Goal: Task Accomplishment & Management: Manage account settings

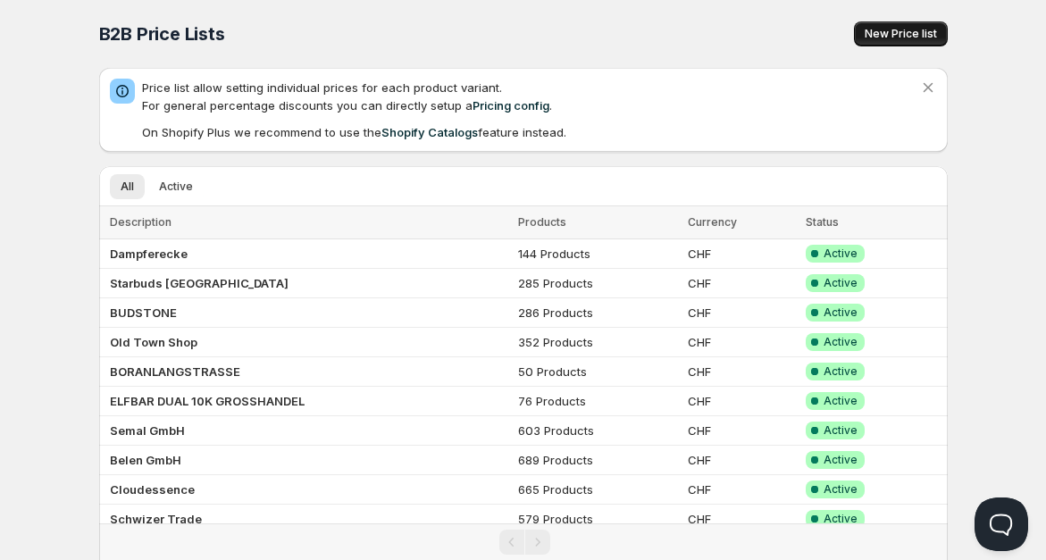
click at [893, 35] on span "New Price list" at bounding box center [901, 34] width 72 height 14
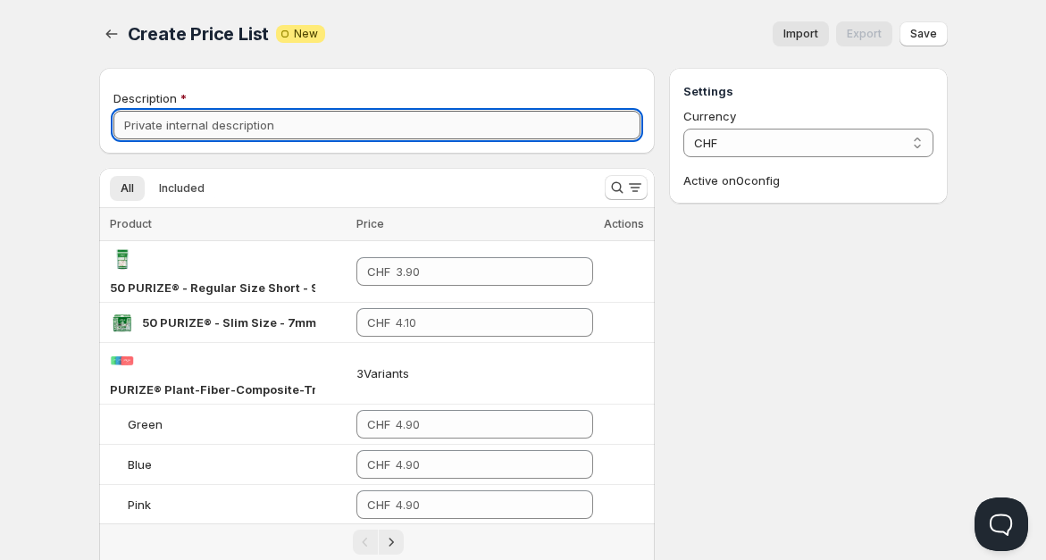
click at [294, 125] on input "Description" at bounding box center [377, 125] width 528 height 29
type input "G"
type input "Gasolineshop"
click at [622, 176] on button "Search and filter results" at bounding box center [626, 187] width 43 height 25
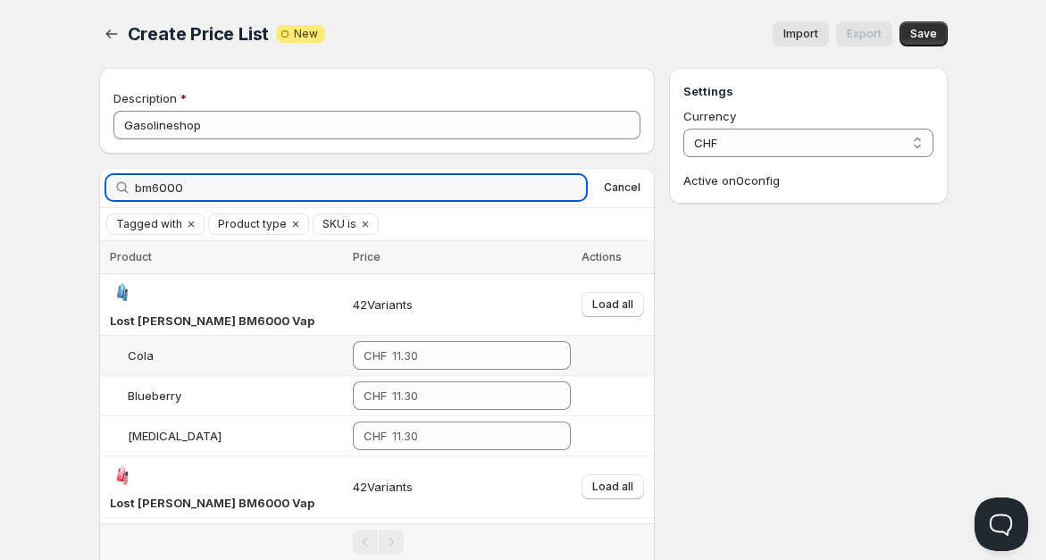
scroll to position [184, 0]
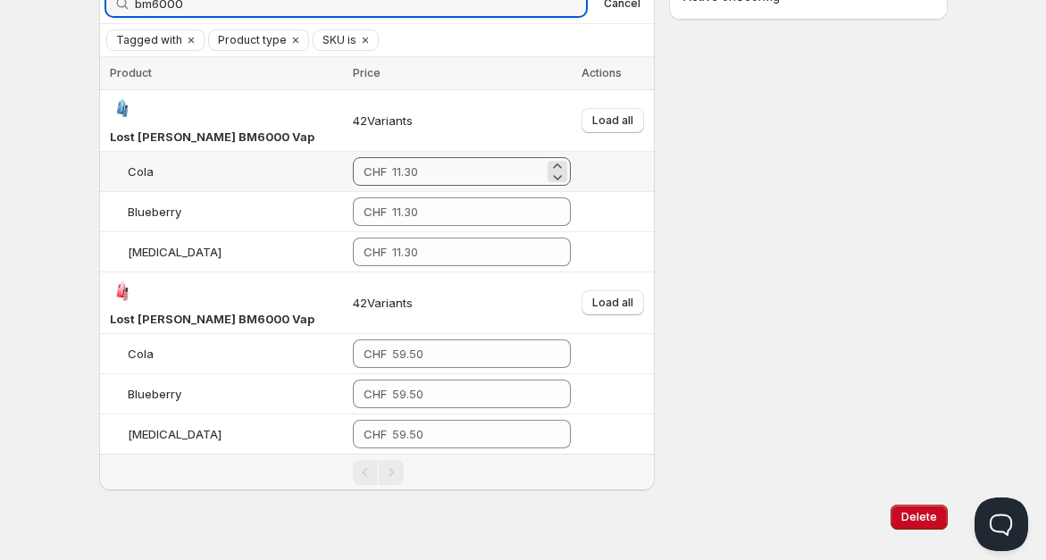
type input "bm6000"
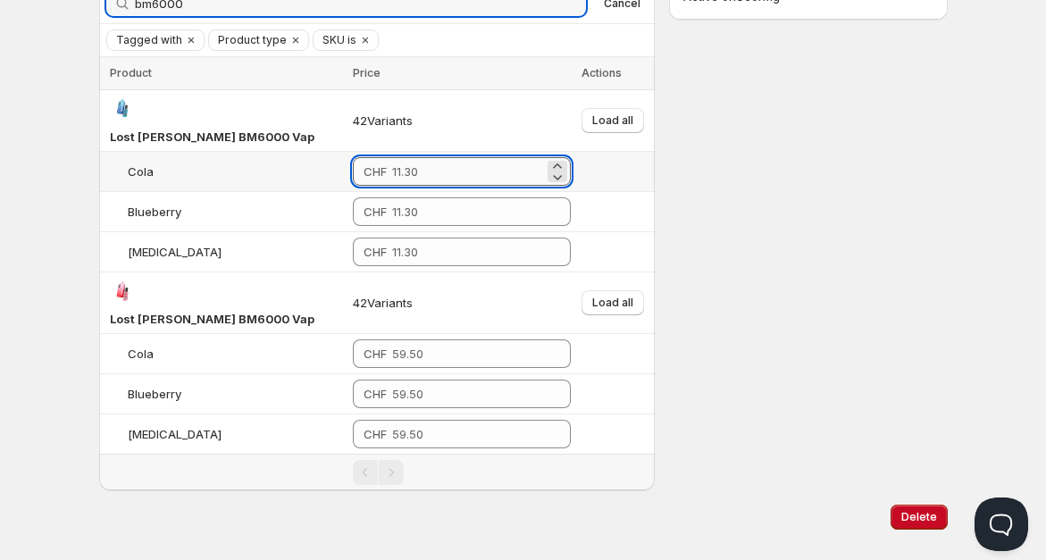
click at [469, 157] on input "number" at bounding box center [468, 171] width 152 height 29
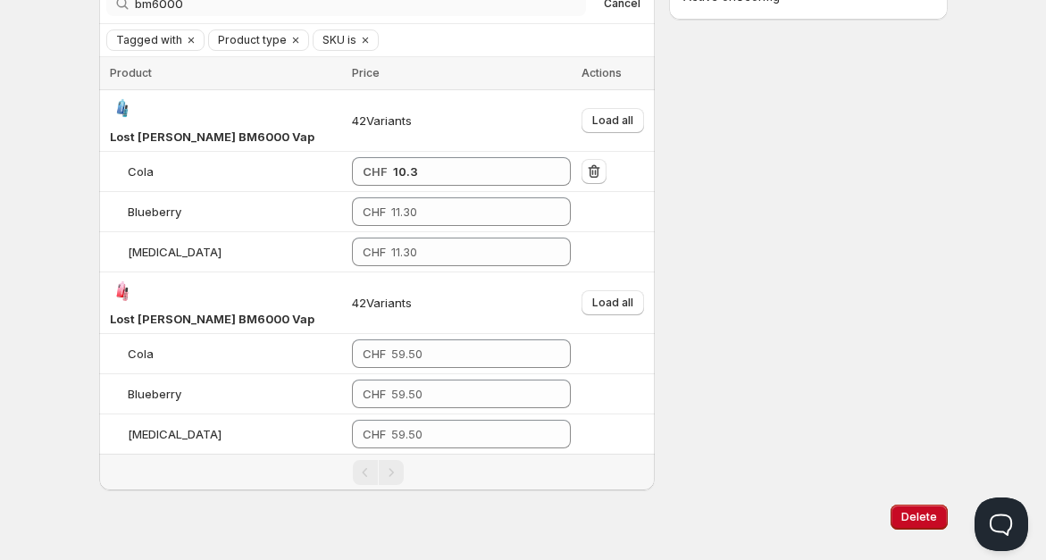
type input "10.30"
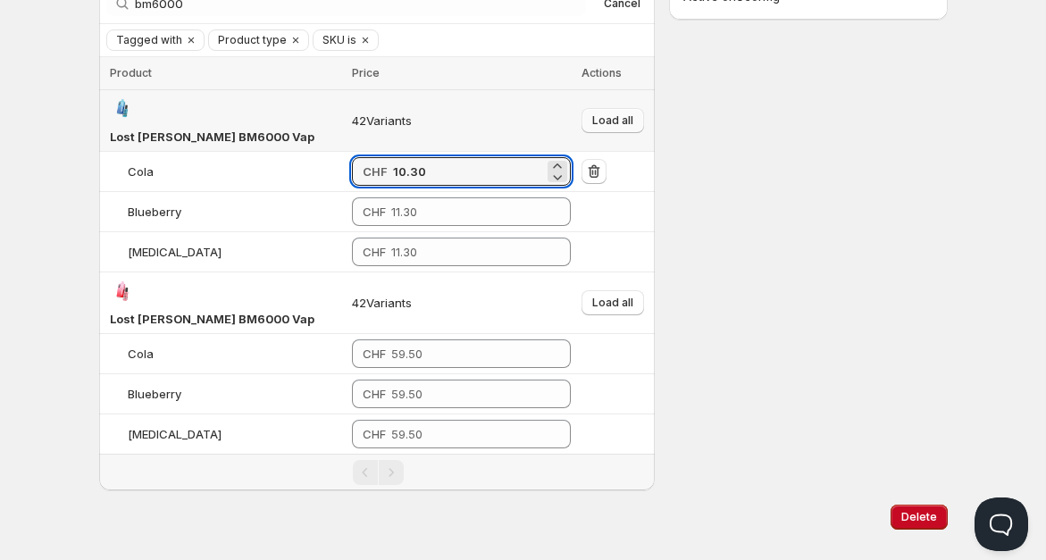
click at [607, 113] on span "Load all" at bounding box center [612, 120] width 41 height 14
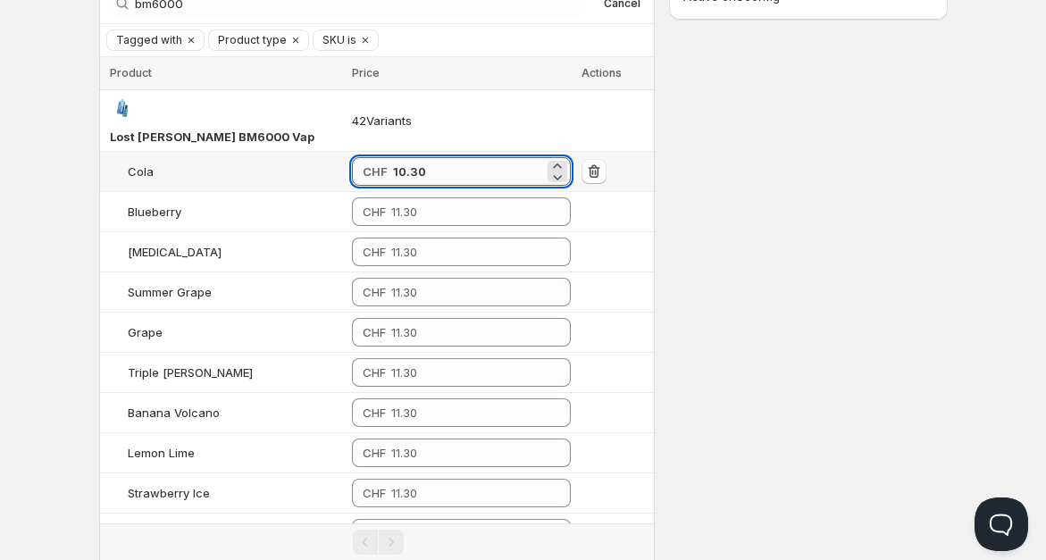
click at [447, 157] on input "10.30" at bounding box center [468, 171] width 151 height 29
click at [415, 157] on input "10.30" at bounding box center [468, 171] width 151 height 29
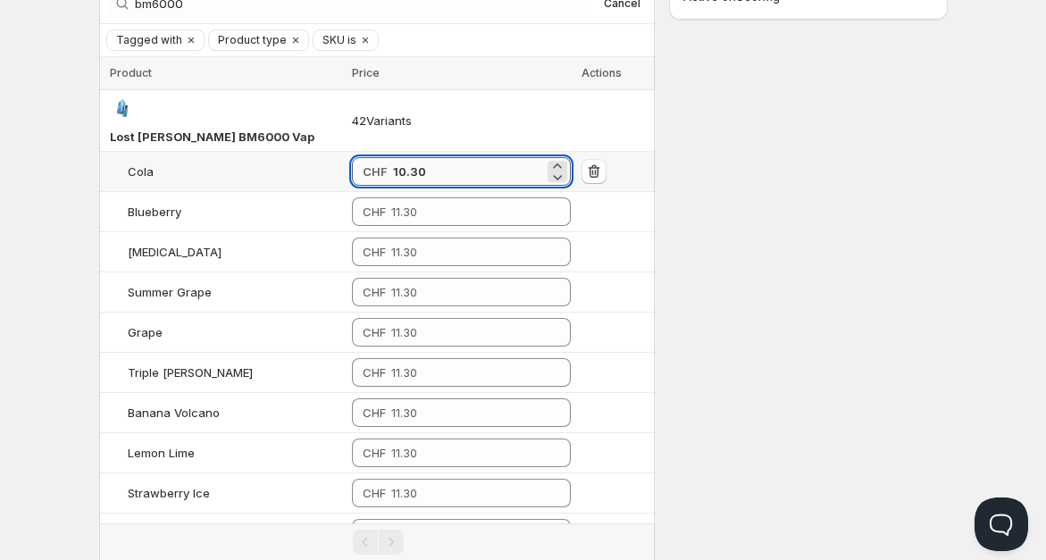
click at [415, 157] on input "10.30" at bounding box center [468, 171] width 151 height 29
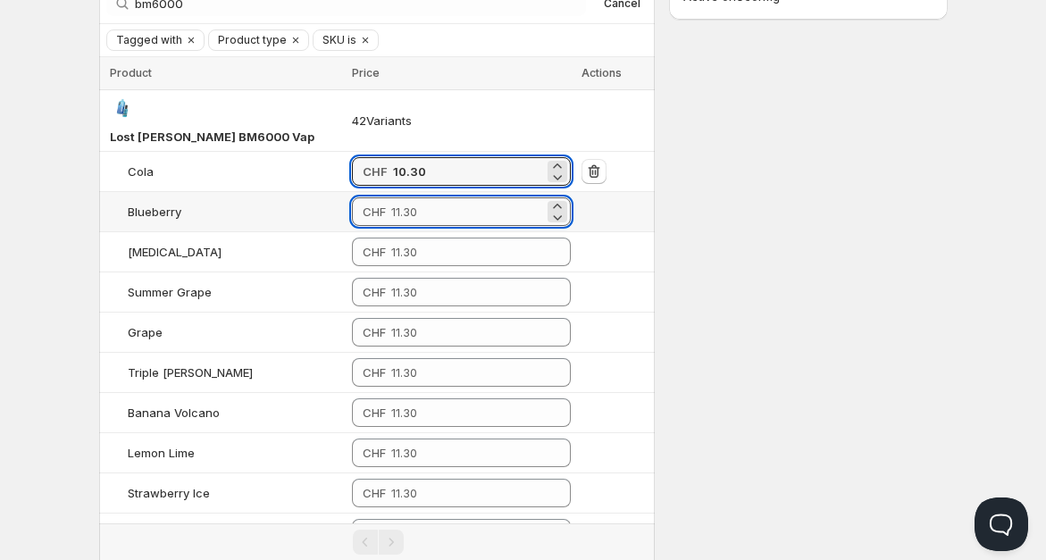
click at [404, 197] on input "number" at bounding box center [467, 211] width 153 height 29
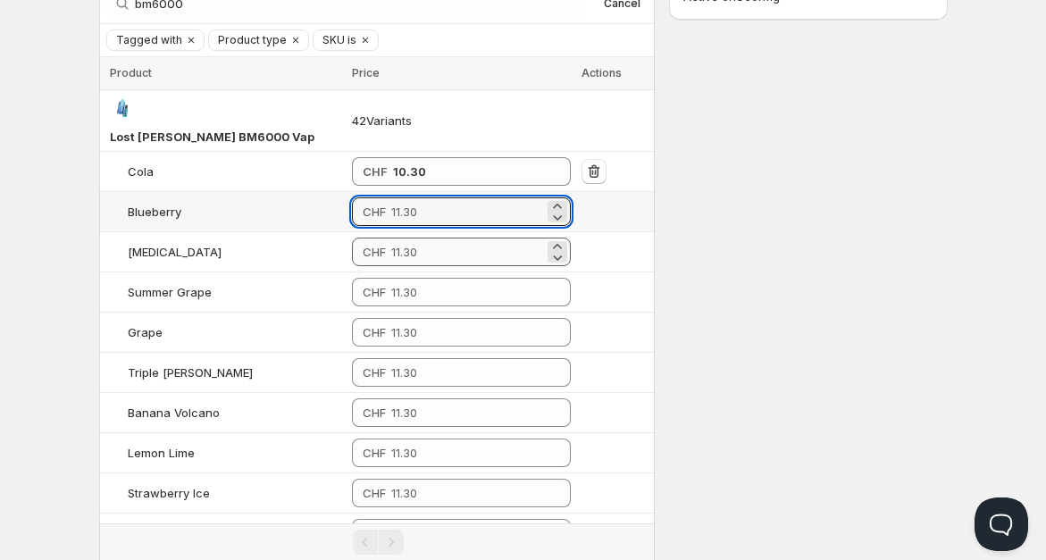
paste input "10.30"
type input "10.30"
click at [411, 238] on input "number" at bounding box center [467, 252] width 153 height 29
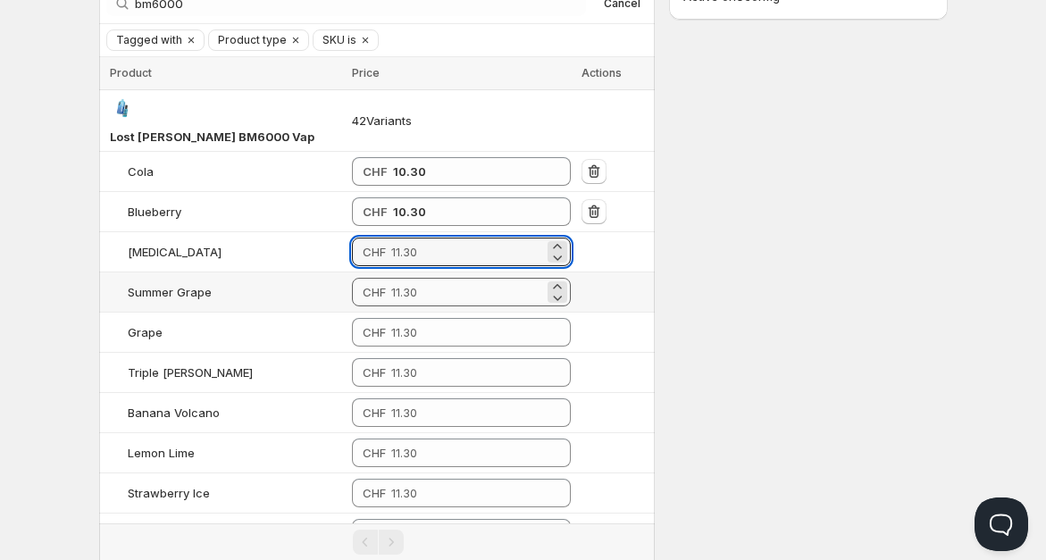
paste input "10.30"
type input "10.30"
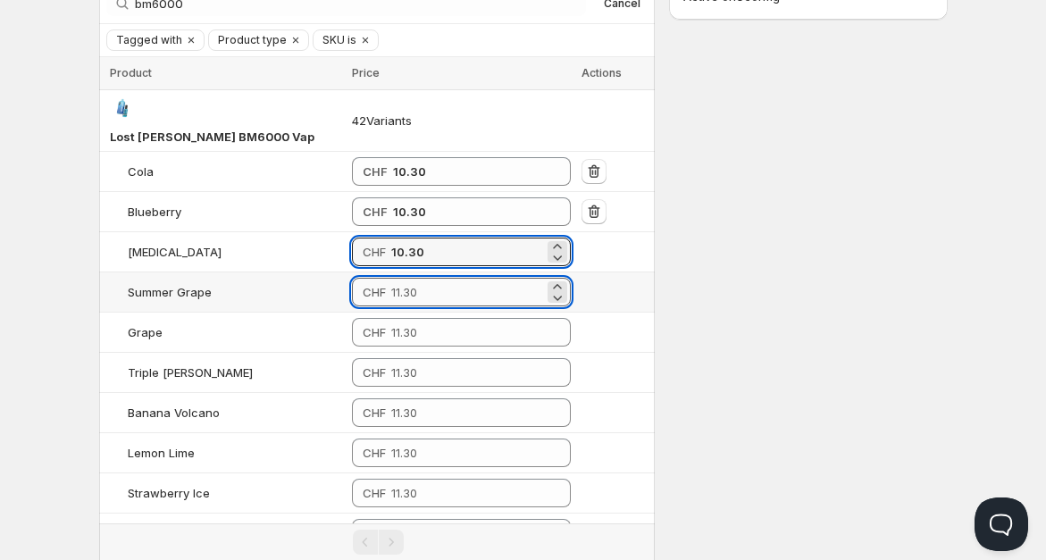
click at [410, 278] on input "number" at bounding box center [467, 292] width 153 height 29
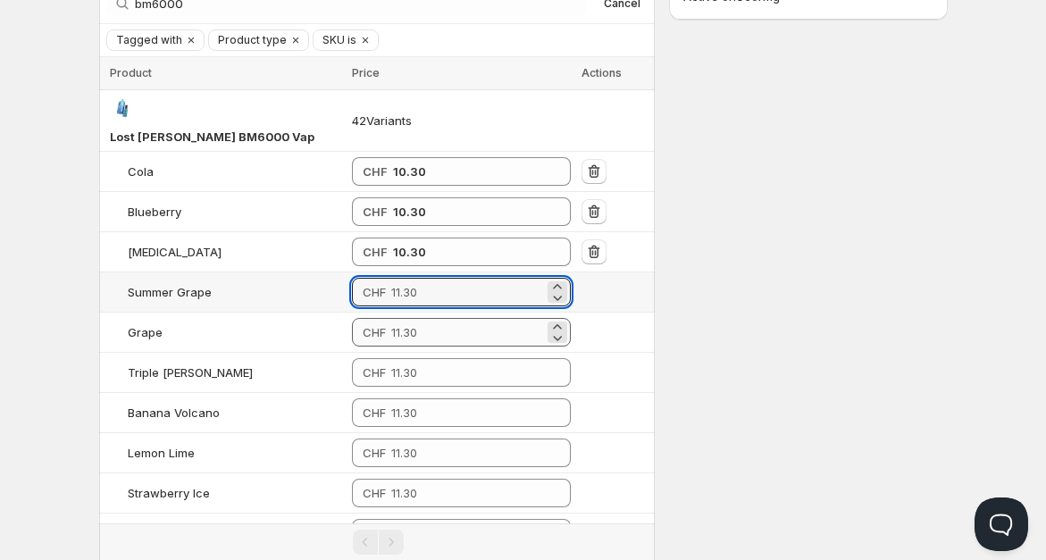
paste input "10.30"
type input "10.30"
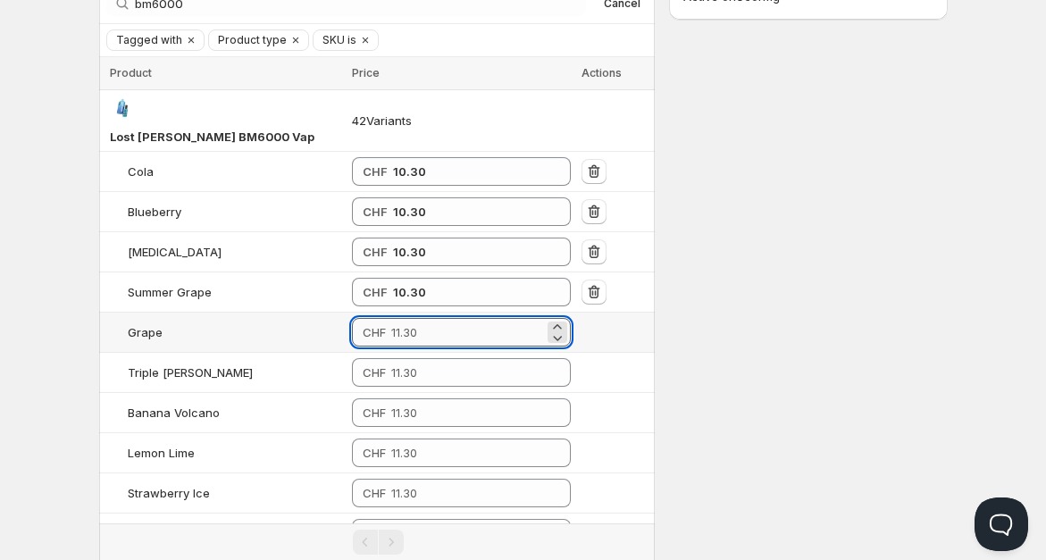
click at [406, 318] on input "number" at bounding box center [467, 332] width 153 height 29
paste input "10.30"
type input "10.30"
click at [402, 358] on input "number" at bounding box center [467, 372] width 153 height 29
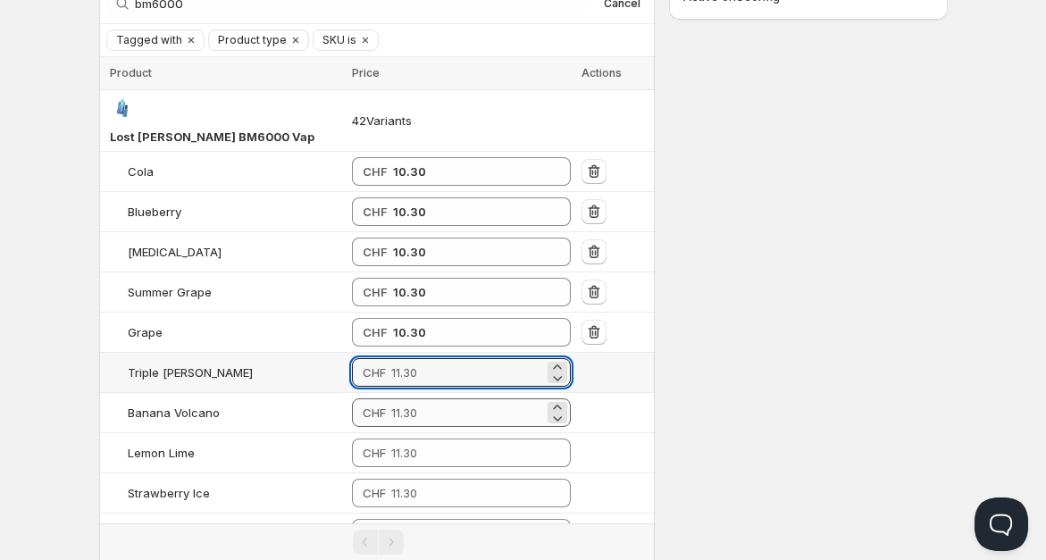
paste input "10.30"
type input "10.30"
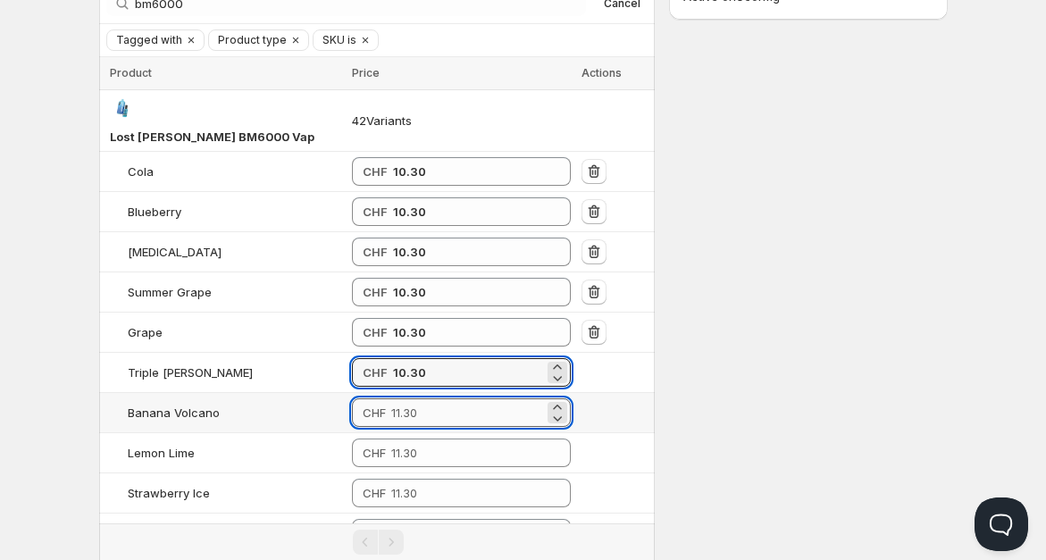
click at [405, 398] on input "number" at bounding box center [467, 412] width 153 height 29
paste input "10.30"
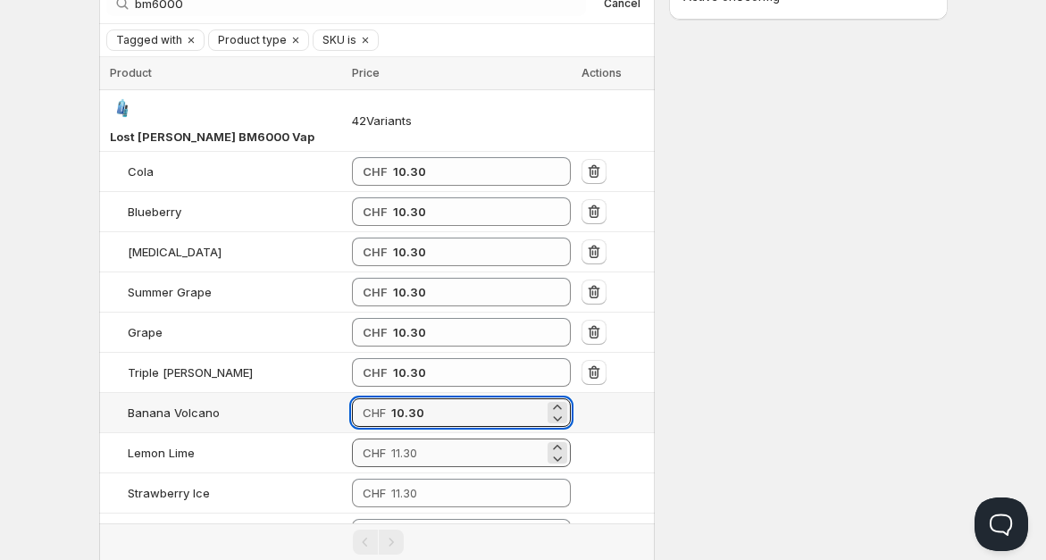
type input "10.30"
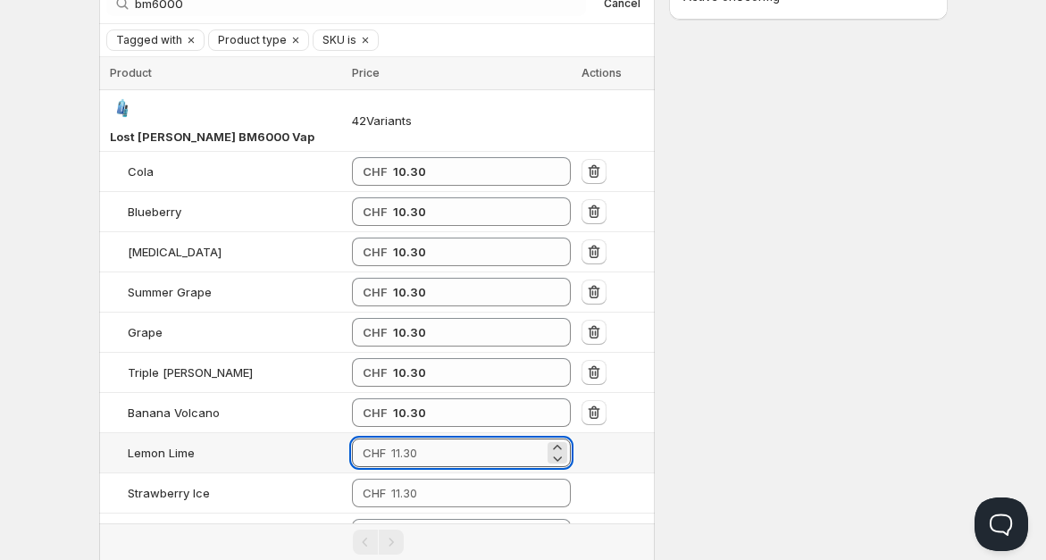
click at [411, 439] on input "number" at bounding box center [467, 453] width 153 height 29
paste input "10.30"
type input "10.30"
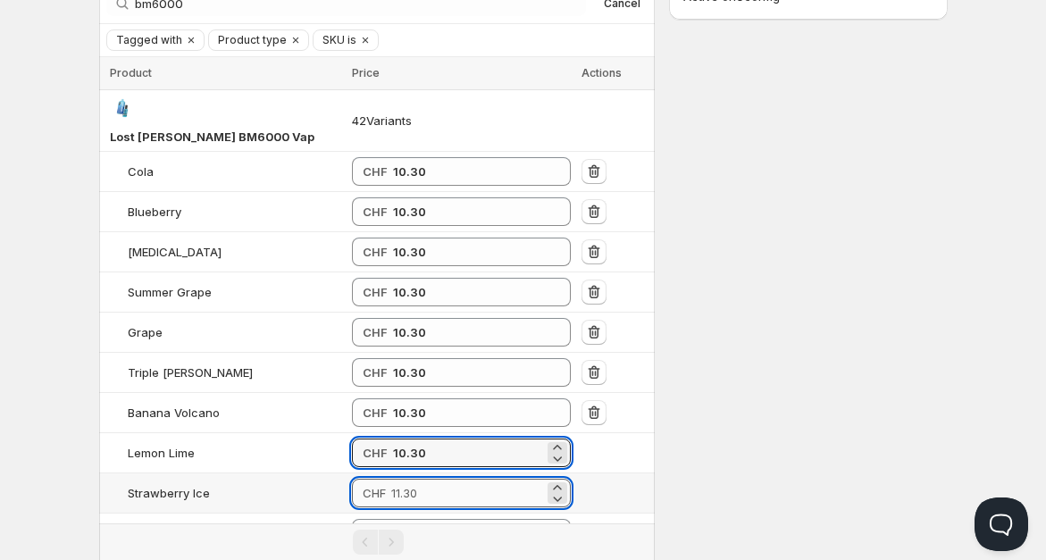
click at [411, 479] on input "number" at bounding box center [467, 493] width 153 height 29
paste input "10.30"
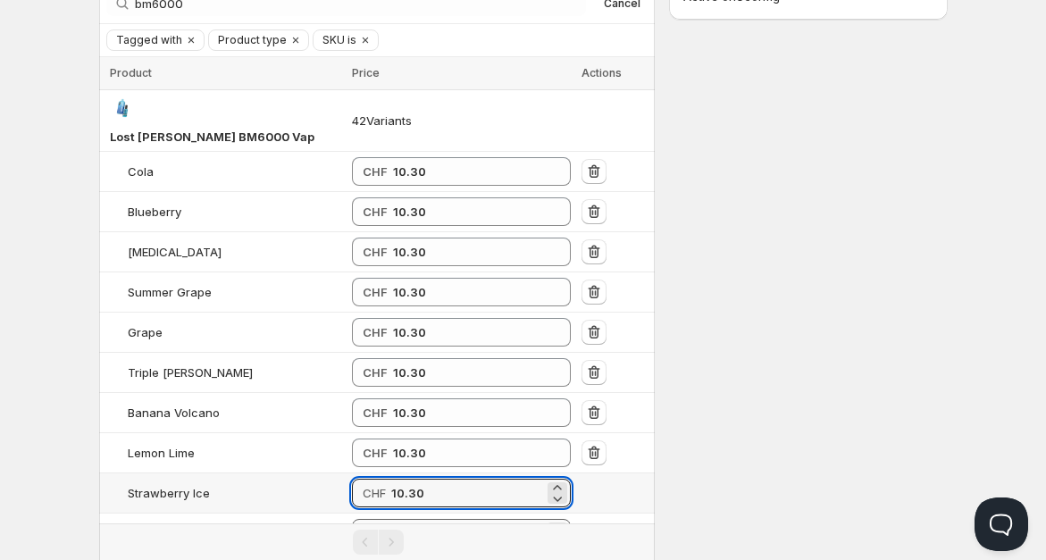
type input "10.30"
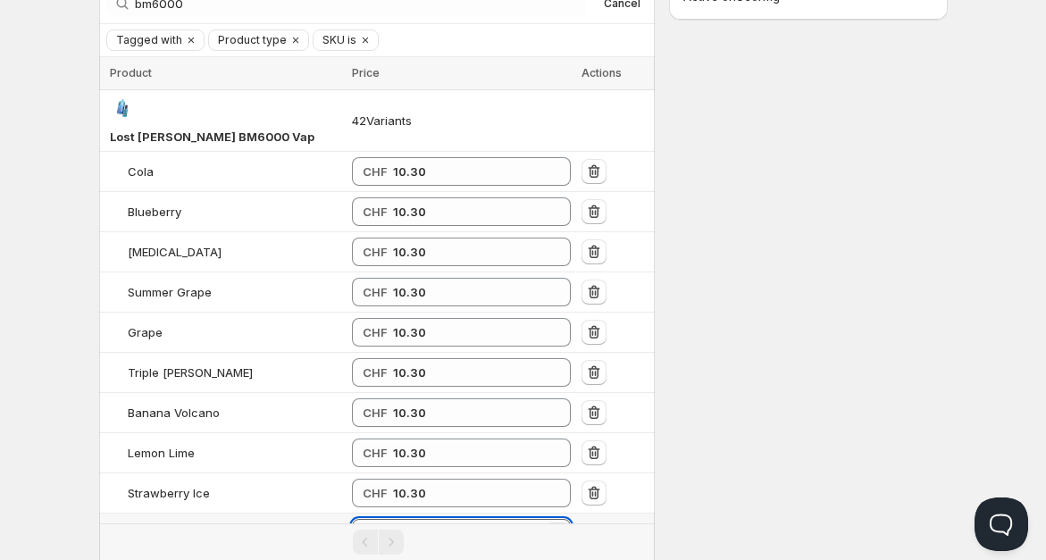
drag, startPoint x: 409, startPoint y: 503, endPoint x: 458, endPoint y: 500, distance: 49.2
click at [410, 519] on input "number" at bounding box center [467, 533] width 153 height 29
paste input "10.30"
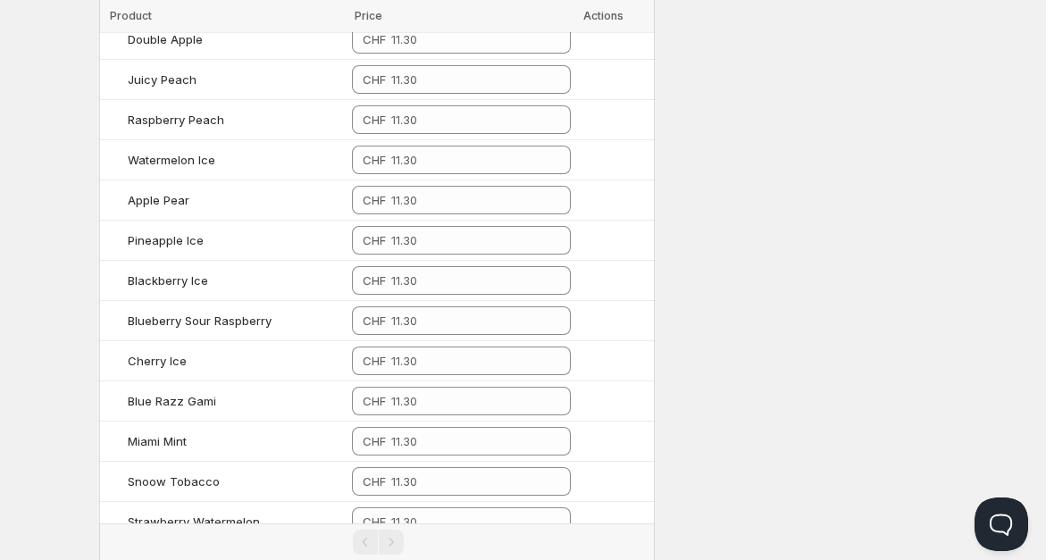
scroll to position [482, 0]
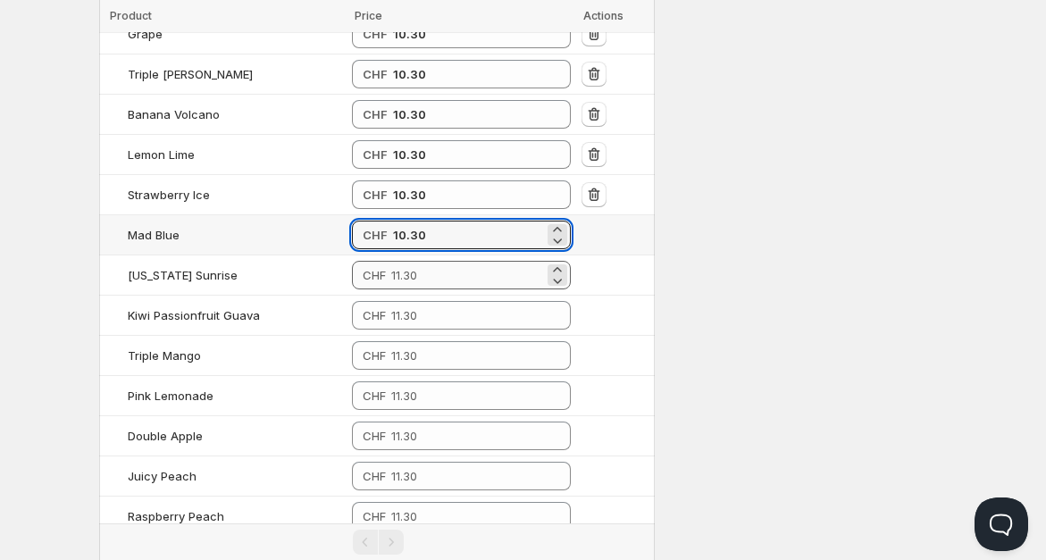
type input "10.30"
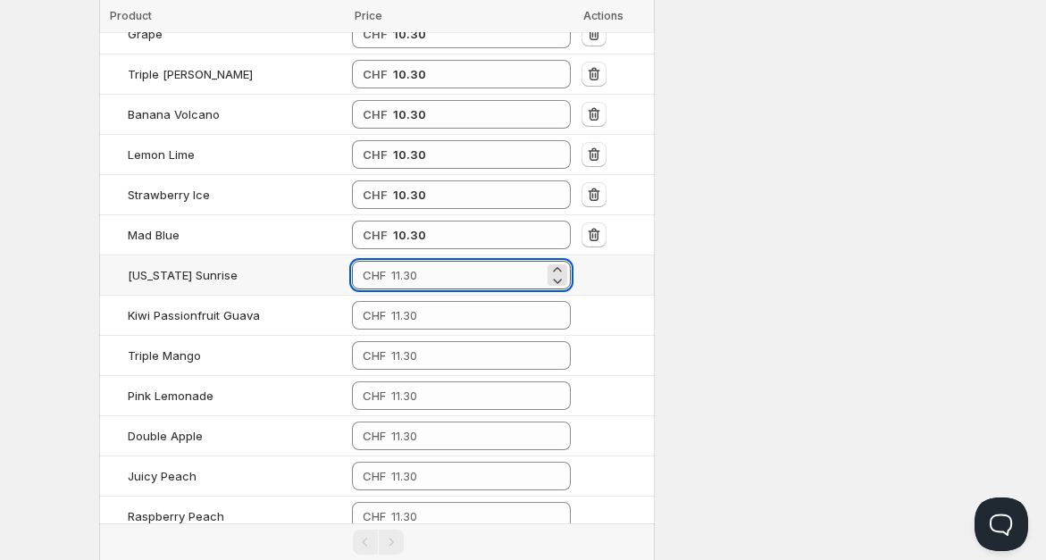
click at [394, 261] on input "number" at bounding box center [467, 275] width 153 height 29
paste input "10.30"
type input "10.30"
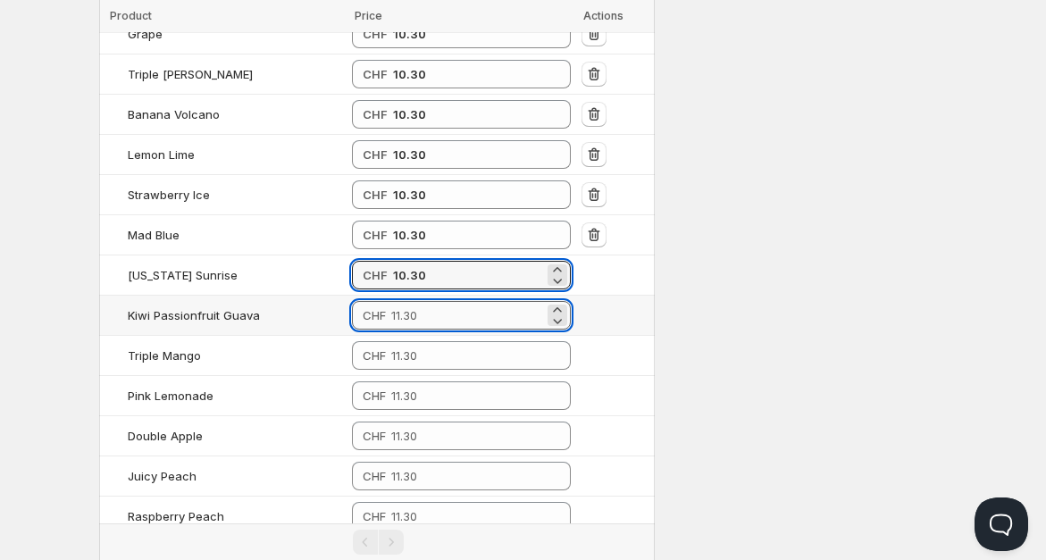
click at [407, 301] on input "number" at bounding box center [467, 315] width 153 height 29
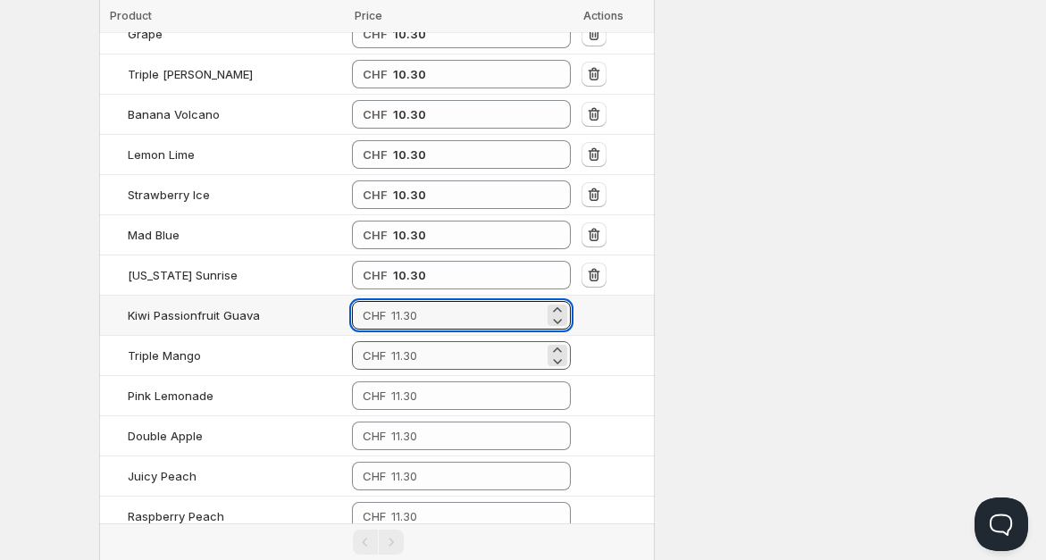
paste input "10.30"
type input "10.30"
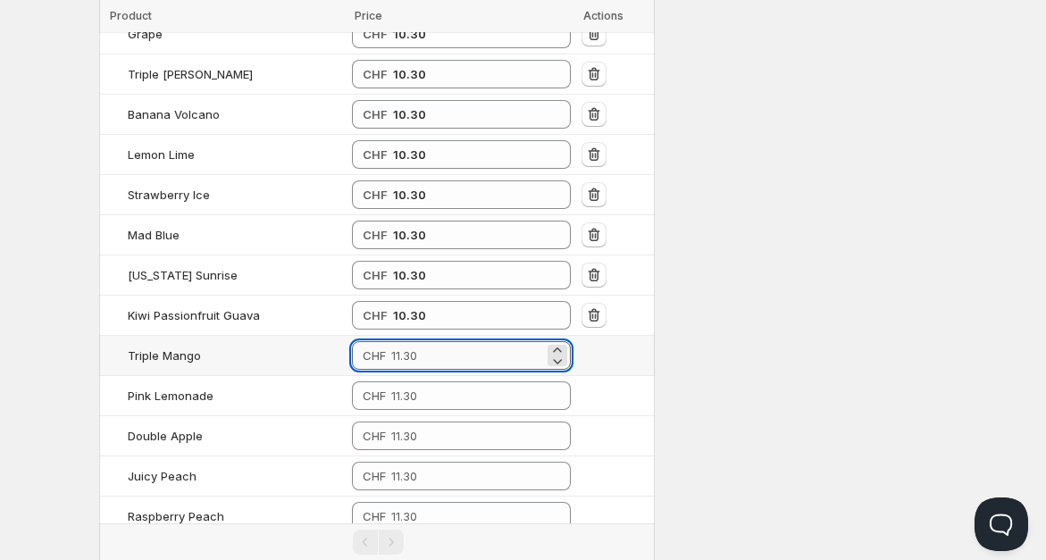
click at [418, 341] on input "number" at bounding box center [467, 355] width 153 height 29
paste input "10.30"
type input "10.30"
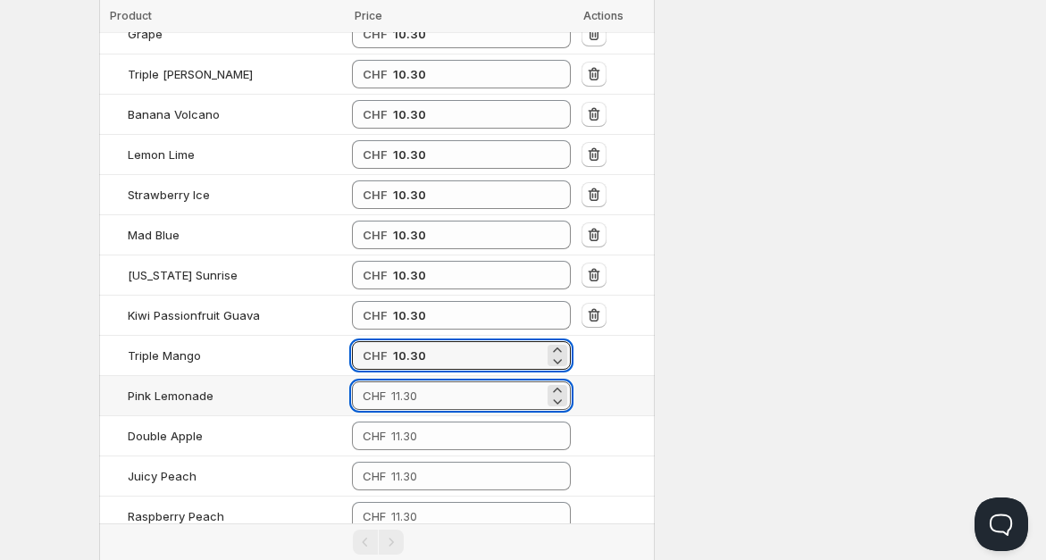
click at [415, 381] on input "number" at bounding box center [467, 395] width 153 height 29
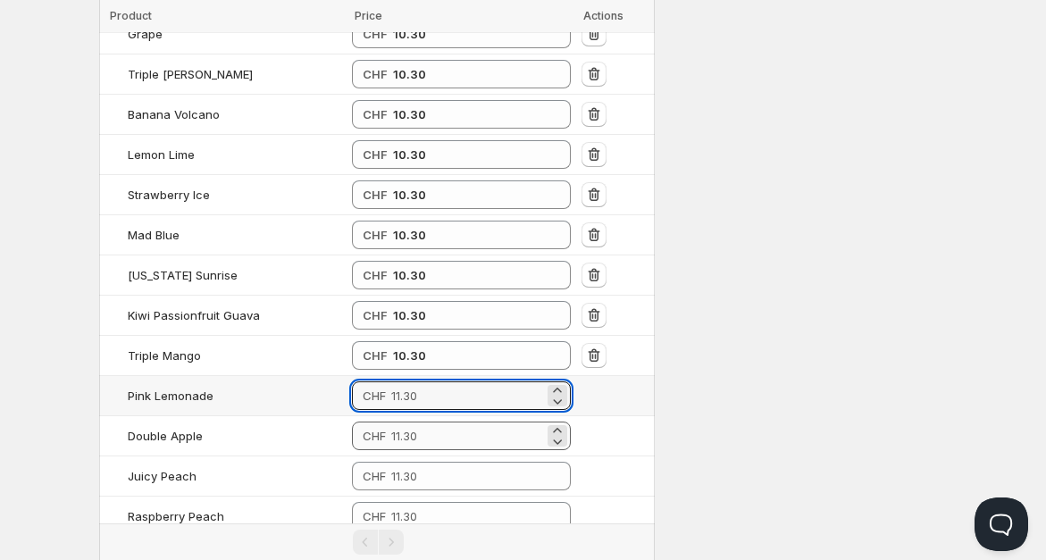
paste input "10.30"
type input "10.30"
click at [418, 422] on input "number" at bounding box center [467, 436] width 153 height 29
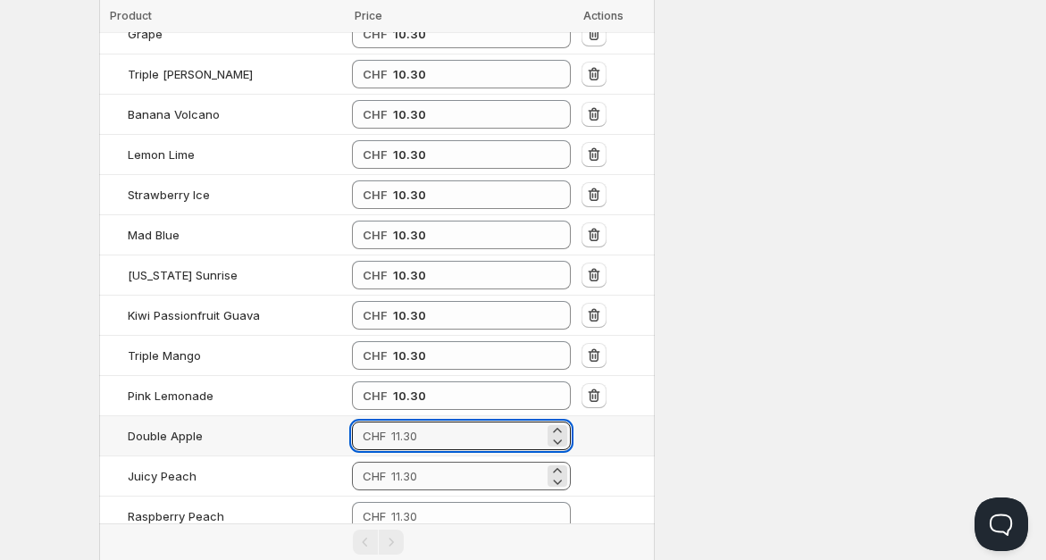
paste input "10.30"
type input "10.30"
click at [422, 462] on input "number" at bounding box center [467, 476] width 153 height 29
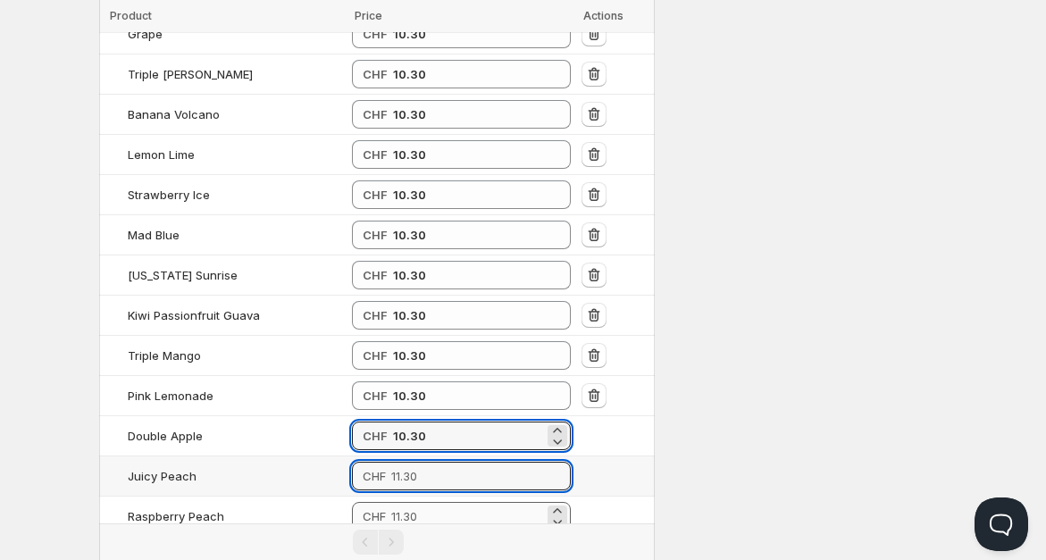
paste input "10.30"
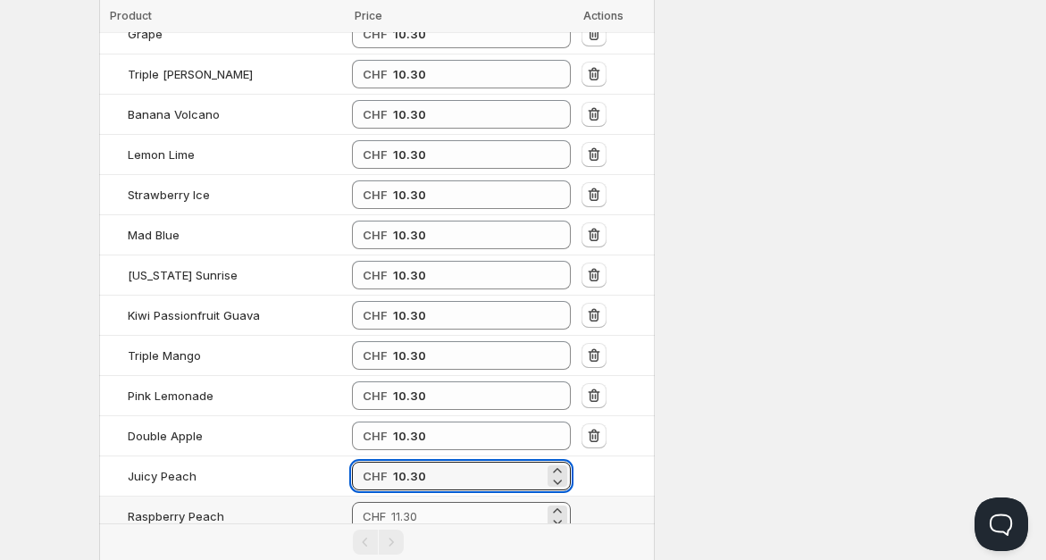
type input "10.30"
click at [424, 502] on input "number" at bounding box center [467, 516] width 153 height 29
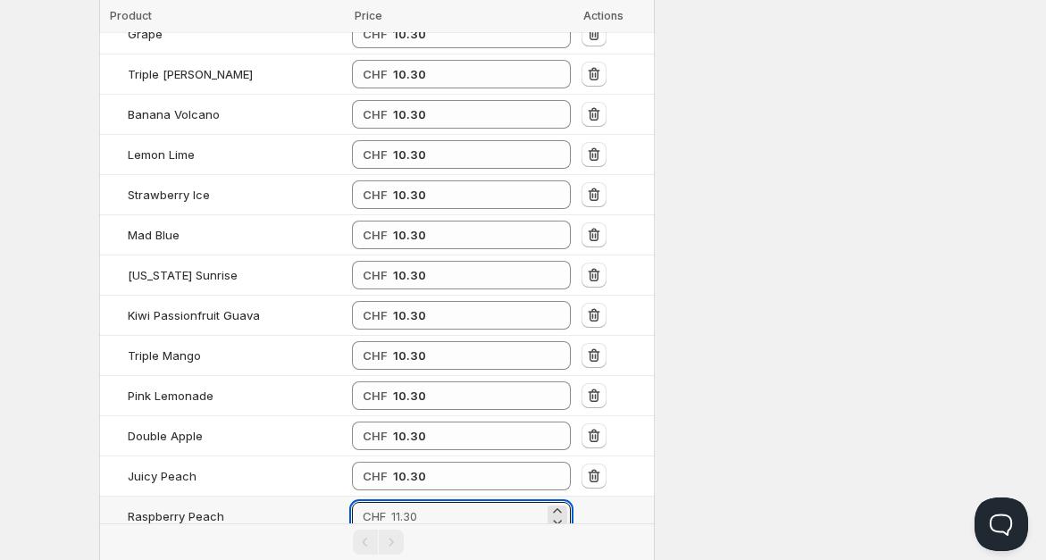
paste input "10.30"
type input "10.30"
click at [439, 542] on input "number" at bounding box center [467, 556] width 153 height 29
paste input "10.30"
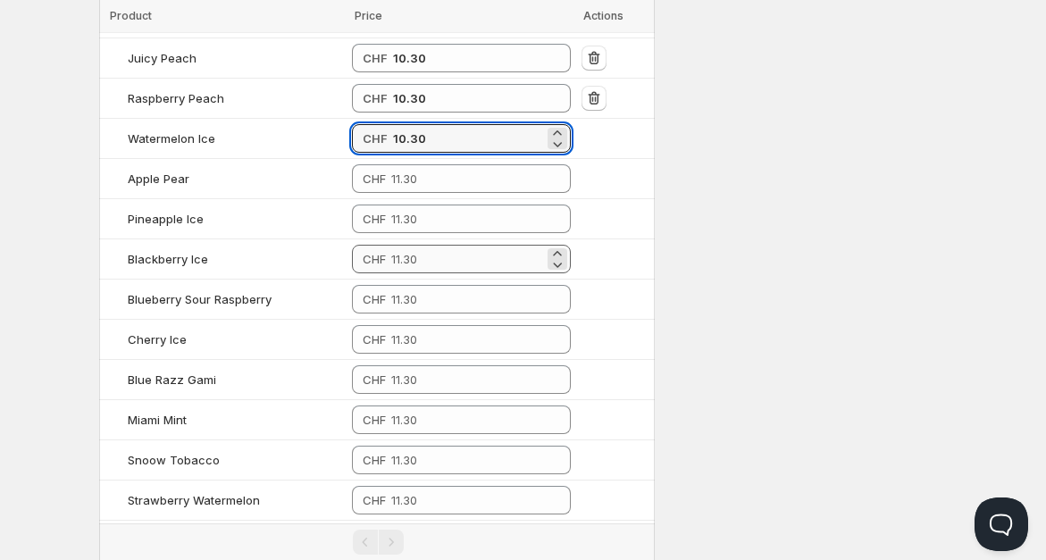
scroll to position [978, 0]
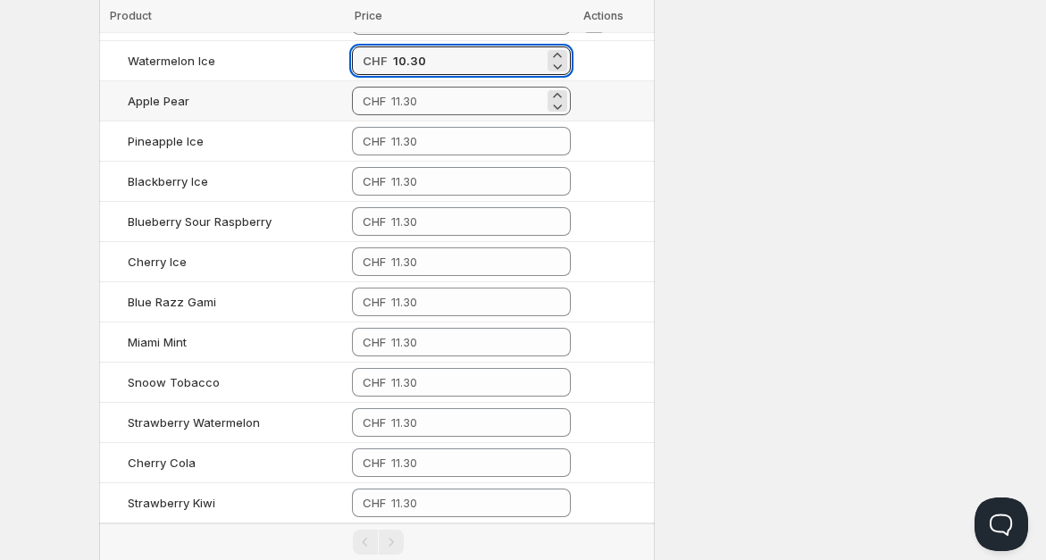
type input "10.30"
click at [422, 87] on input "number" at bounding box center [467, 101] width 153 height 29
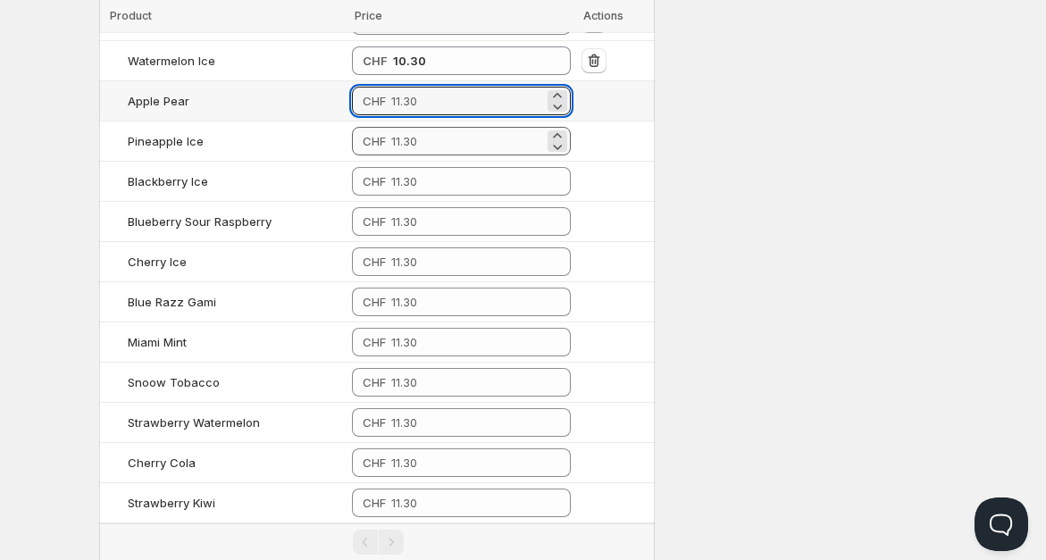
paste input "10.30"
type input "10.30"
click at [425, 127] on input "number" at bounding box center [467, 141] width 153 height 29
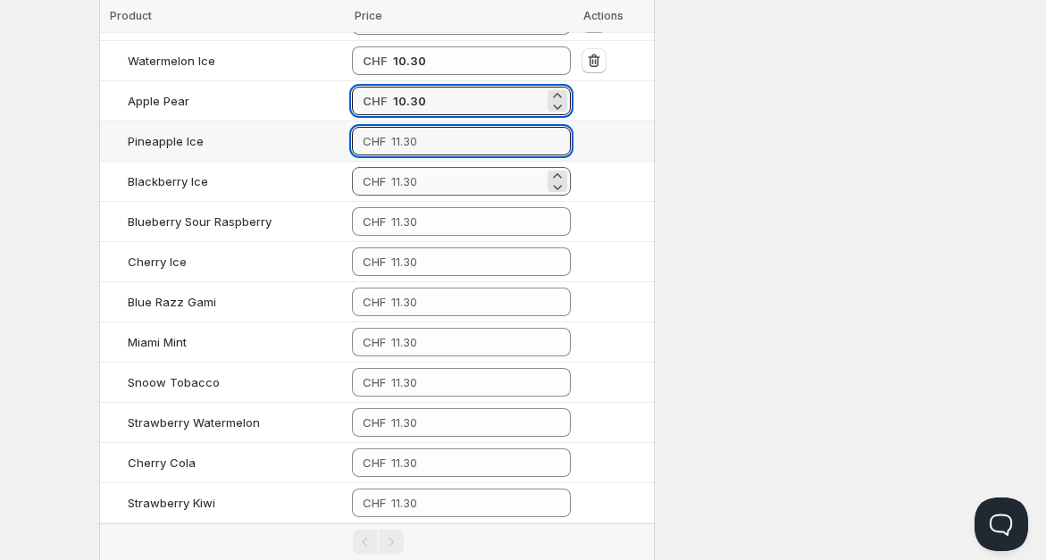
paste input "10.30"
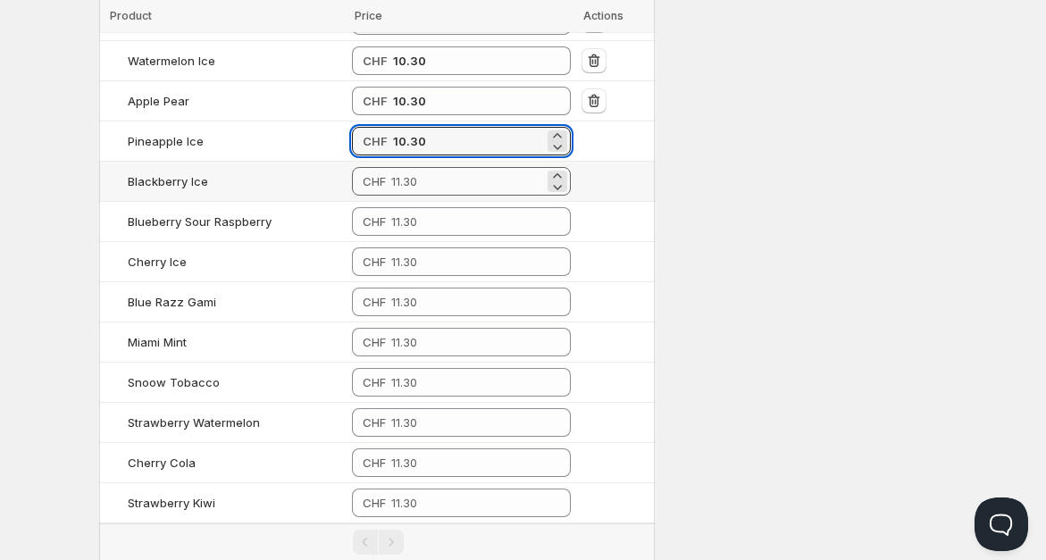
type input "10.30"
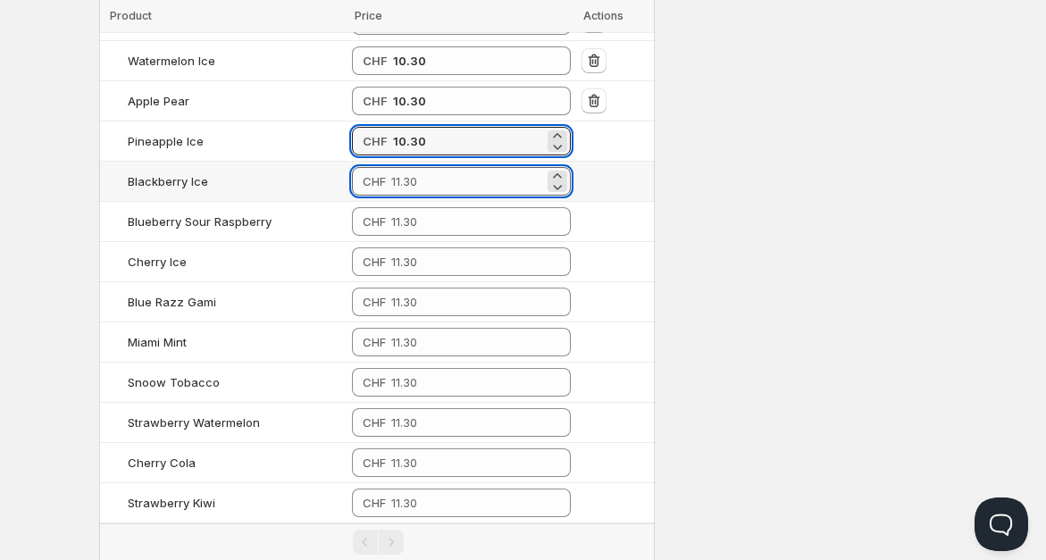
click at [422, 167] on input "number" at bounding box center [467, 181] width 153 height 29
paste input "10.30"
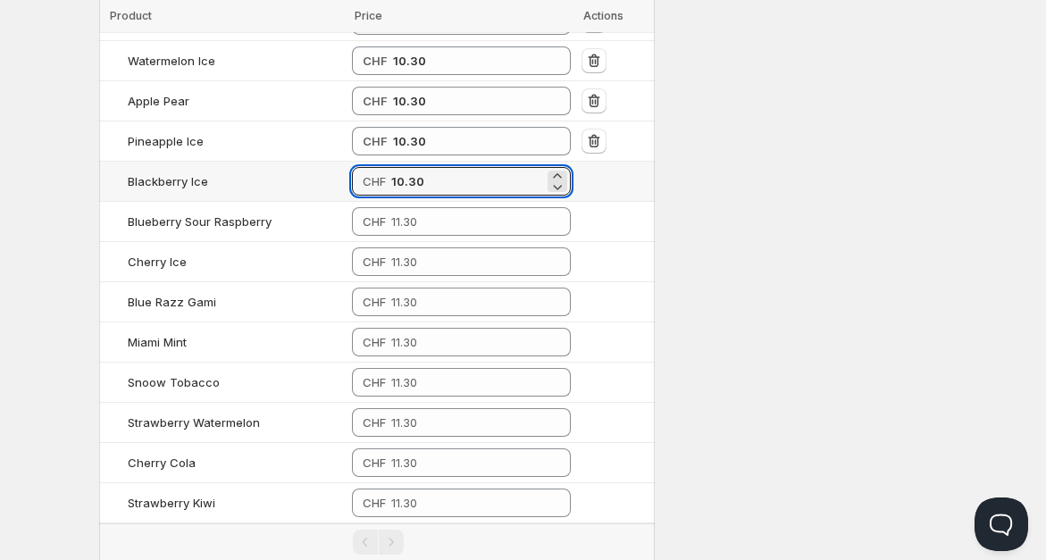
type input "10.30"
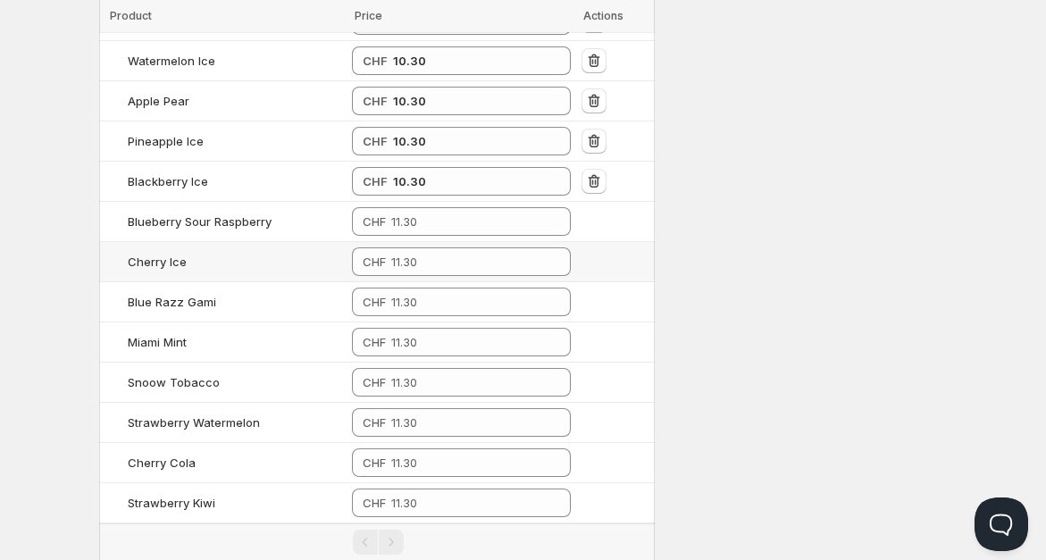
click at [429, 242] on td "CHF" at bounding box center [462, 262] width 230 height 40
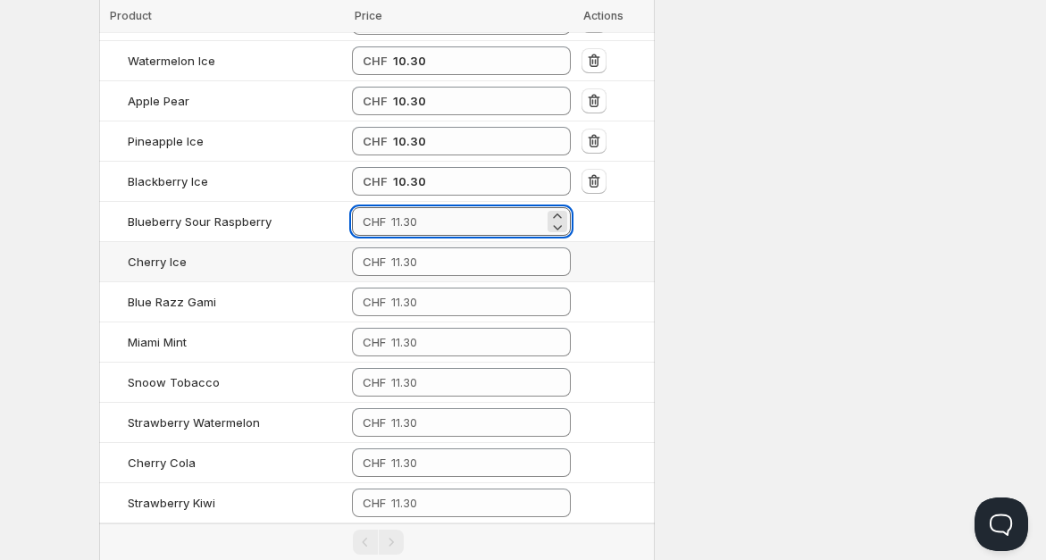
click at [423, 207] on input "number" at bounding box center [467, 221] width 153 height 29
paste input "10.30"
type input "10.30"
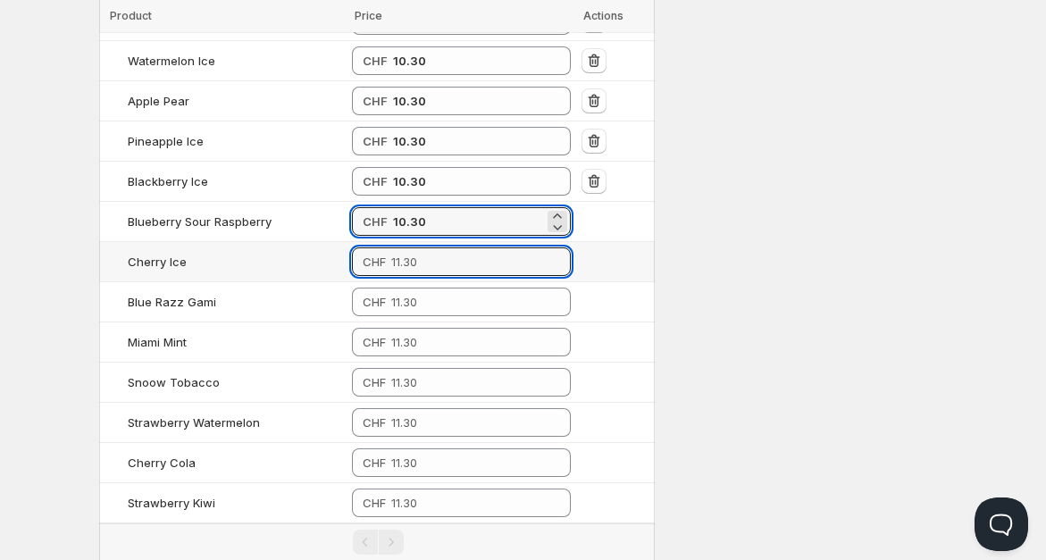
drag, startPoint x: 424, startPoint y: 235, endPoint x: 426, endPoint y: 246, distance: 10.9
click at [426, 247] on input "number" at bounding box center [467, 261] width 153 height 29
paste input "10.30"
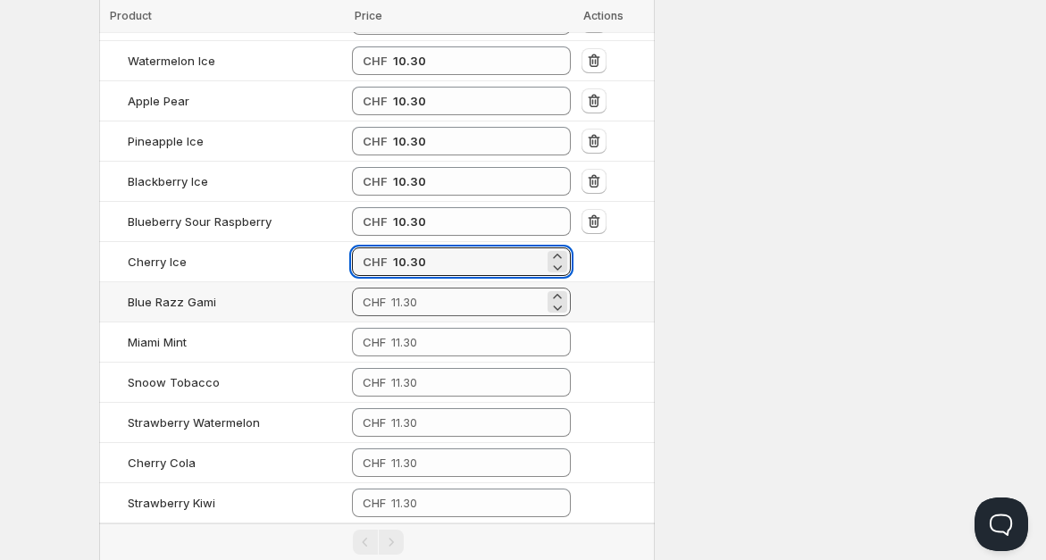
type input "10.30"
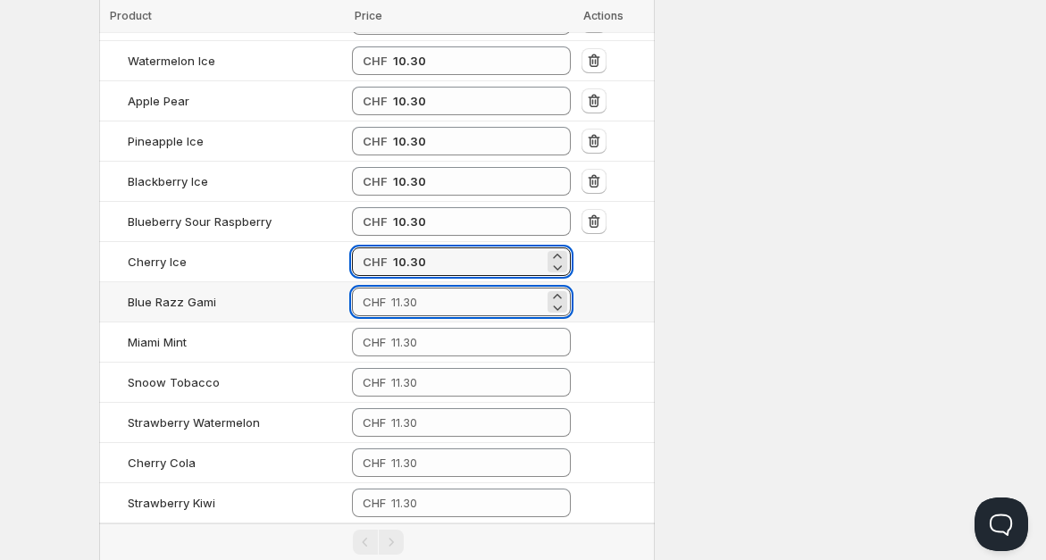
click at [428, 288] on input "number" at bounding box center [467, 302] width 153 height 29
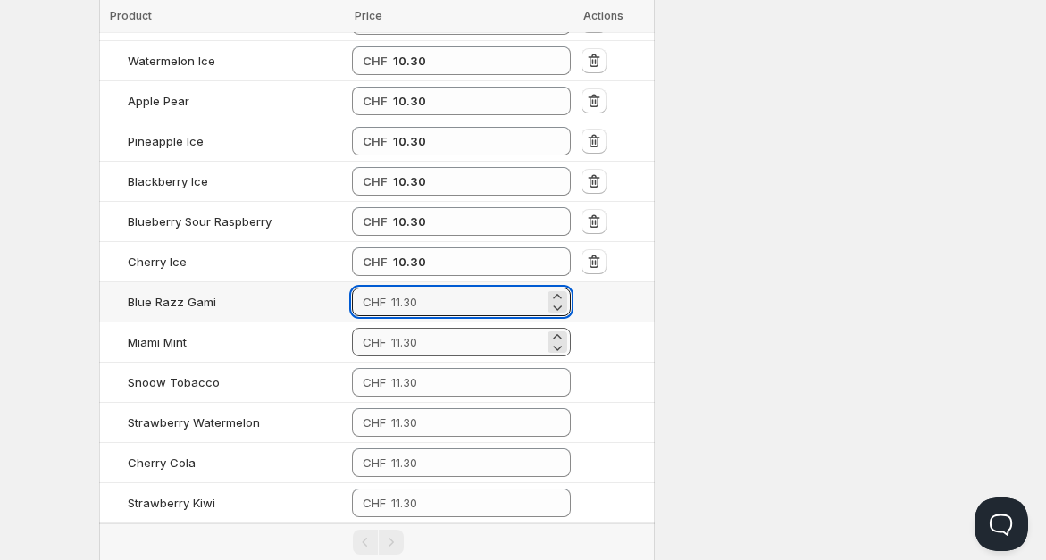
paste input "10.30"
type input "10.30"
click at [426, 328] on input "number" at bounding box center [467, 342] width 153 height 29
paste input "10.30"
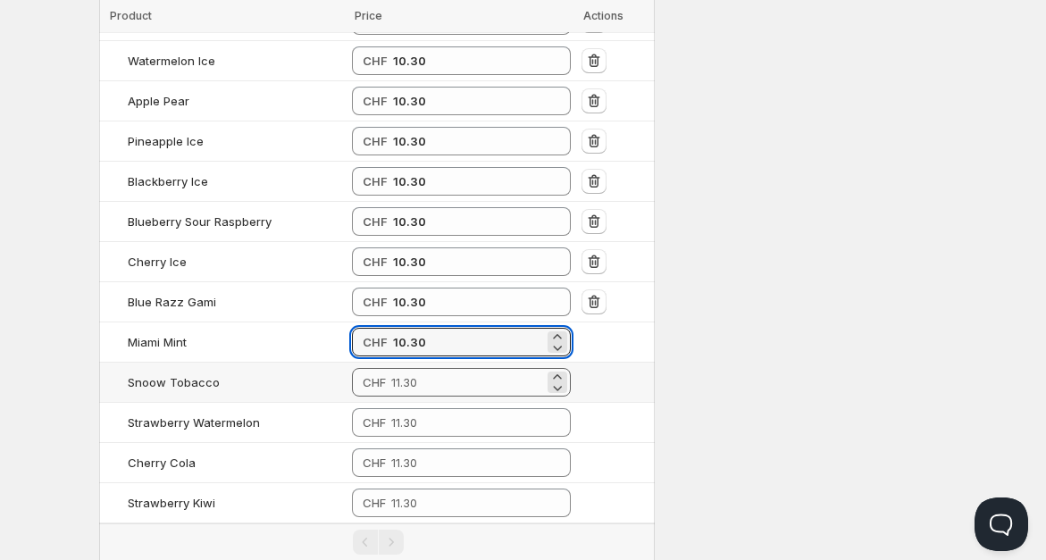
type input "10.30"
click at [426, 368] on input "number" at bounding box center [467, 382] width 153 height 29
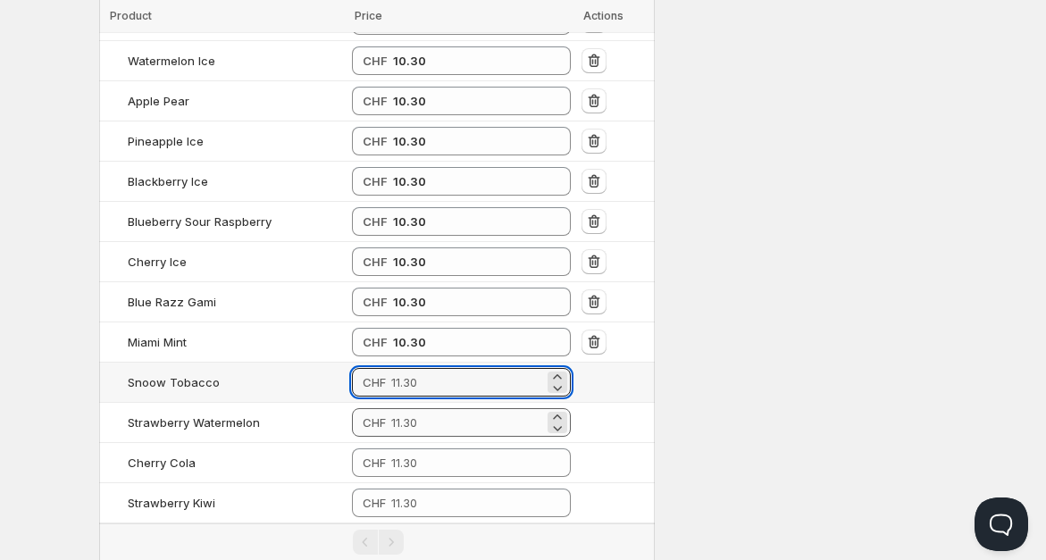
paste input "10.30"
type input "10.30"
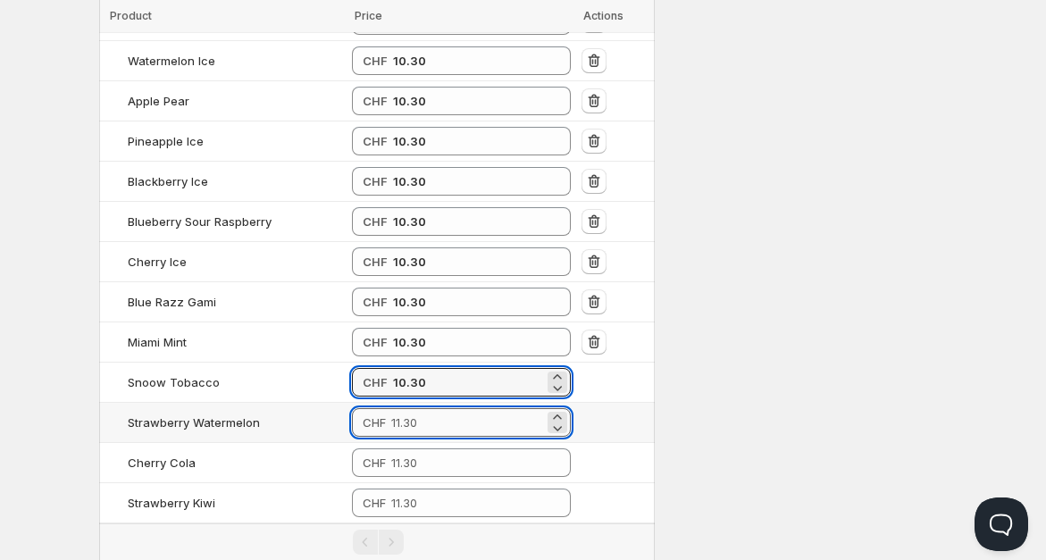
click at [430, 408] on input "number" at bounding box center [467, 422] width 153 height 29
paste input "10.30"
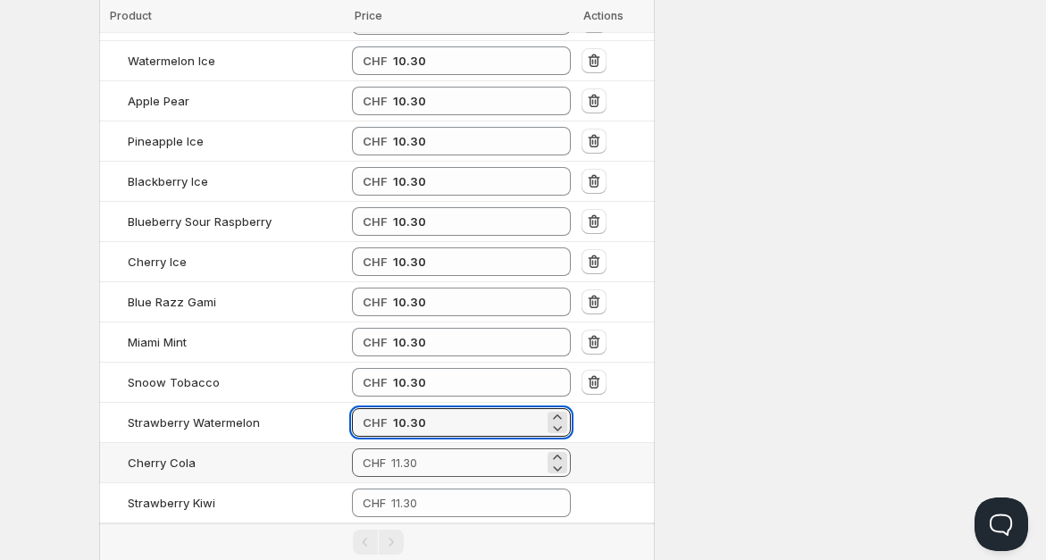
type input "10.30"
click at [431, 448] on input "number" at bounding box center [467, 462] width 153 height 29
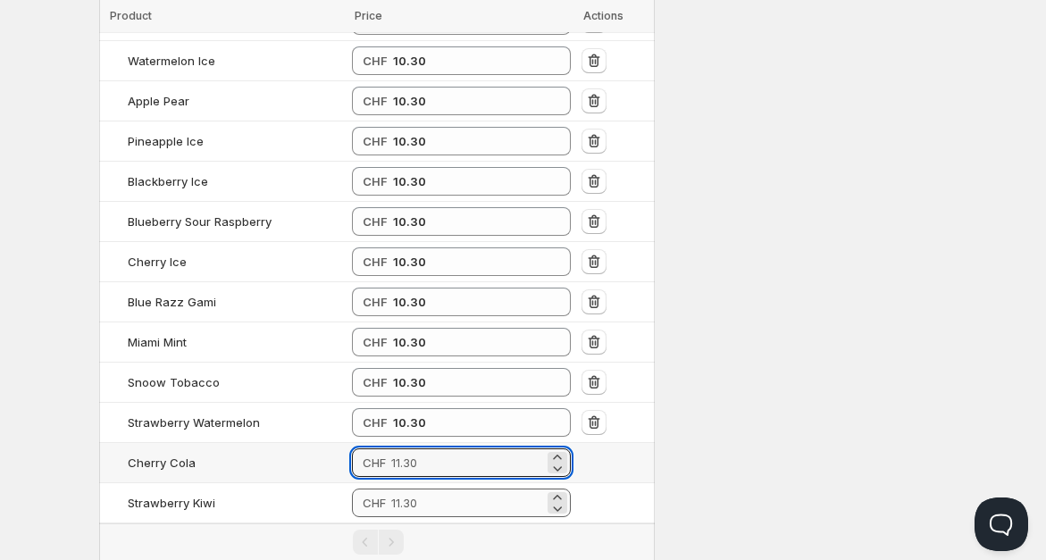
paste input "10.30"
type input "10.30"
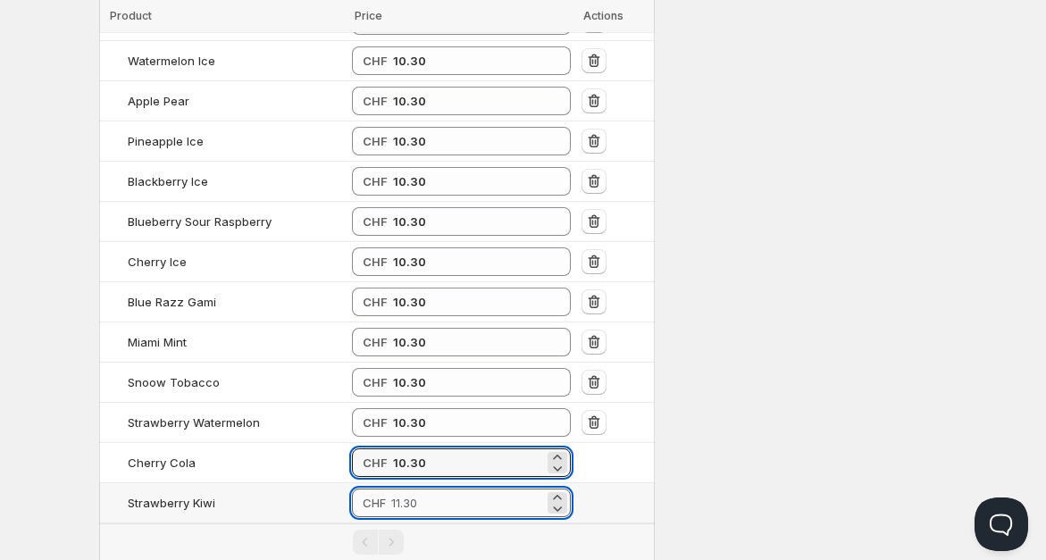
drag, startPoint x: 433, startPoint y: 456, endPoint x: 434, endPoint y: 469, distance: 12.5
click at [433, 489] on input "number" at bounding box center [467, 503] width 153 height 29
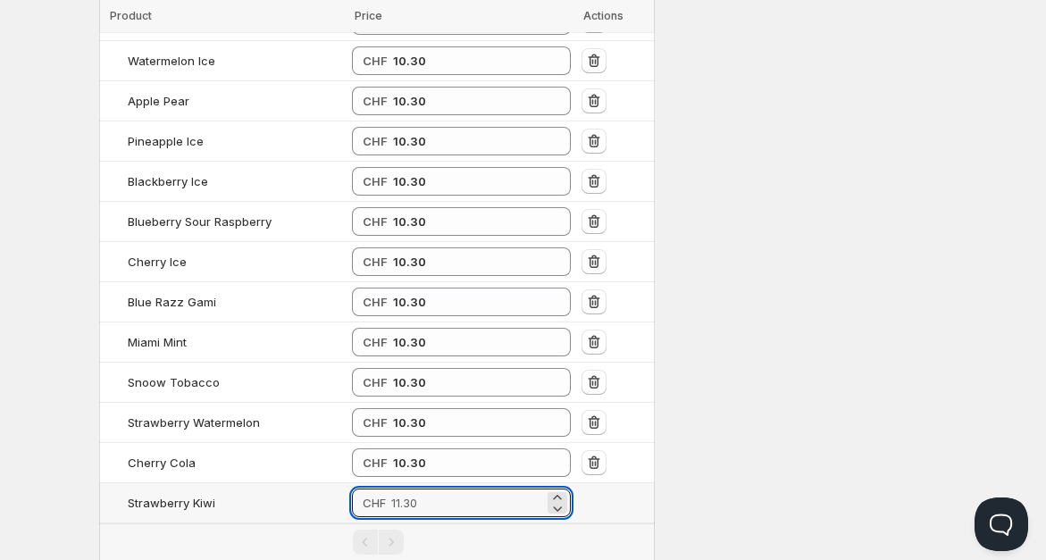
paste input "10.30"
type input "10.30"
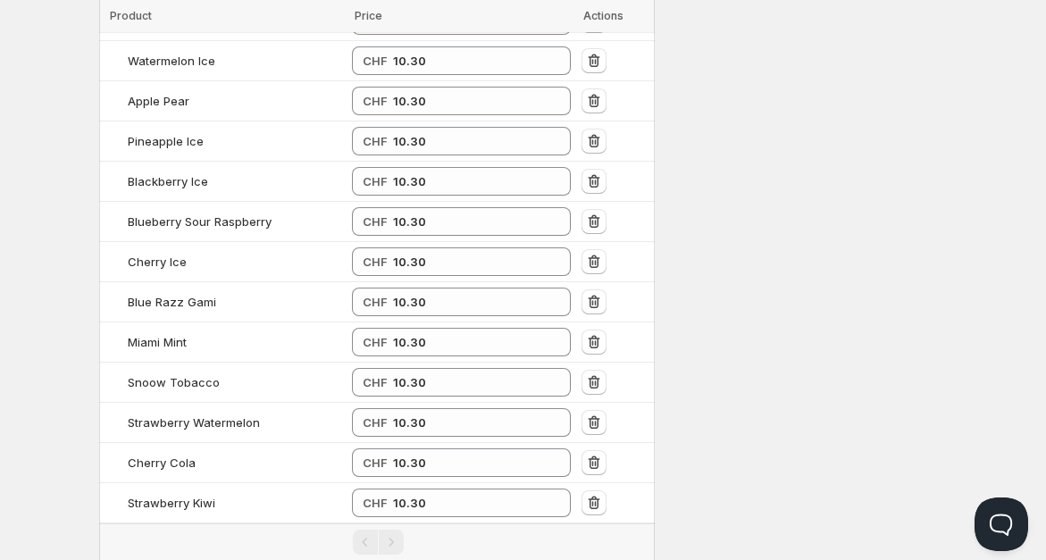
click at [439, 529] on input "number" at bounding box center [467, 543] width 153 height 29
paste input "10.30"
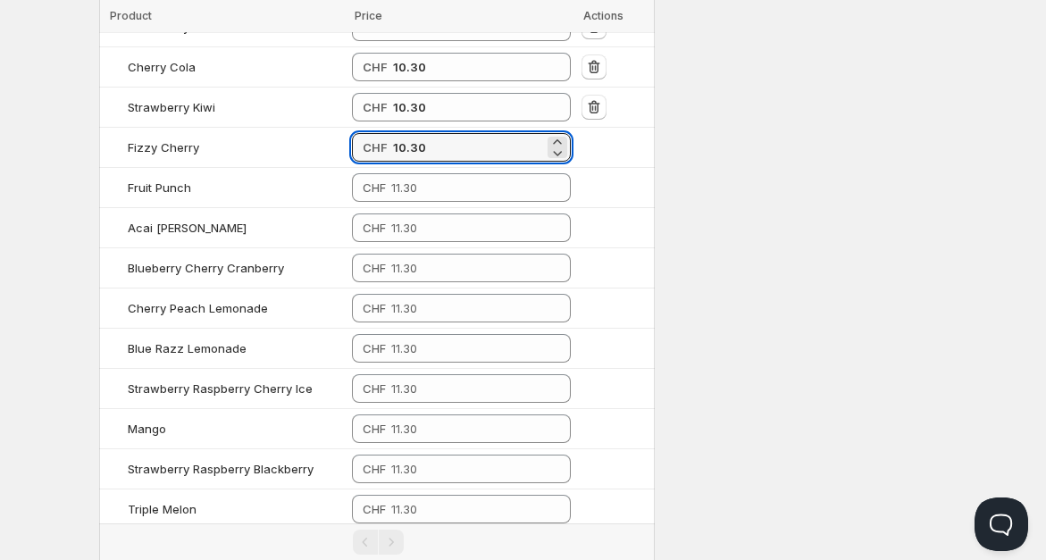
scroll to position [1376, 0]
type input "10.30"
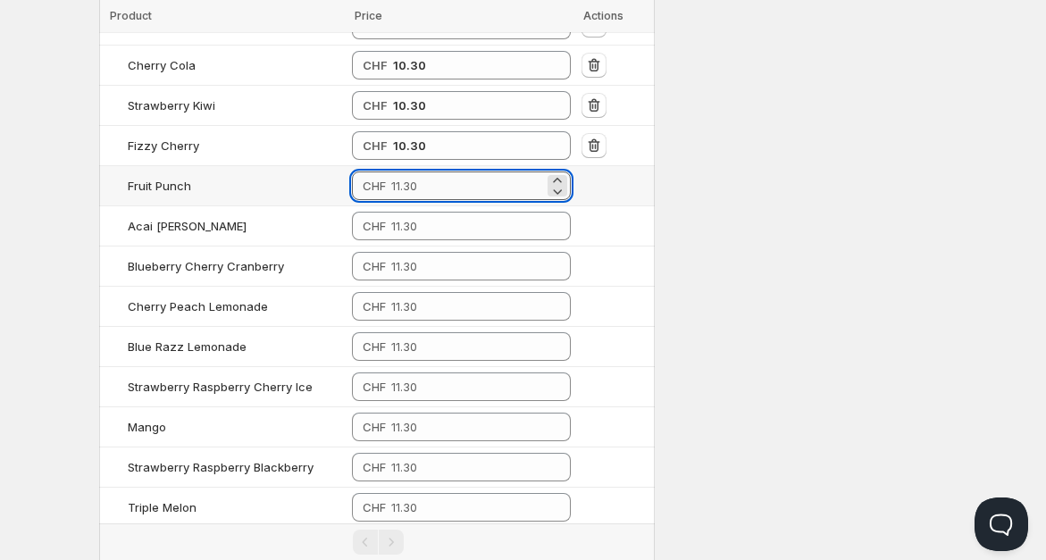
click at [421, 172] on input "number" at bounding box center [467, 186] width 153 height 29
paste input "10.30"
type input "10.30"
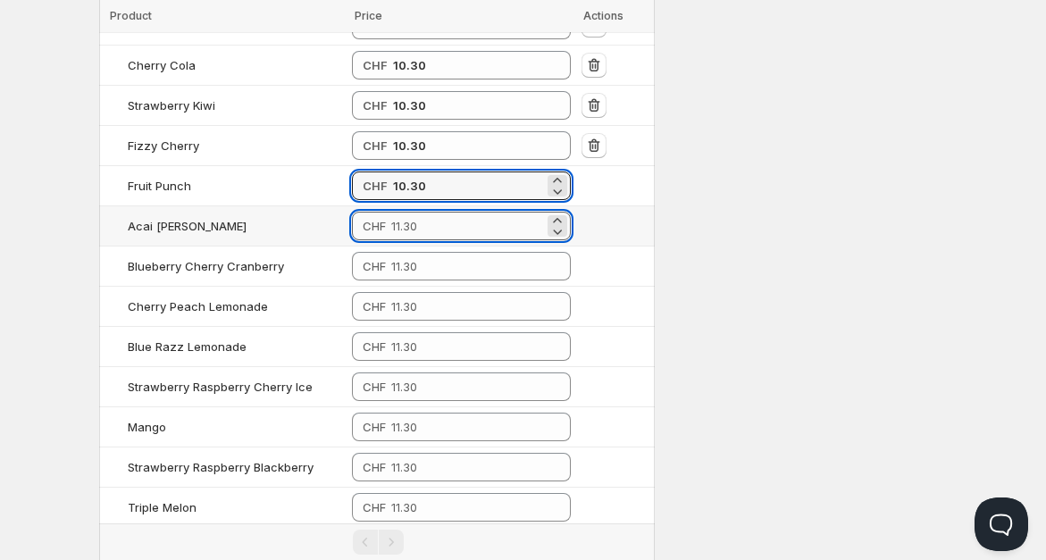
click at [431, 212] on input "number" at bounding box center [467, 226] width 153 height 29
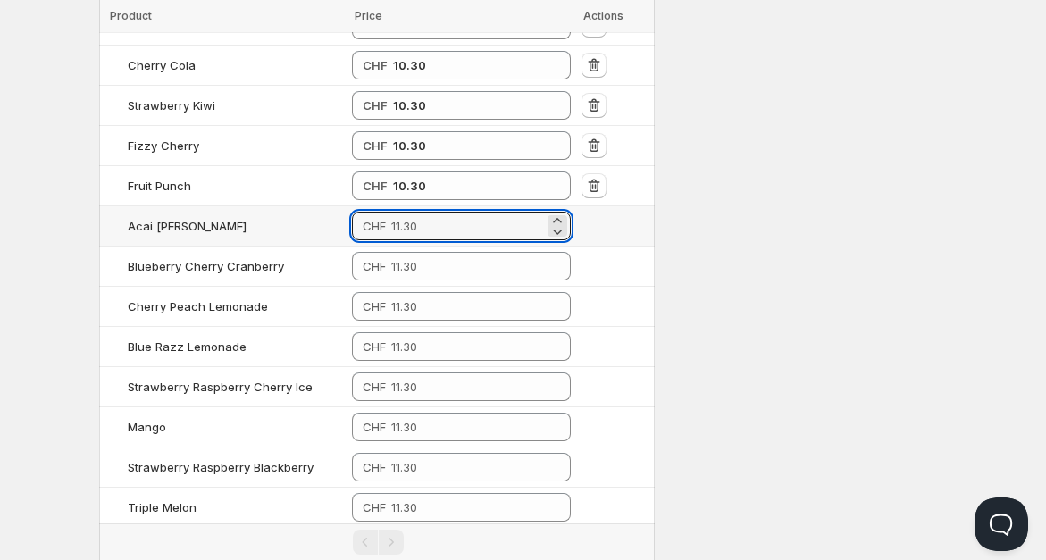
paste
type input "10.30"
click at [431, 287] on td "CHF" at bounding box center [462, 307] width 230 height 40
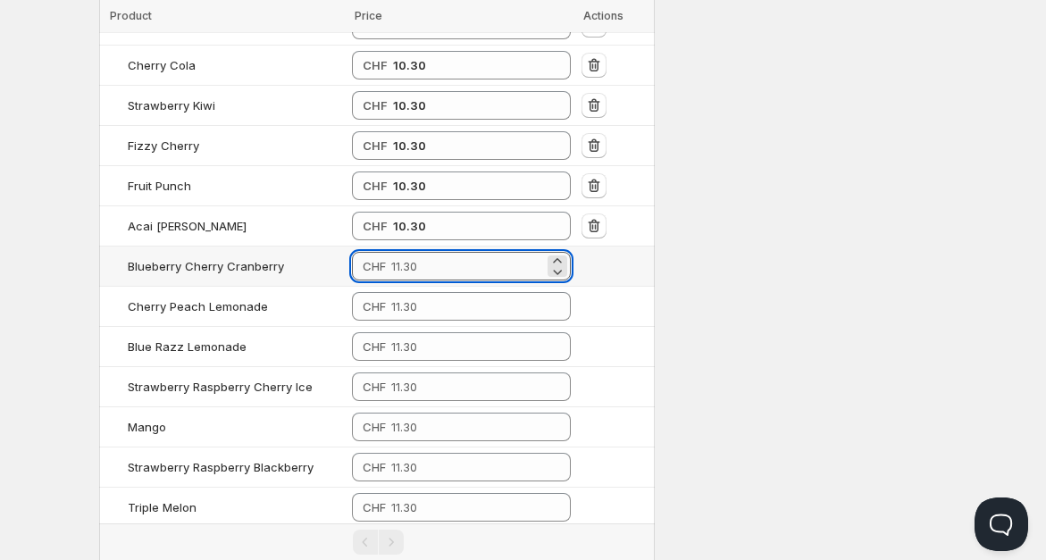
click at [428, 252] on input "number" at bounding box center [467, 266] width 153 height 29
type input "10.30"
click at [433, 292] on input "number" at bounding box center [467, 306] width 153 height 29
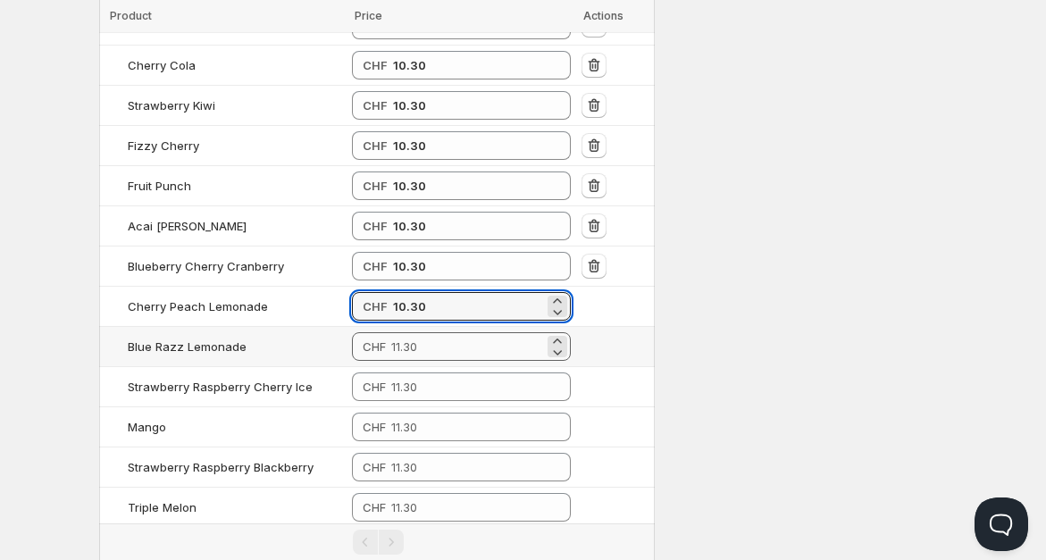
type input "10.30"
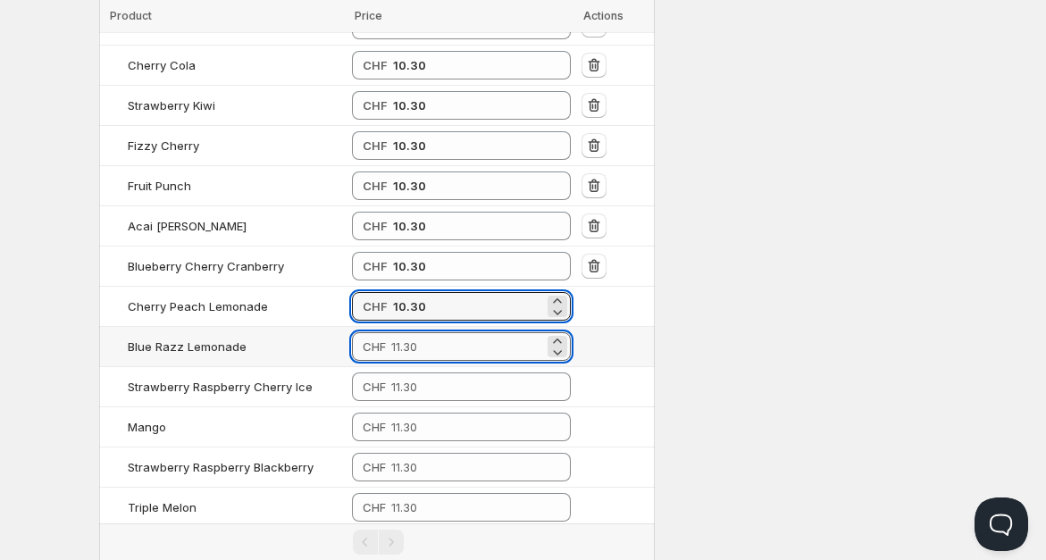
click at [439, 332] on input "number" at bounding box center [467, 346] width 153 height 29
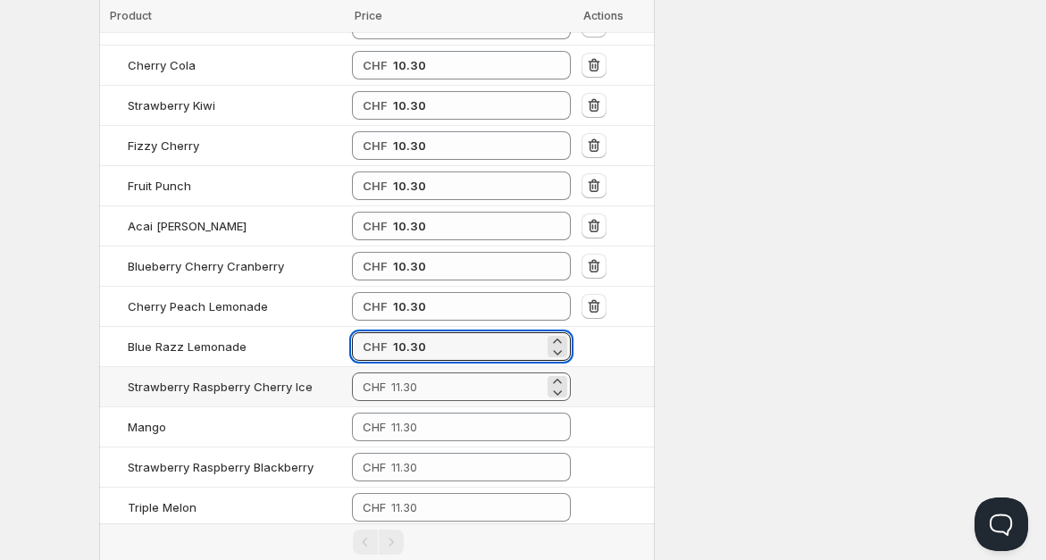
type input "10.30"
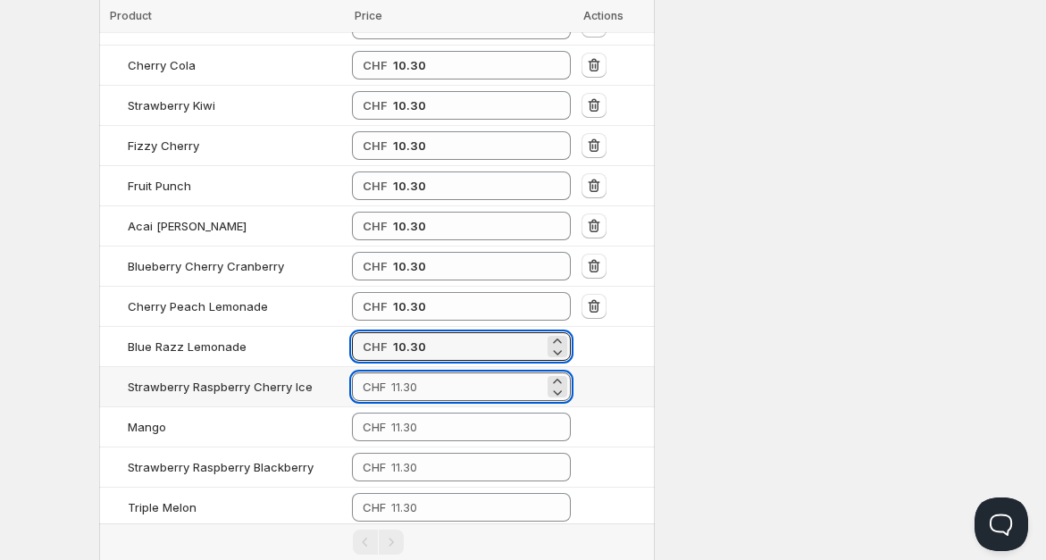
click at [439, 372] on input "number" at bounding box center [467, 386] width 153 height 29
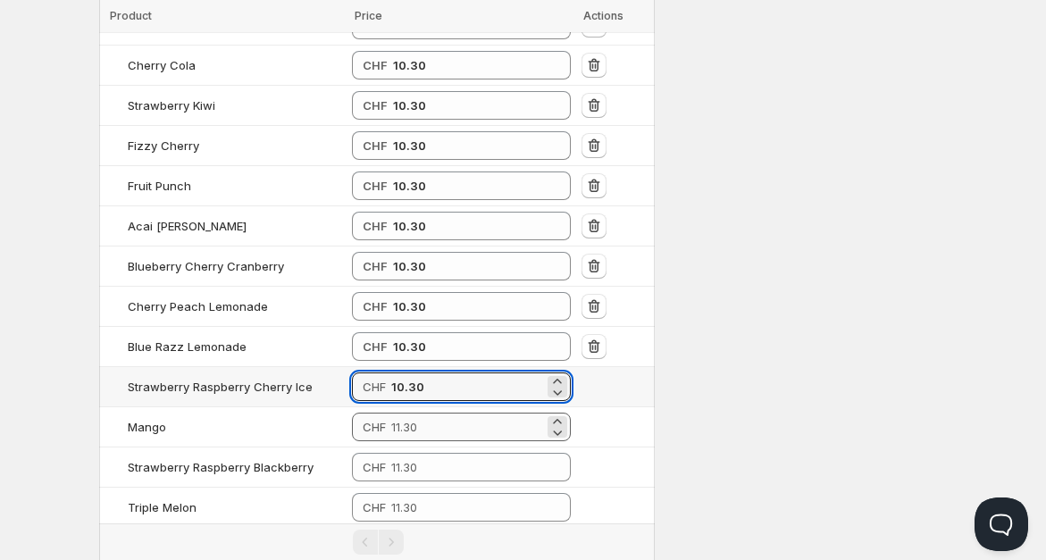
type input "10.30"
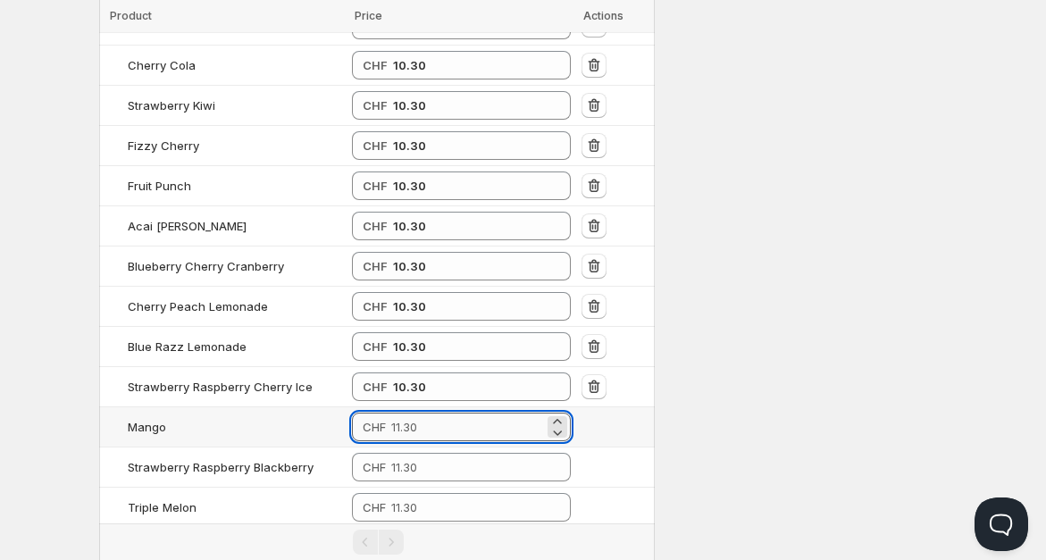
click at [442, 413] on input "number" at bounding box center [467, 427] width 153 height 29
type input "10.30"
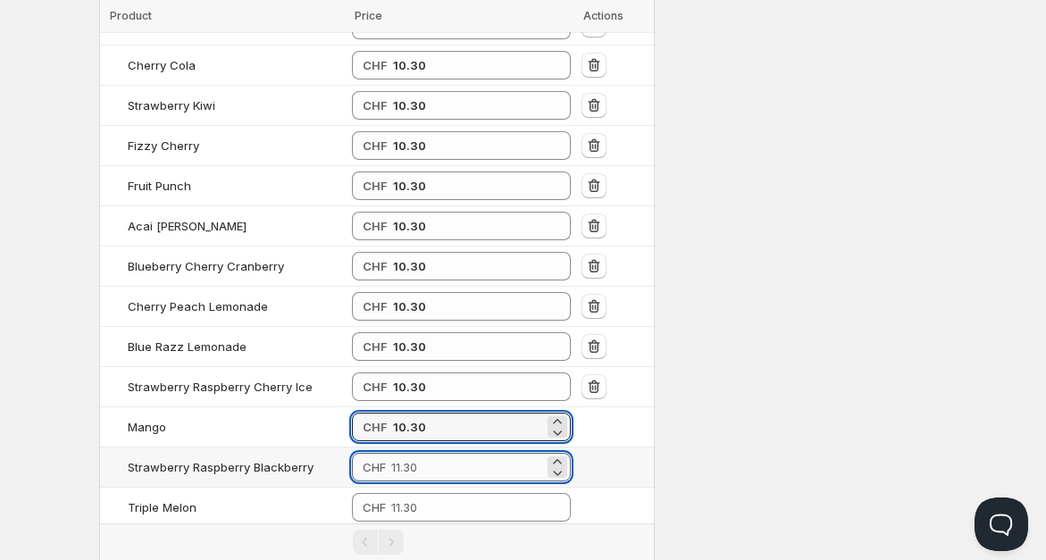
click at [446, 453] on input "number" at bounding box center [467, 467] width 153 height 29
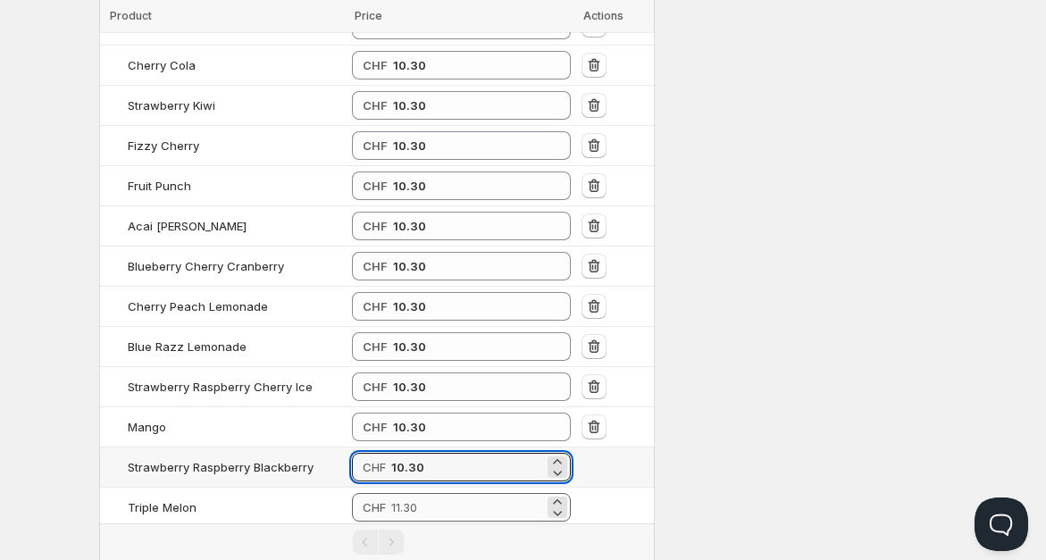
type input "10.30"
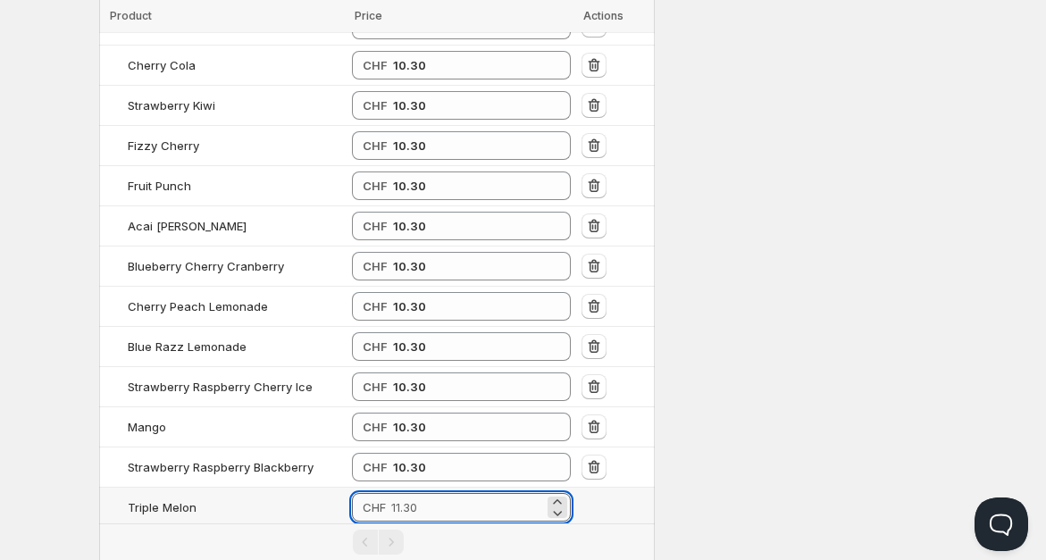
click at [448, 493] on input "number" at bounding box center [467, 507] width 153 height 29
type input "10.30"
click at [447, 533] on input "number" at bounding box center [467, 547] width 153 height 29
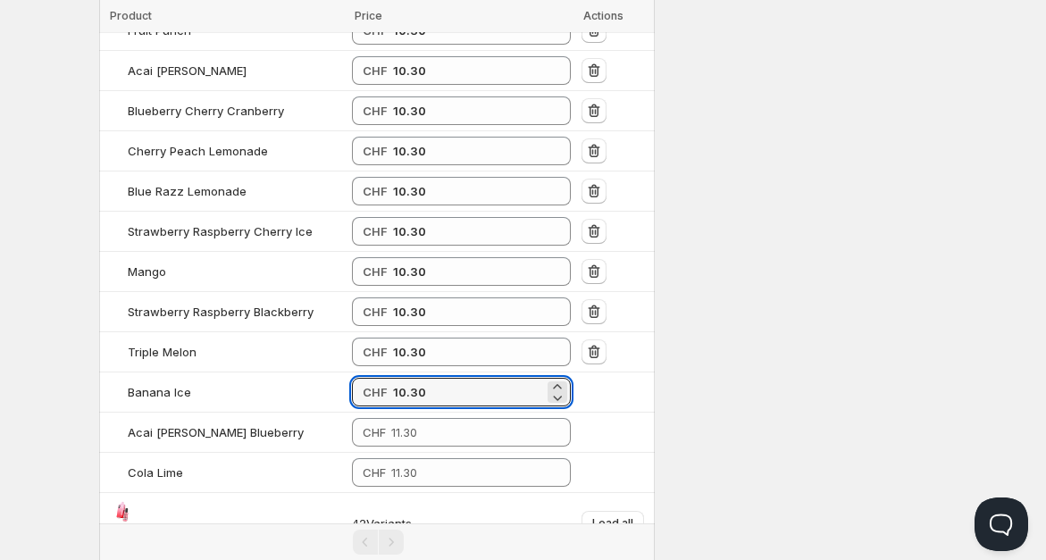
scroll to position [1743, 0]
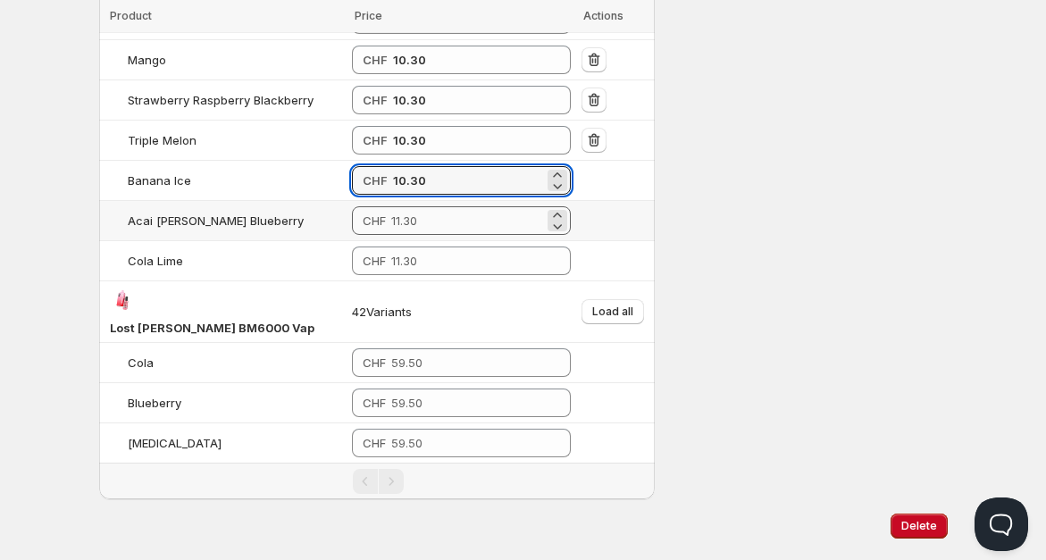
type input "10.30"
click at [464, 206] on input "number" at bounding box center [467, 220] width 153 height 29
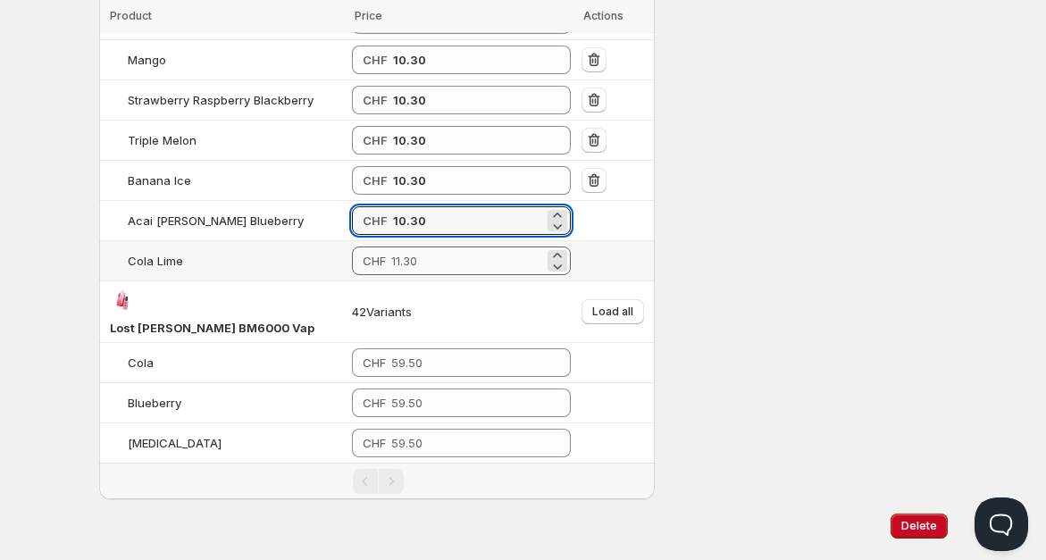
type input "10.30"
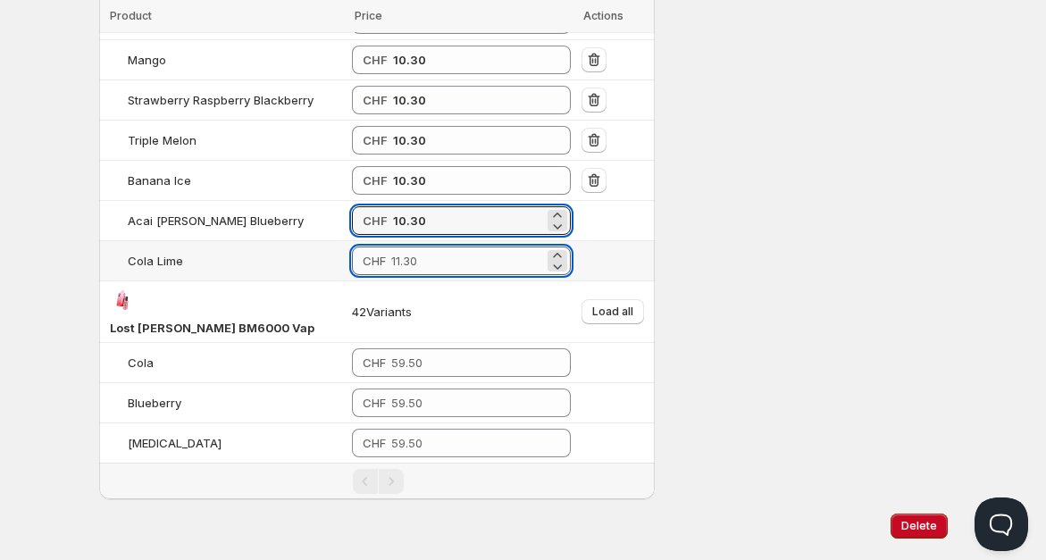
click at [448, 247] on input "number" at bounding box center [467, 261] width 153 height 29
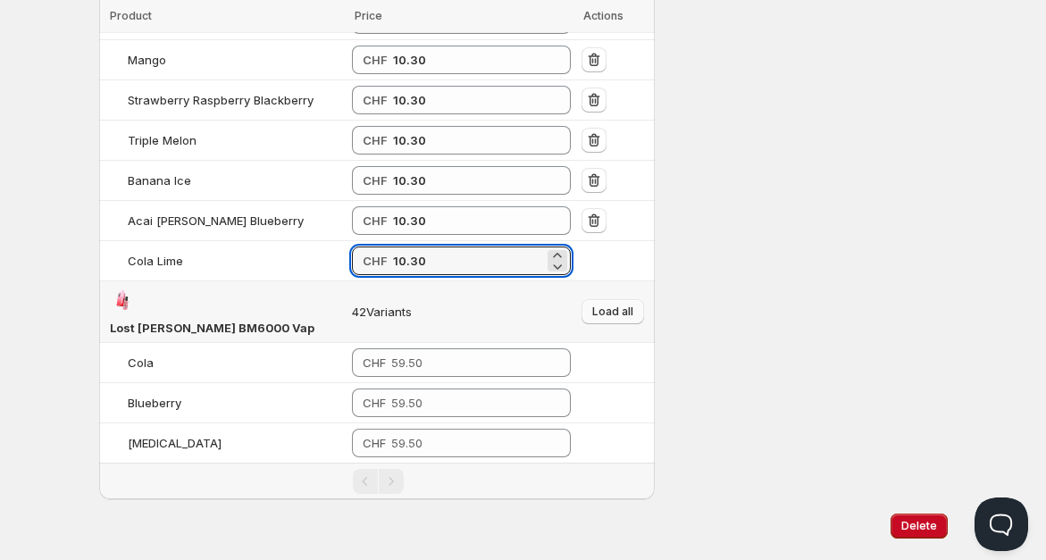
type input "10.30"
click at [620, 305] on span "Load all" at bounding box center [612, 312] width 41 height 14
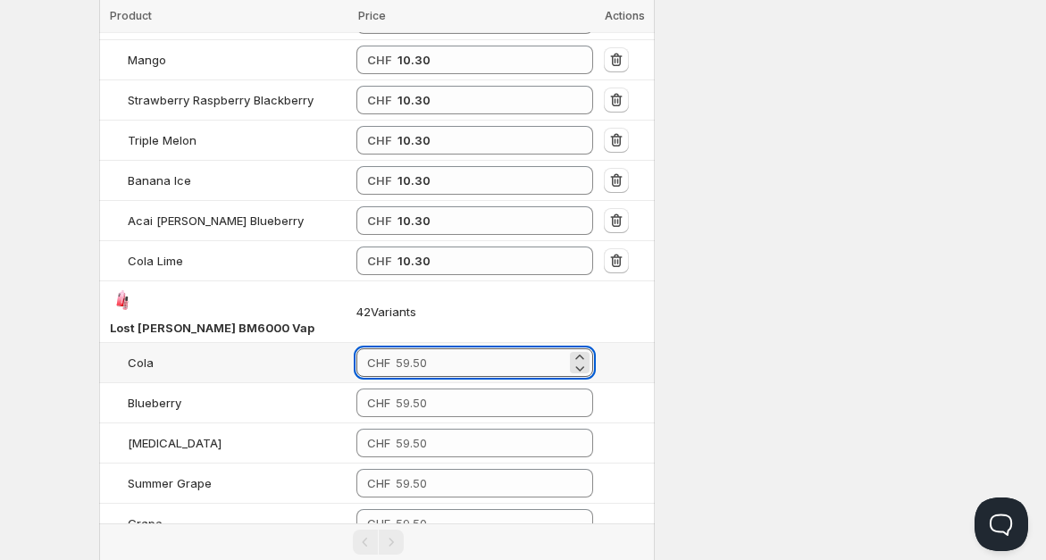
click at [440, 348] on input "number" at bounding box center [482, 362] width 172 height 29
drag, startPoint x: 432, startPoint y: 296, endPoint x: 395, endPoint y: 301, distance: 37.9
click at [396, 348] on div "CHF 51.5" at bounding box center [475, 362] width 238 height 29
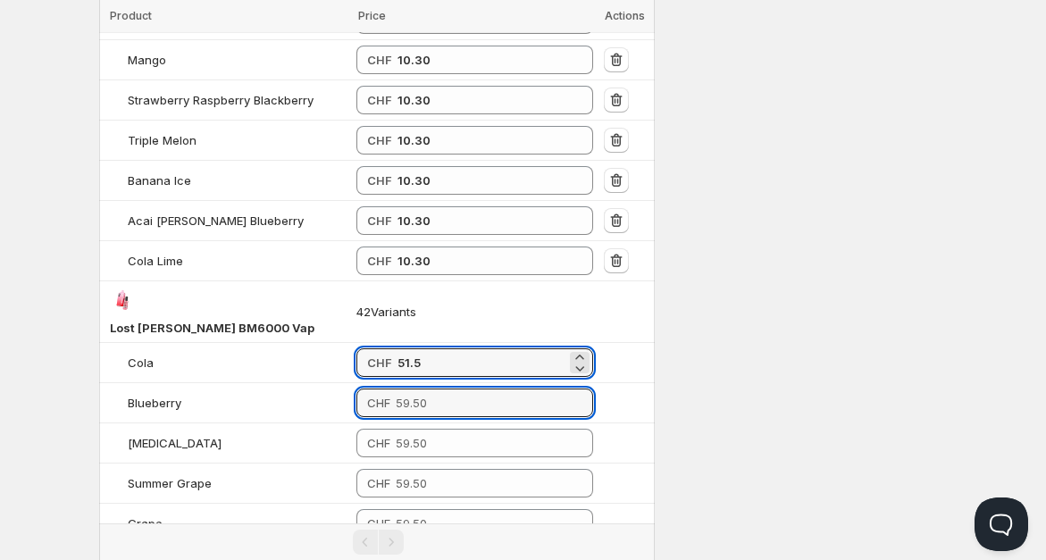
type input "51.50"
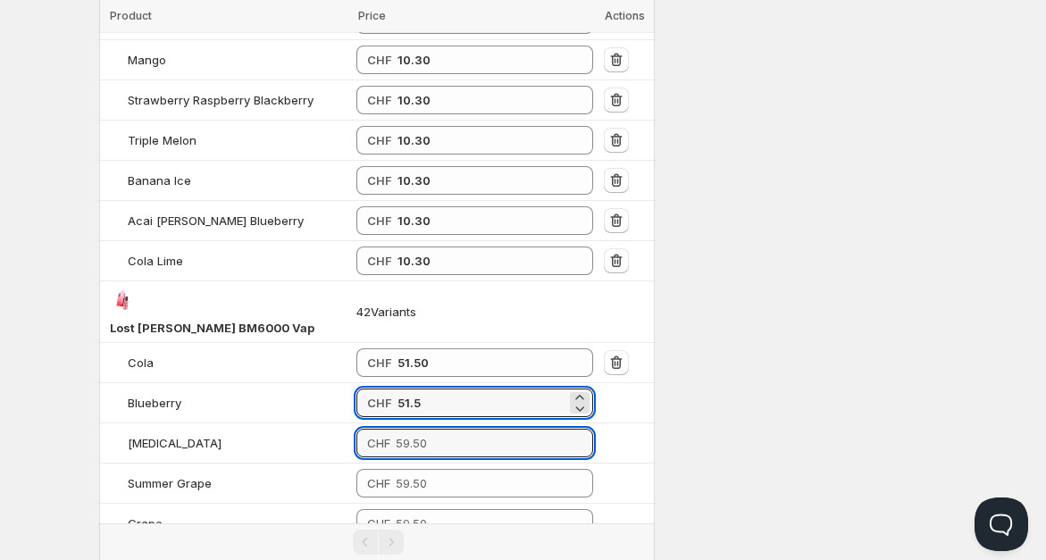
type input "51.50"
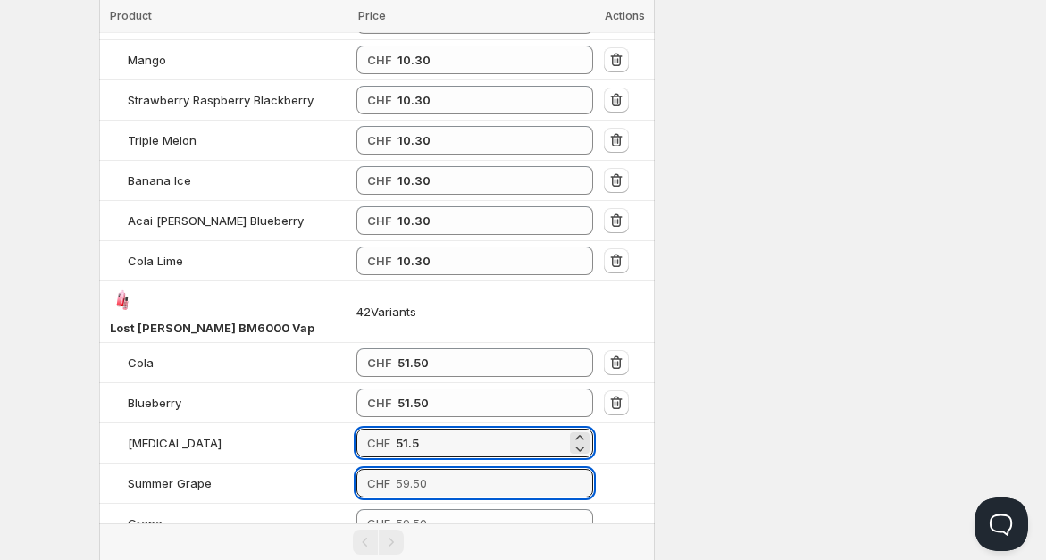
type input "51.50"
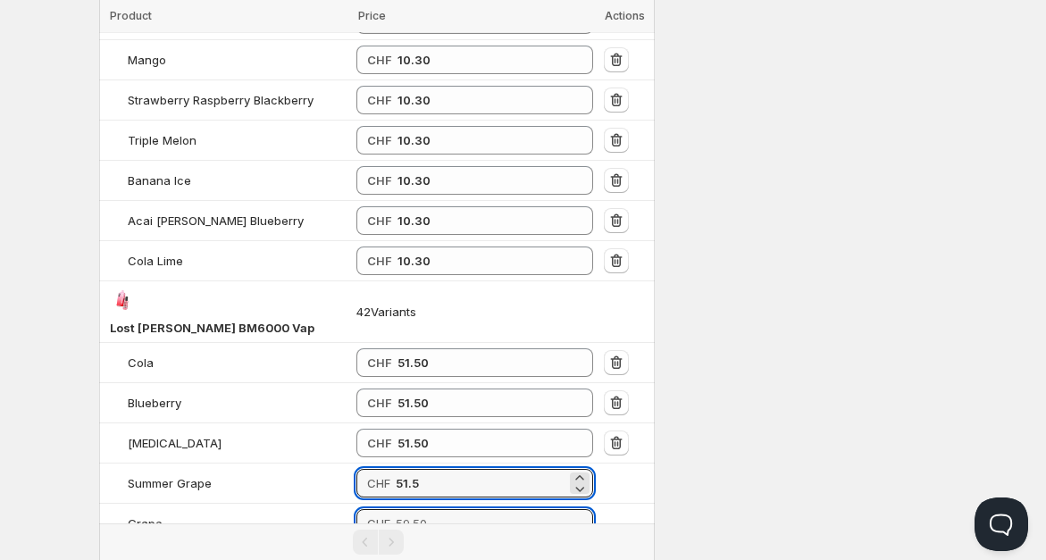
type input "51.50"
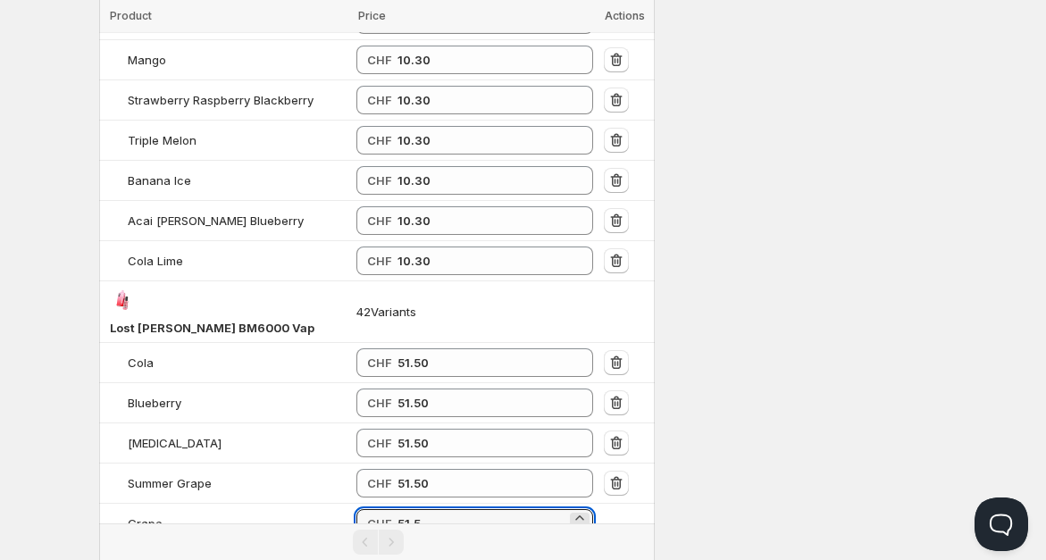
type input "51.50"
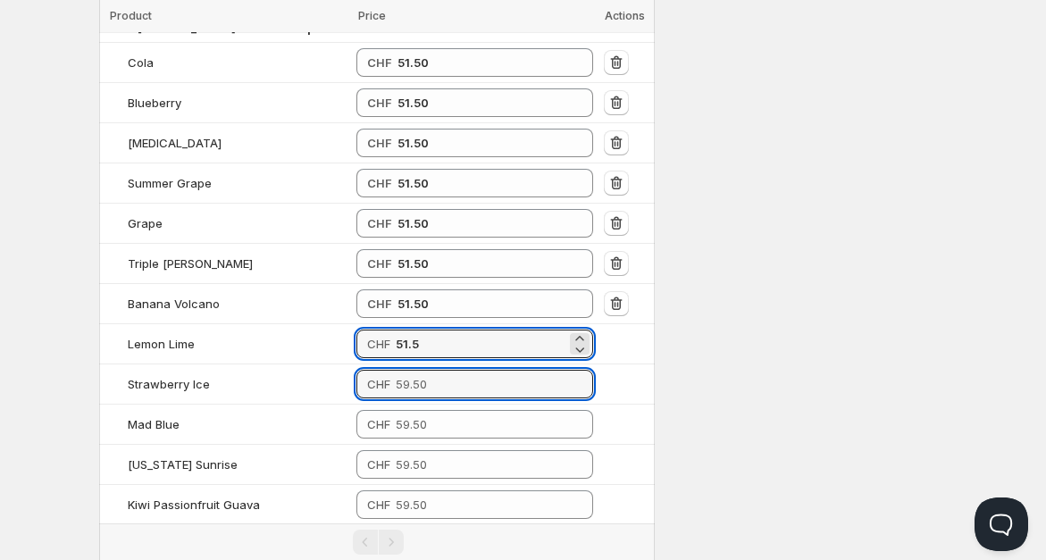
type input "51.50"
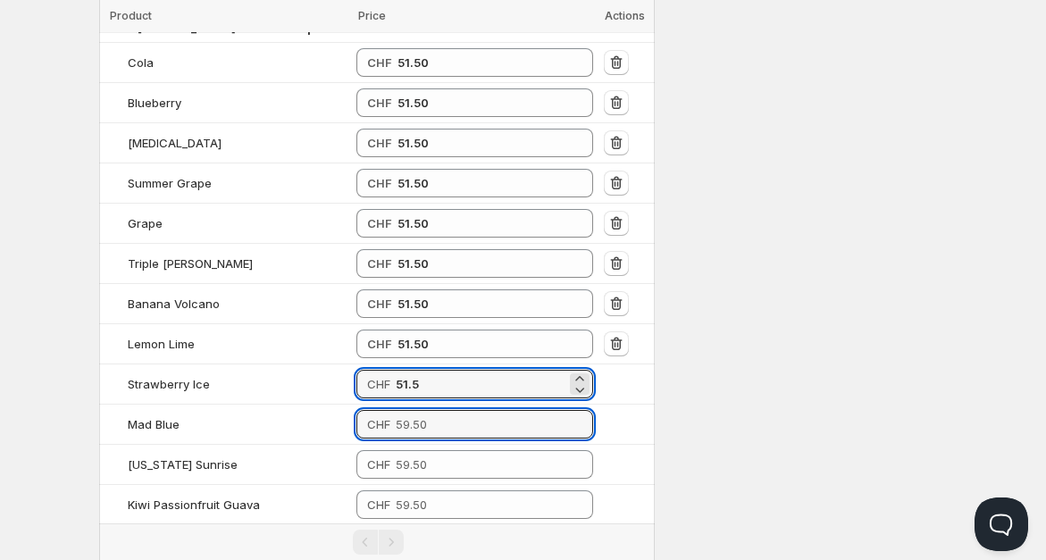
type input "51.50"
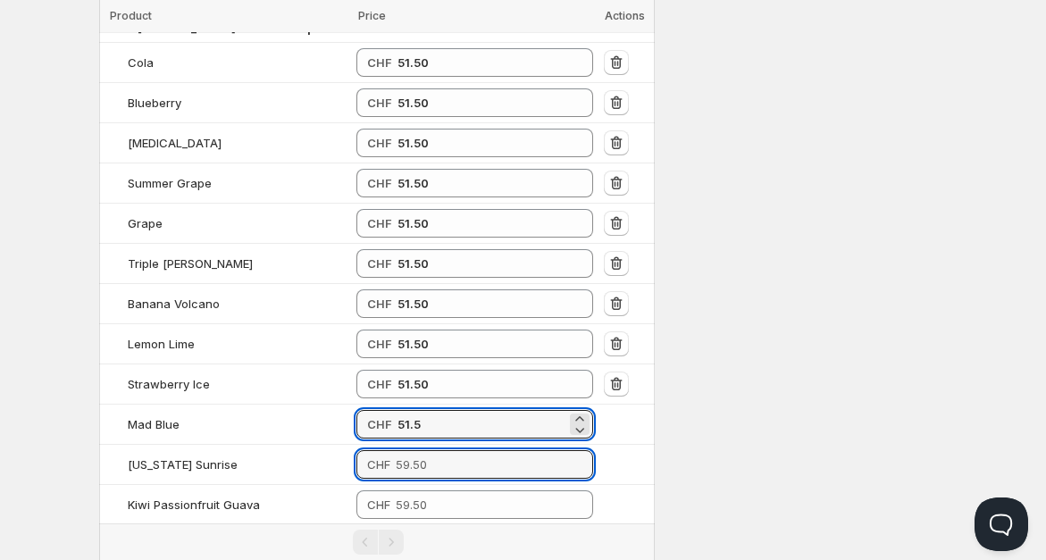
type input "51.50"
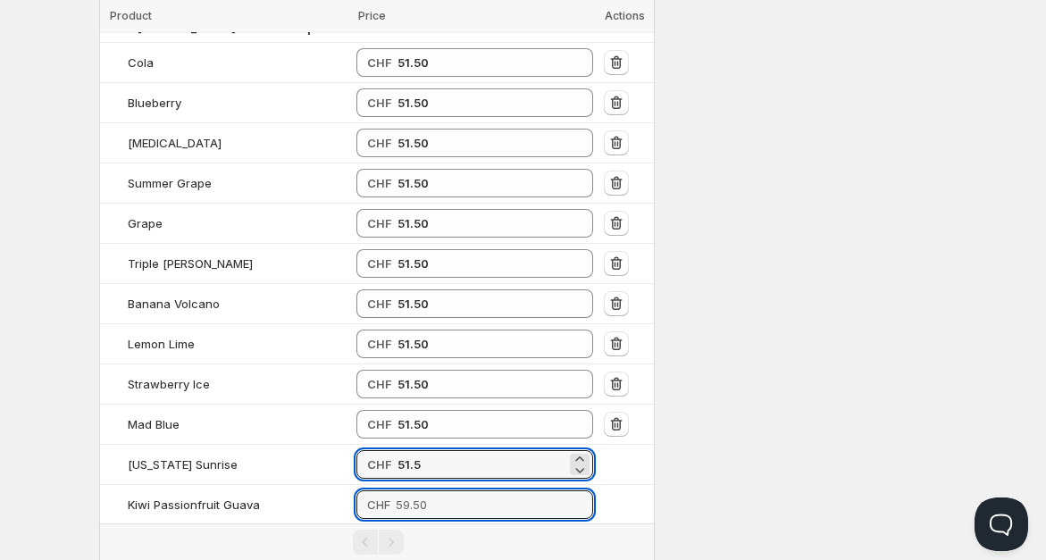
type input "51.50"
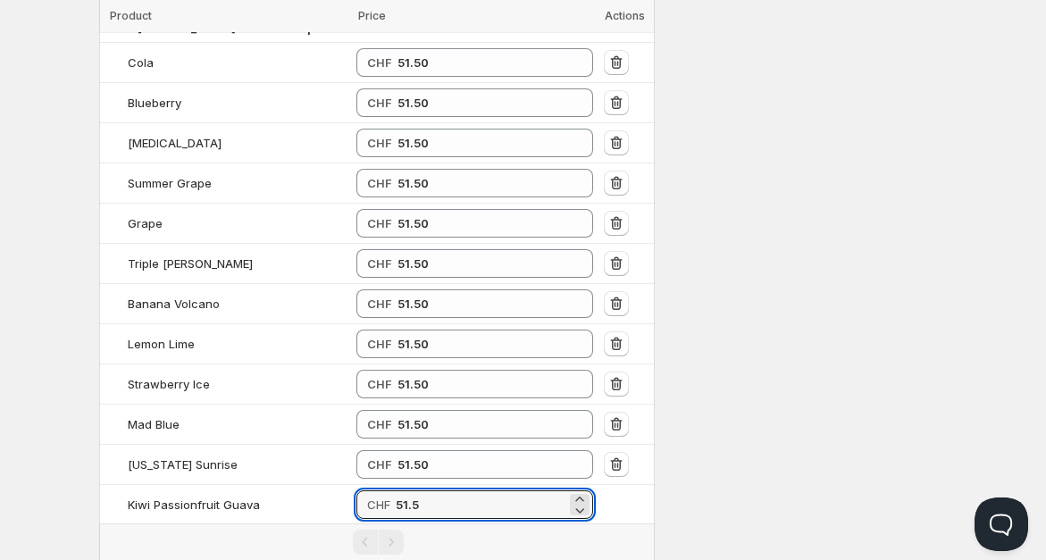
type input "51.50"
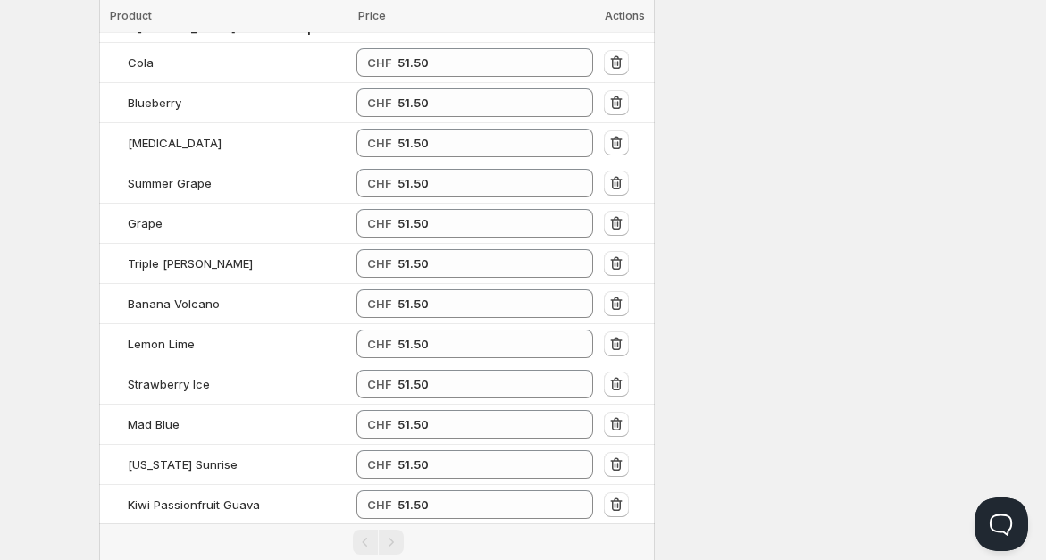
type input "51.50"
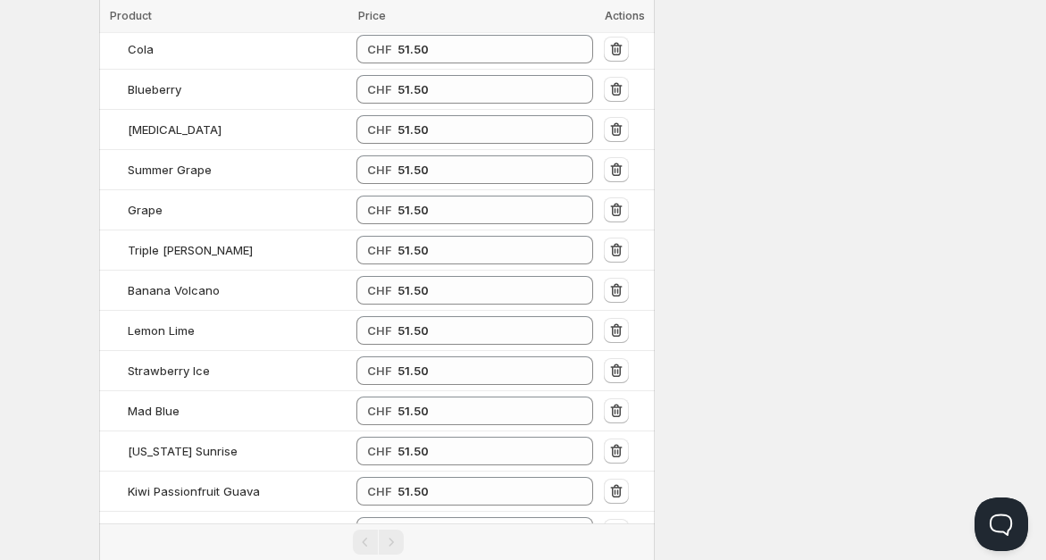
type input "51.50"
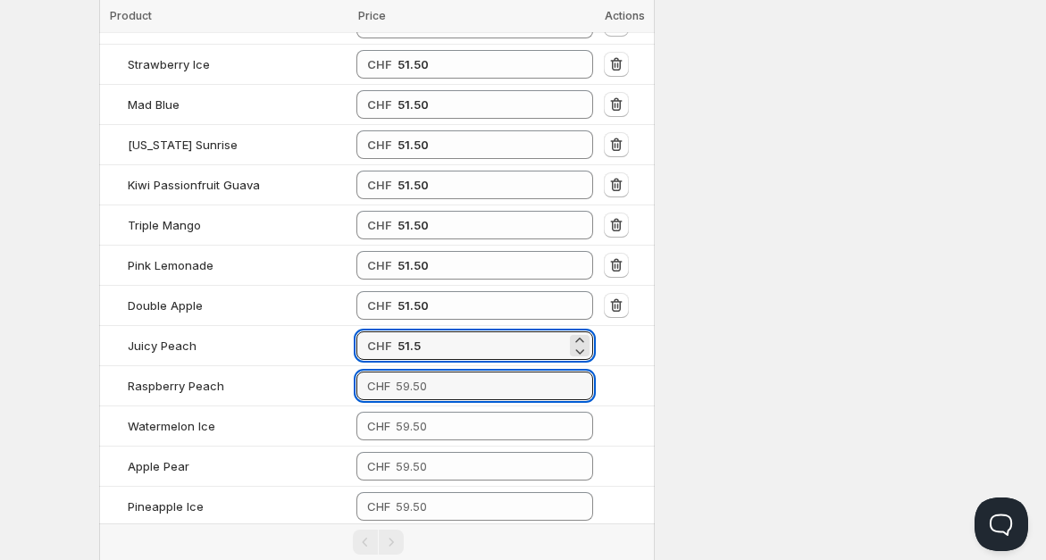
type input "51.50"
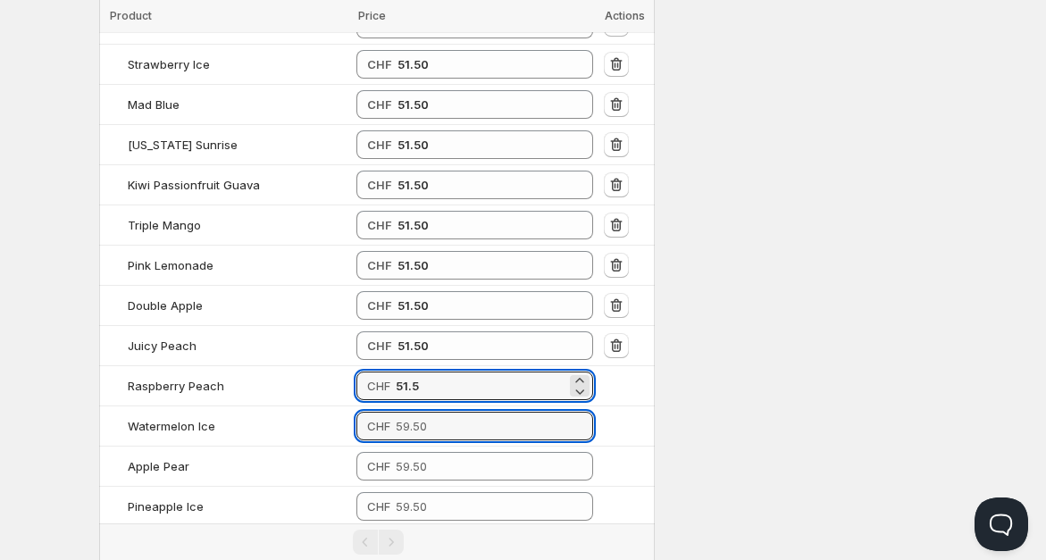
type input "51.50"
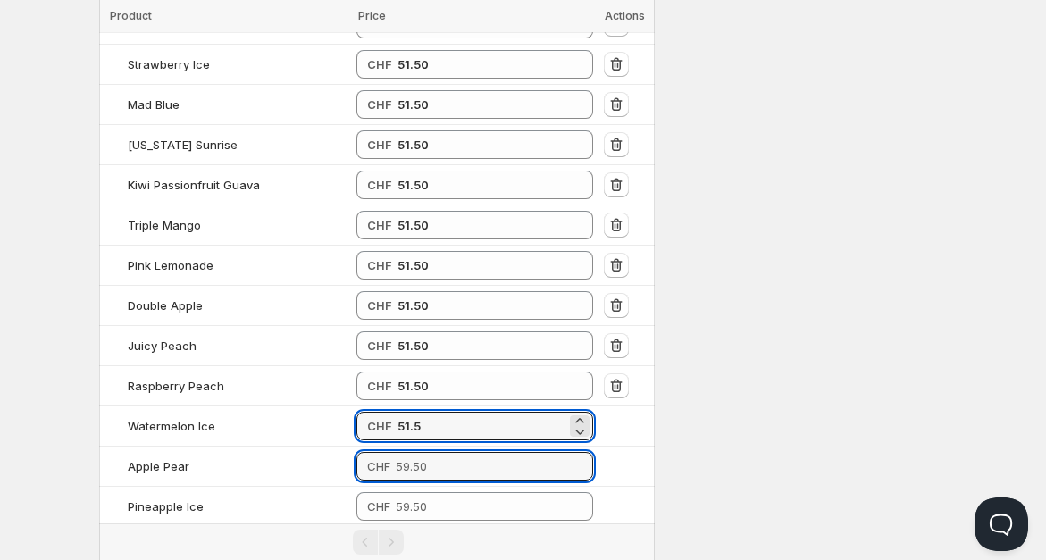
type input "51.50"
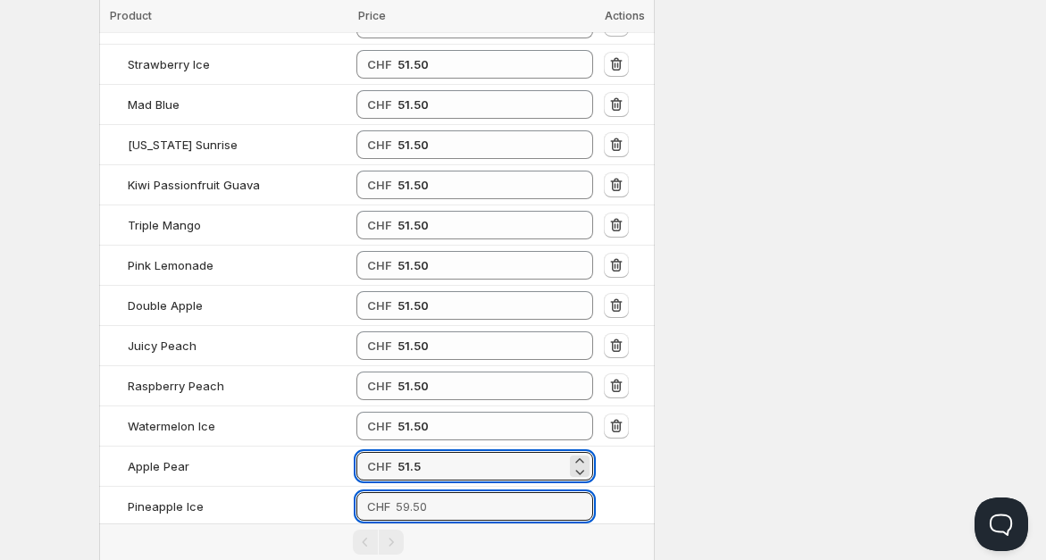
type input "51.50"
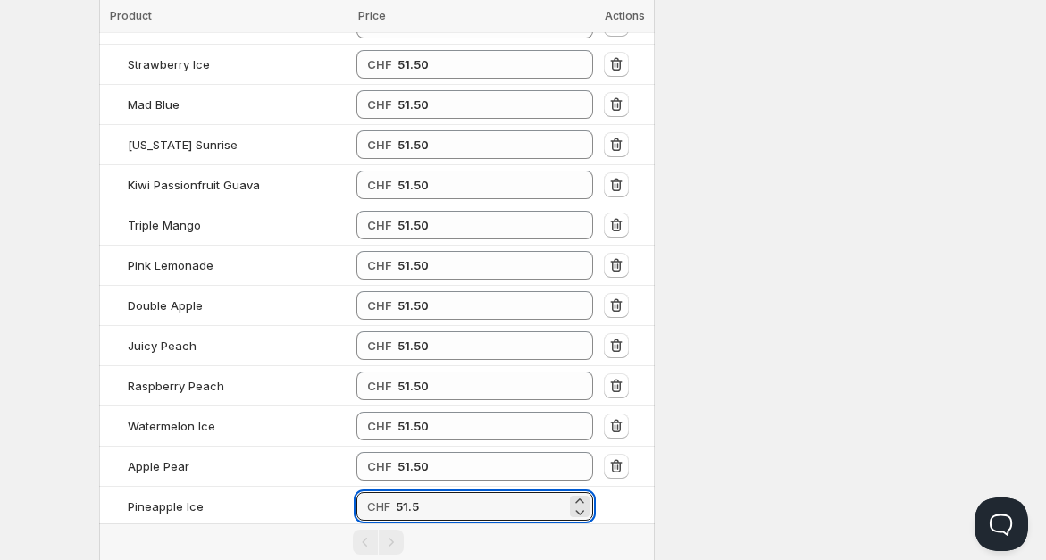
type input "51.50"
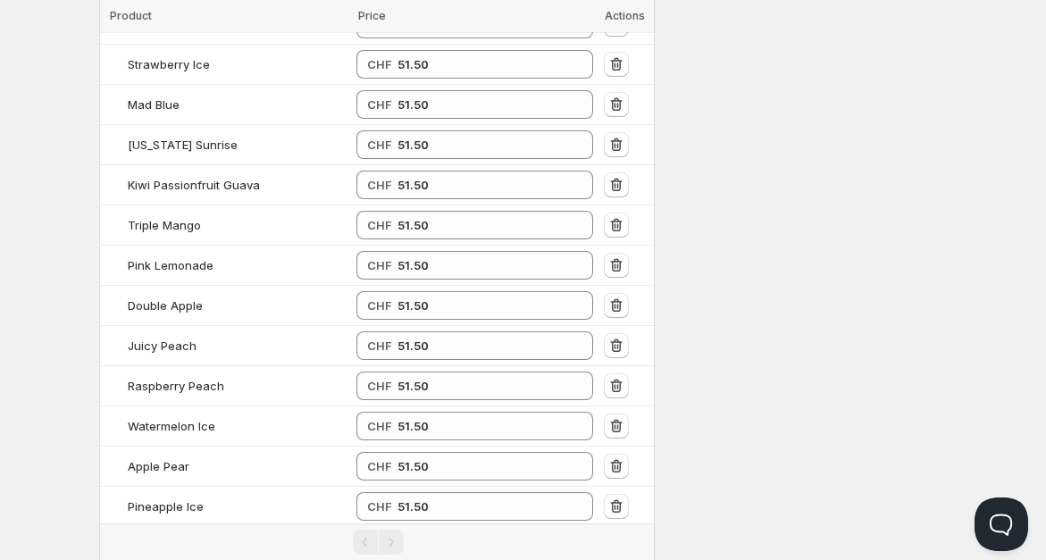
type input "51.50"
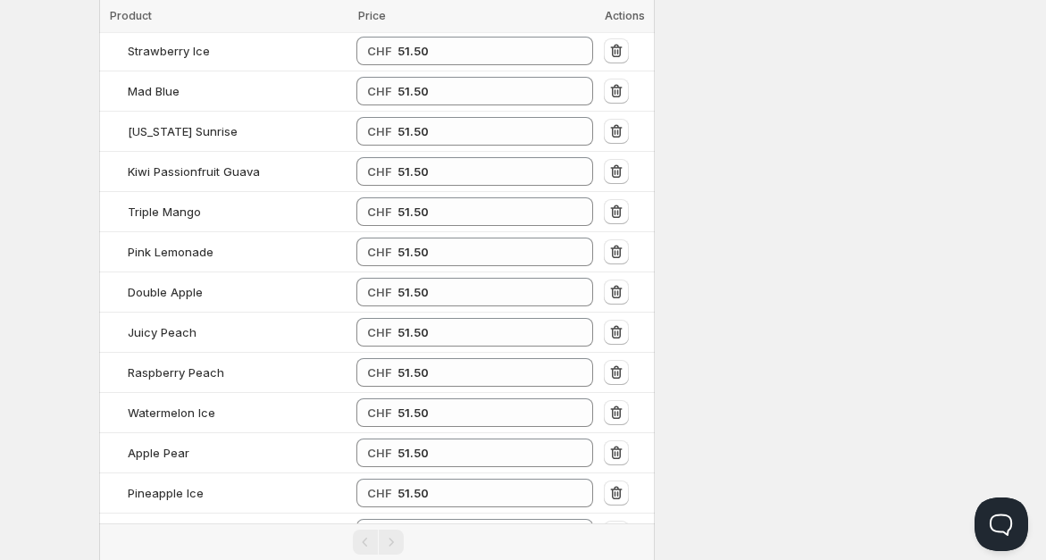
type input "51.50"
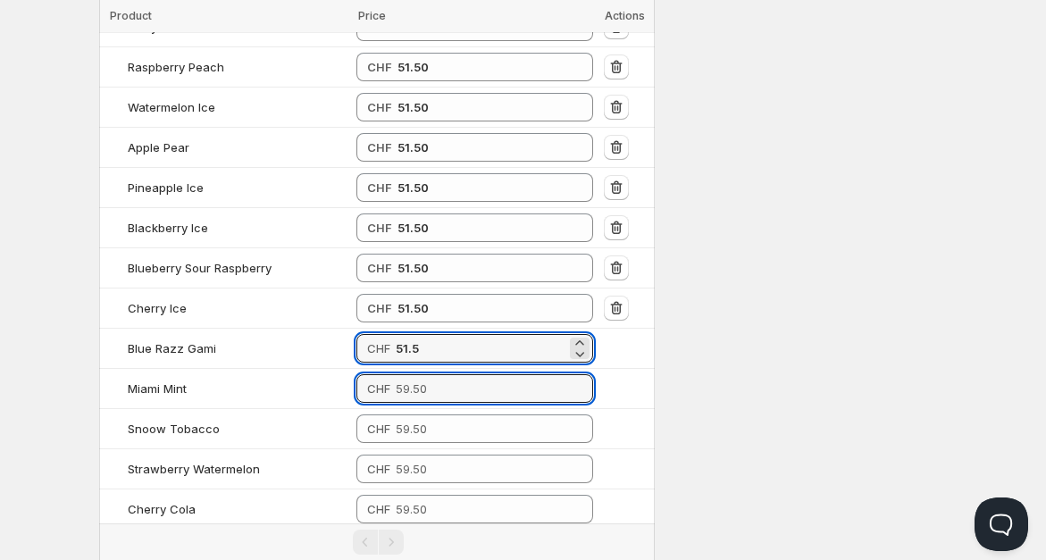
type input "51.50"
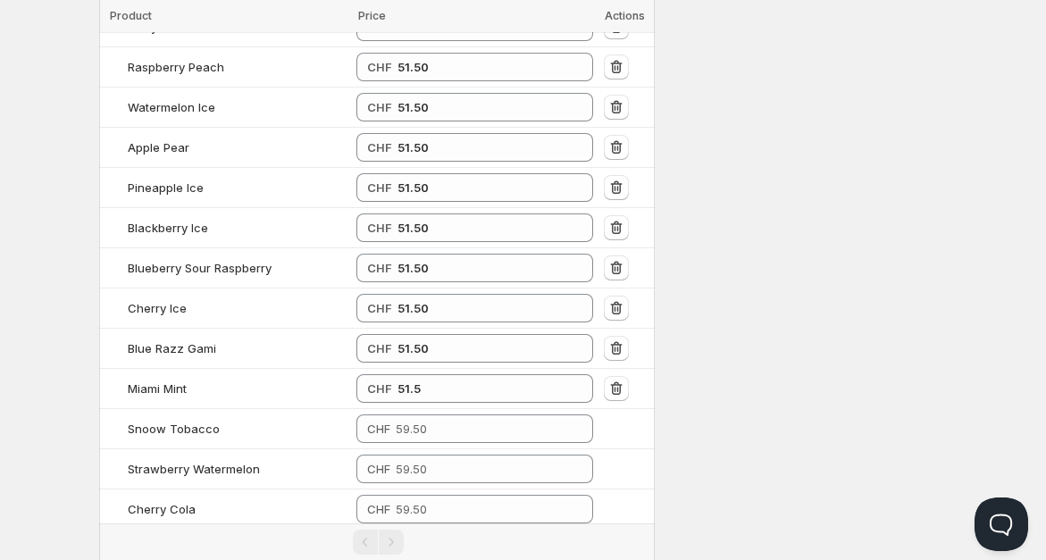
type input "51.50"
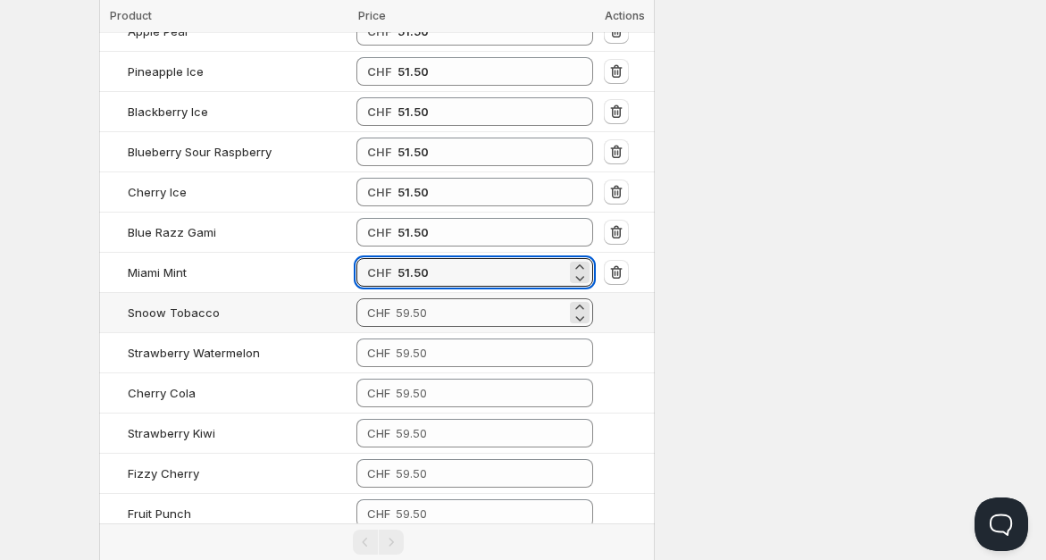
scroll to position [2782, 0]
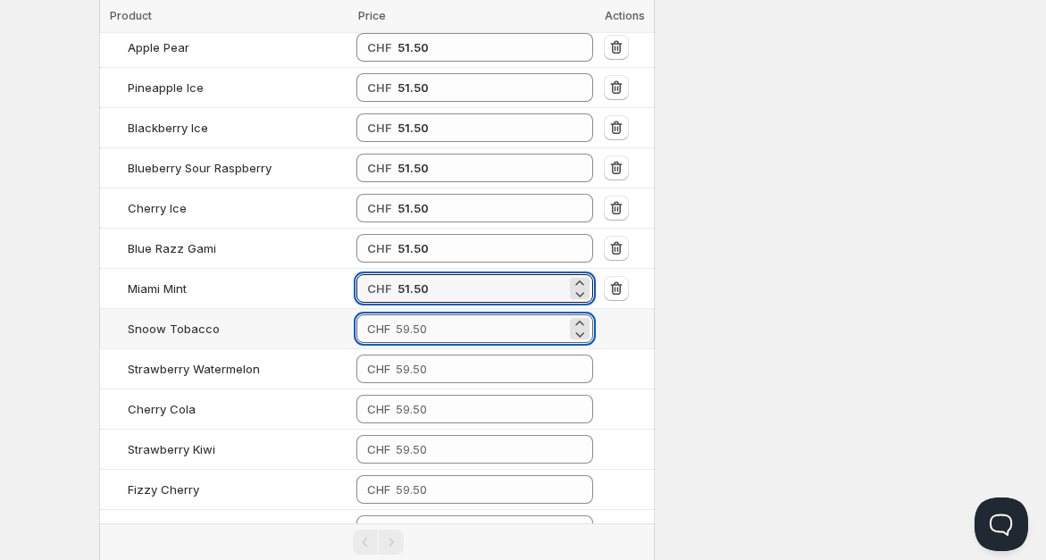
click at [442, 314] on input "number" at bounding box center [482, 328] width 172 height 29
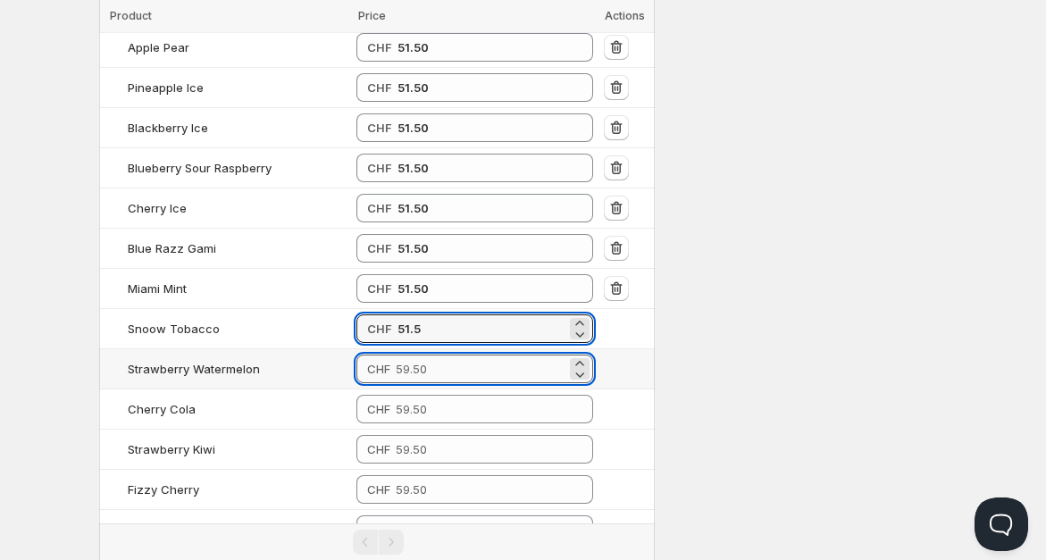
type input "51.50"
click at [438, 355] on input "number" at bounding box center [482, 369] width 172 height 29
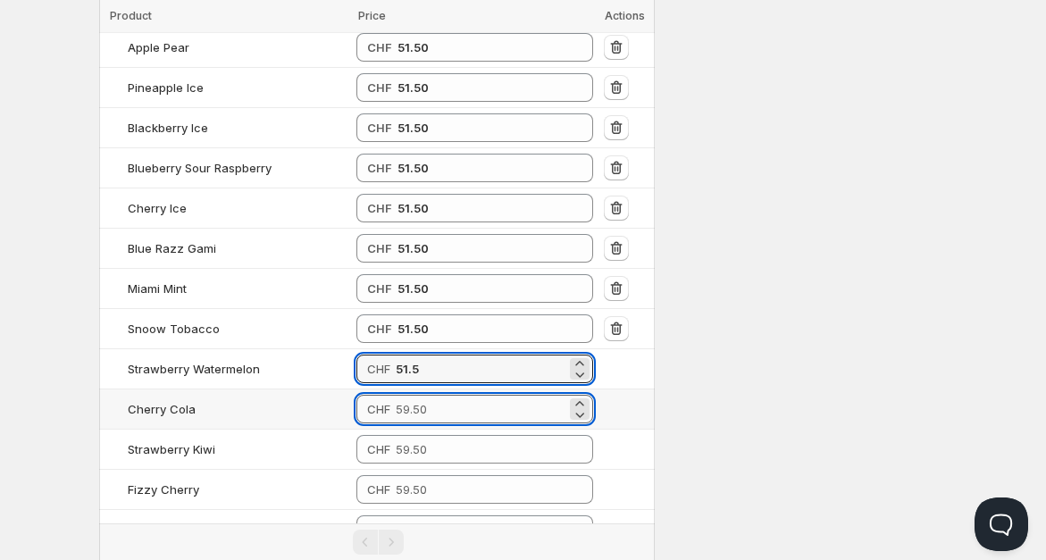
type input "51.50"
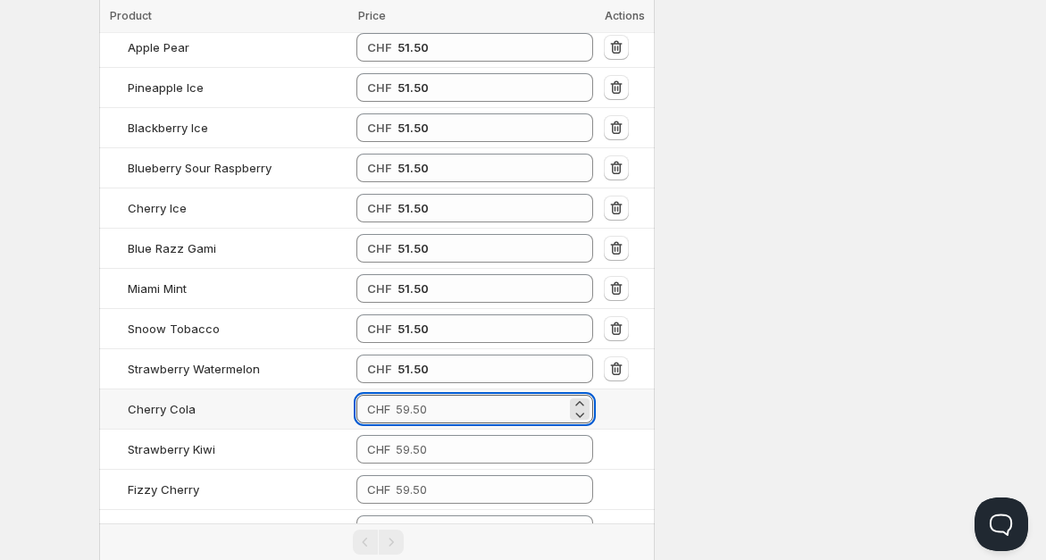
click at [440, 395] on input "number" at bounding box center [482, 409] width 172 height 29
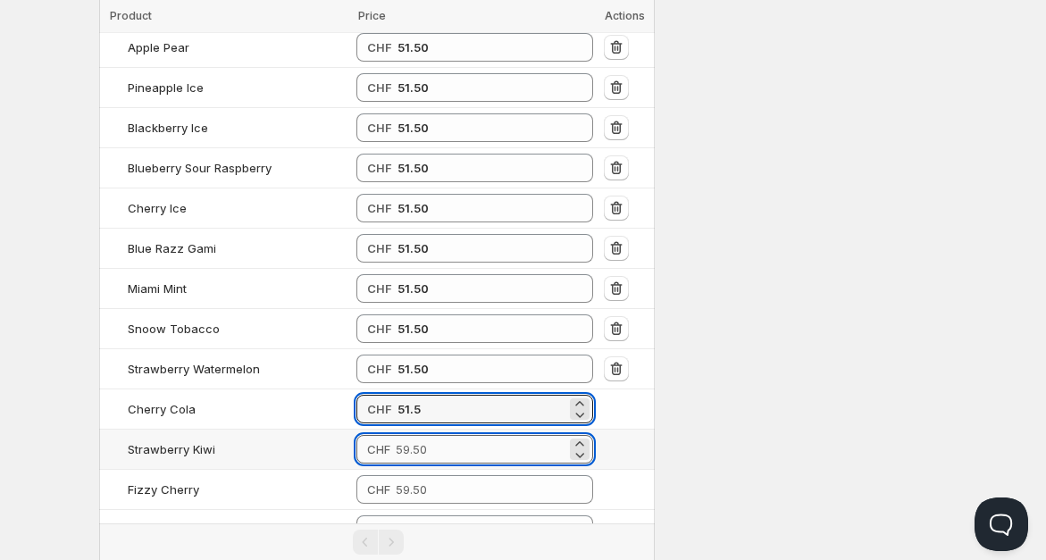
type input "51.50"
click at [444, 435] on input "number" at bounding box center [482, 449] width 172 height 29
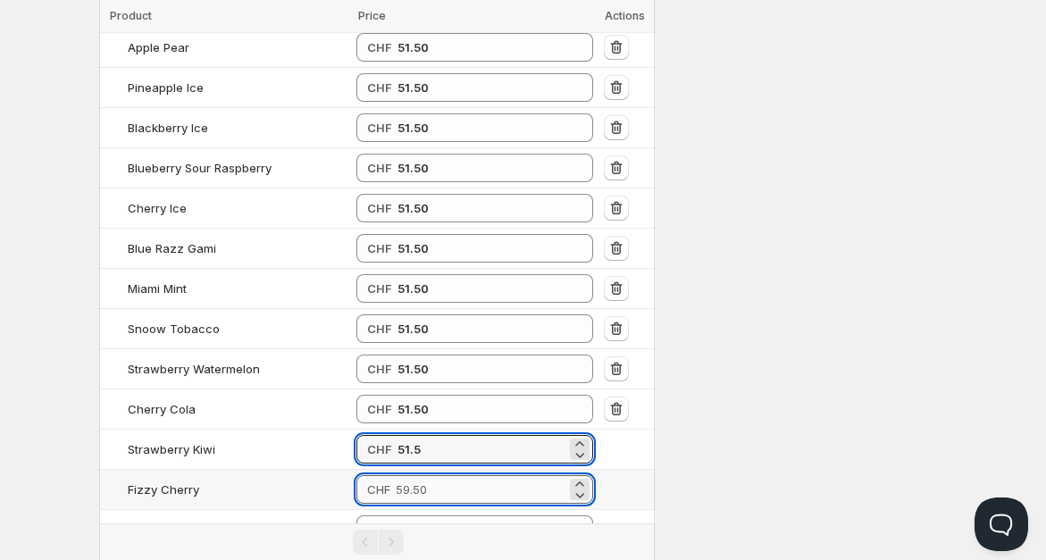
type input "51.50"
drag, startPoint x: 444, startPoint y: 423, endPoint x: 445, endPoint y: 435, distance: 11.6
click at [444, 475] on input "number" at bounding box center [482, 489] width 172 height 29
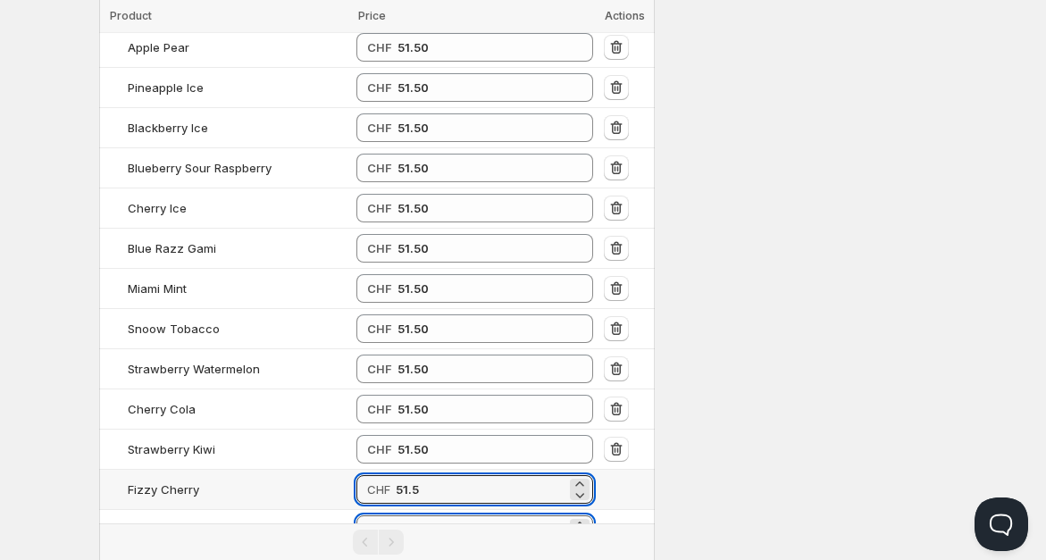
type input "51.50"
click at [447, 515] on input "number" at bounding box center [482, 529] width 172 height 29
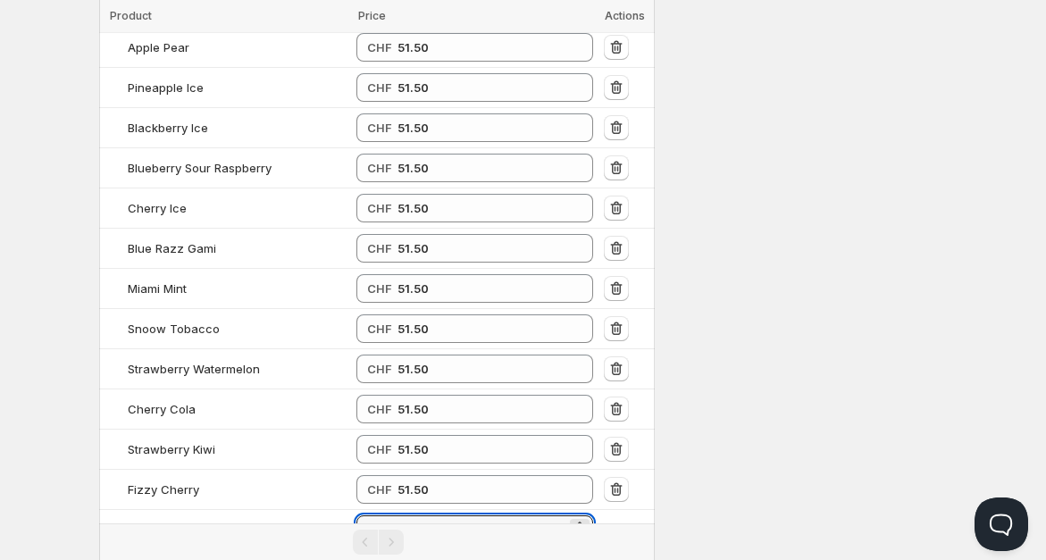
type input "51.50"
click at [448, 552] on input "number" at bounding box center [482, 570] width 172 height 29
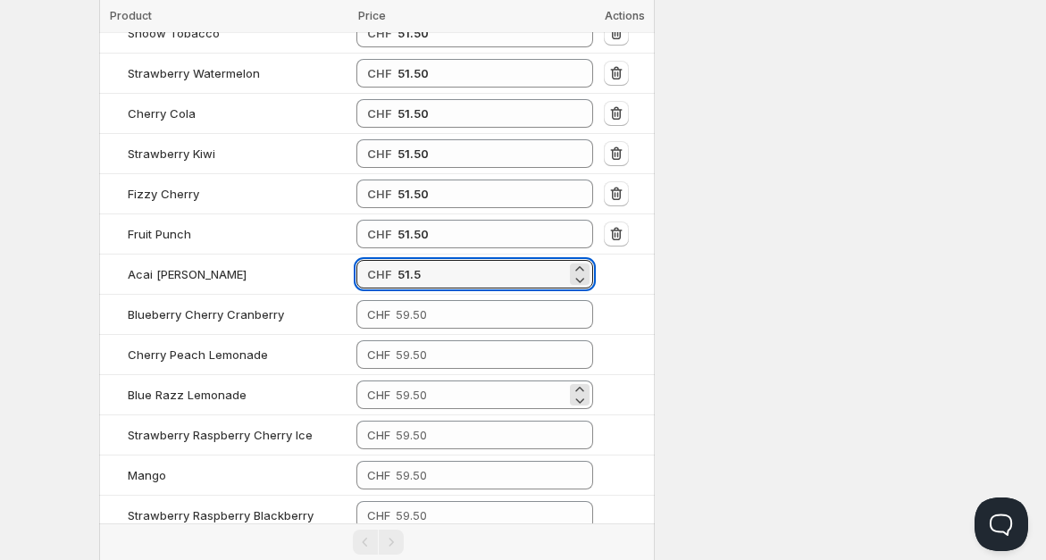
scroll to position [3079, 0]
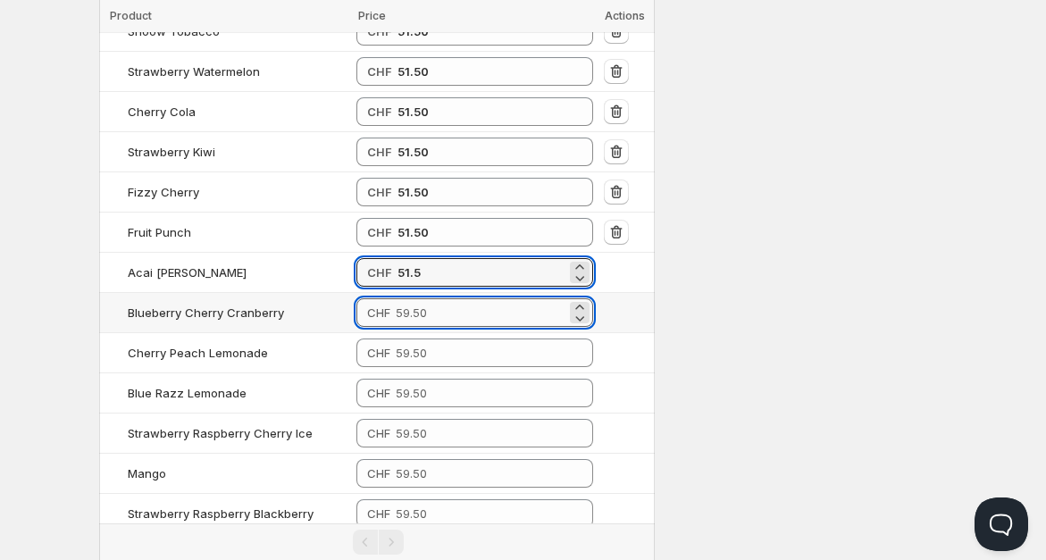
type input "51.50"
click at [507, 298] on input "number" at bounding box center [482, 312] width 172 height 29
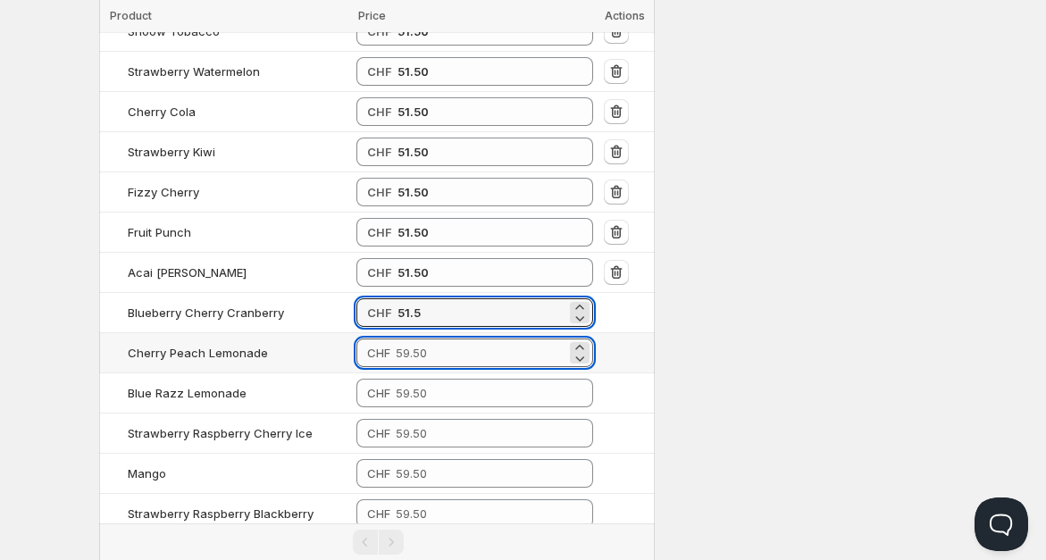
type input "51.50"
click at [498, 339] on input "number" at bounding box center [482, 353] width 172 height 29
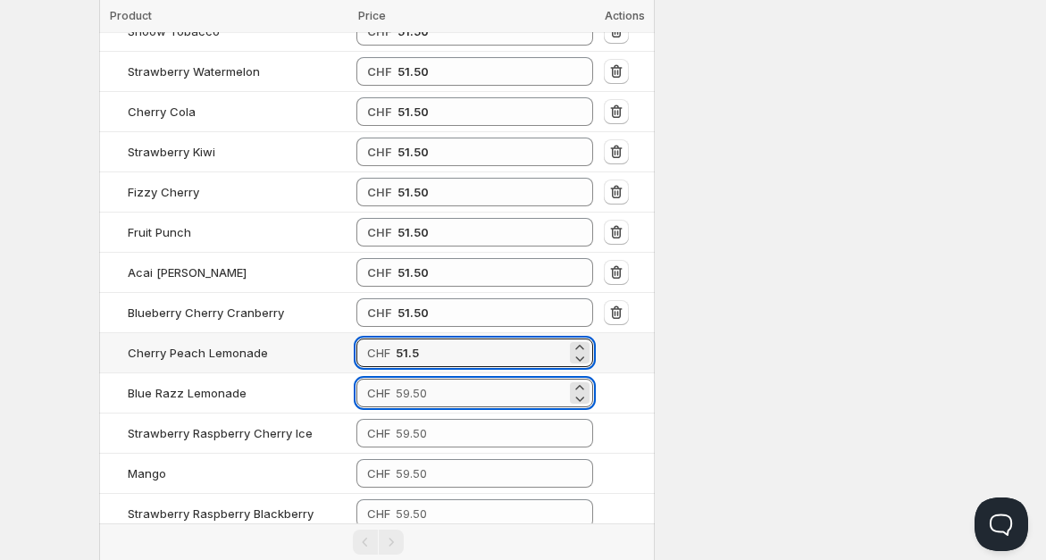
type input "51.50"
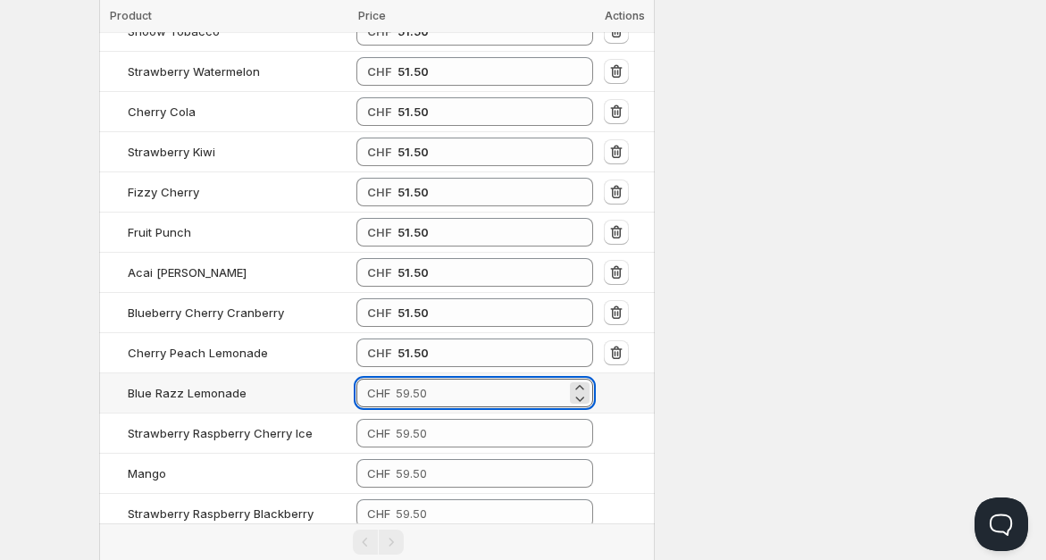
click at [510, 379] on input "number" at bounding box center [482, 393] width 172 height 29
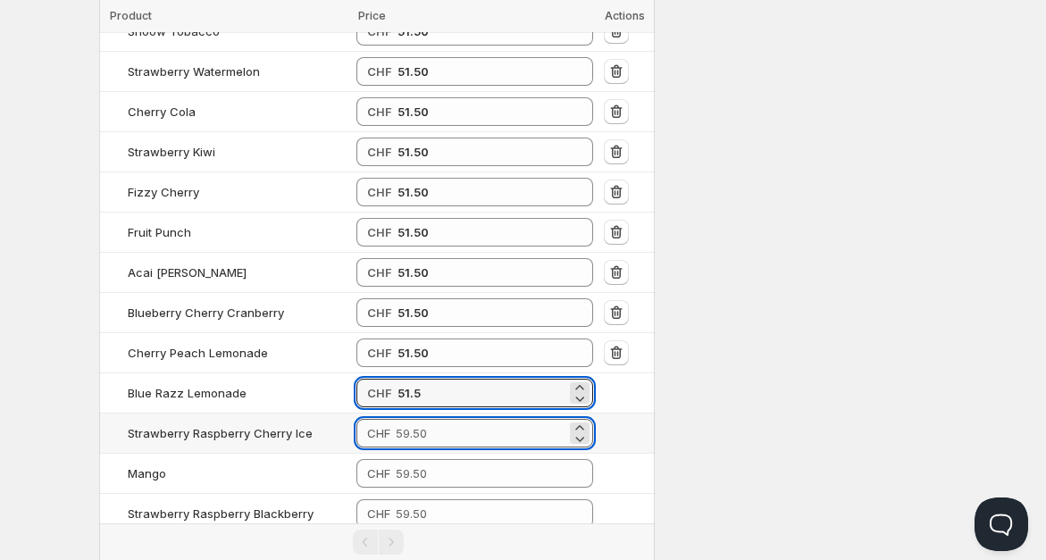
type input "51.50"
click at [486, 419] on input "number" at bounding box center [482, 433] width 172 height 29
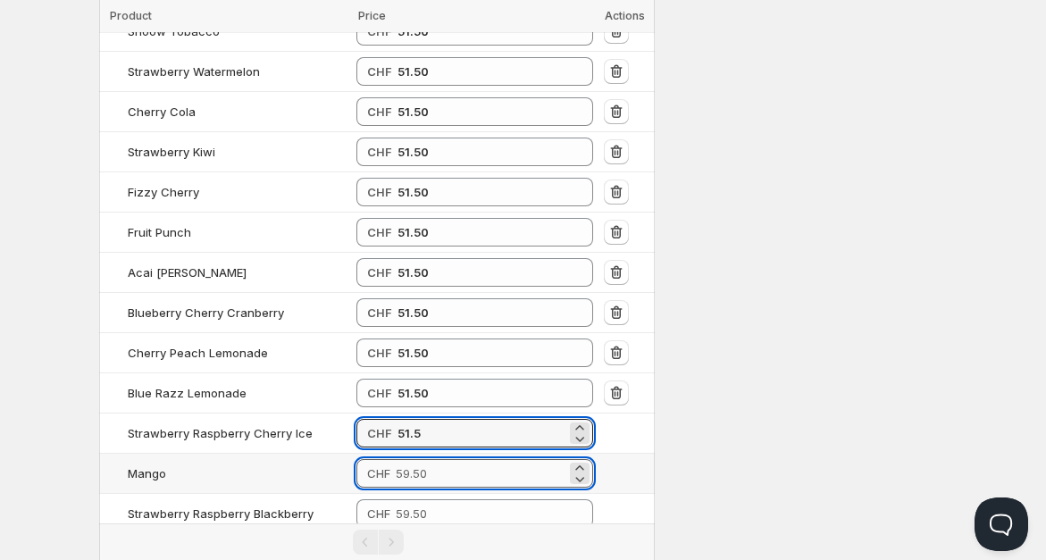
type input "51.50"
click at [480, 459] on input "number" at bounding box center [482, 473] width 172 height 29
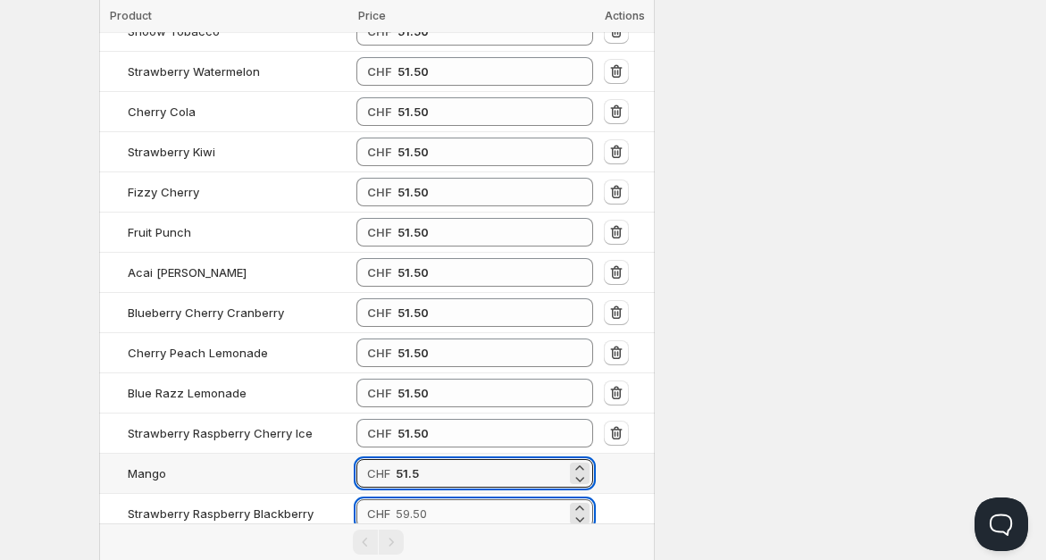
click at [473, 499] on input "number" at bounding box center [482, 513] width 172 height 29
type input "51.50"
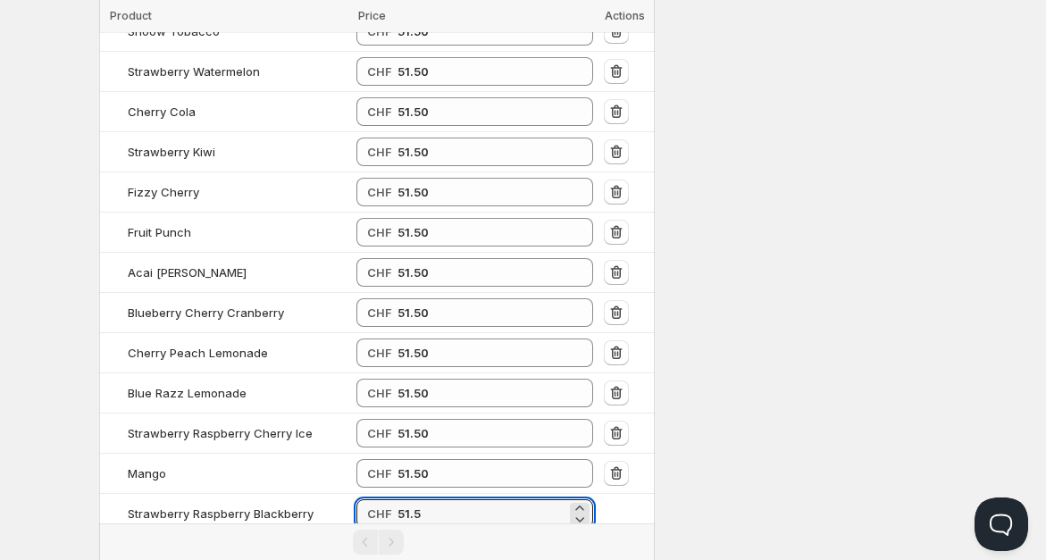
type input "51.50"
click at [471, 540] on input "number" at bounding box center [482, 554] width 172 height 29
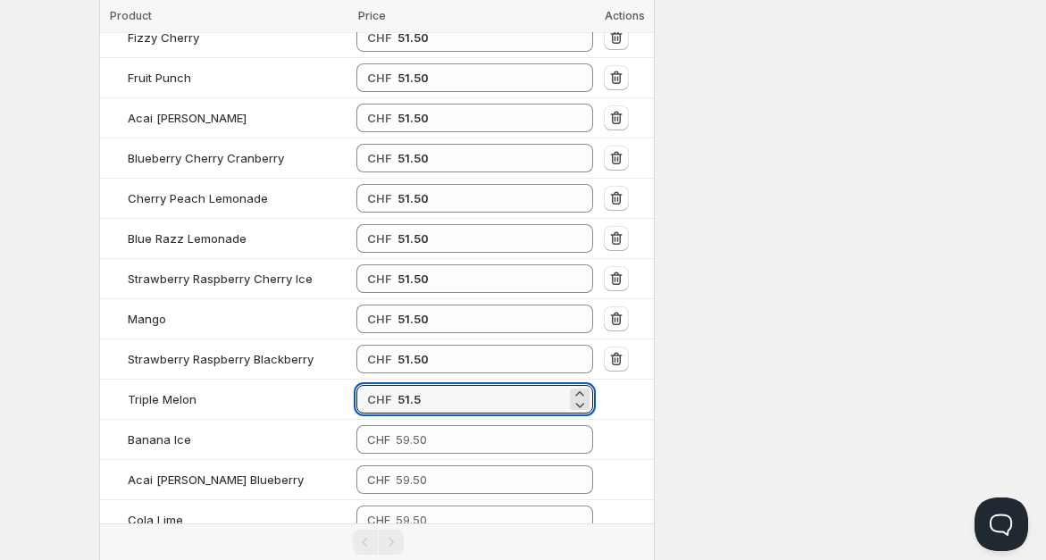
scroll to position [3276, 0]
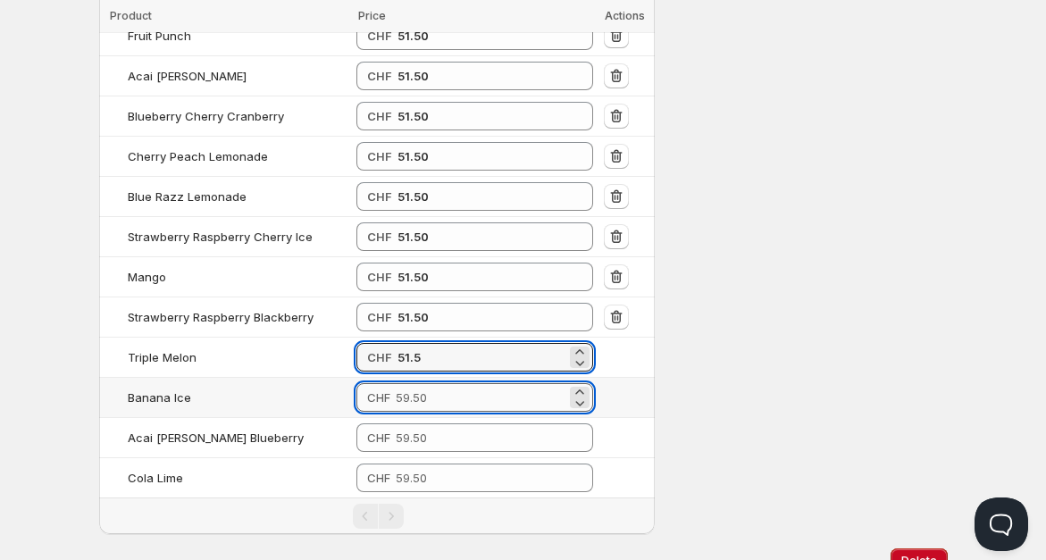
type input "51.50"
click at [504, 383] on input "number" at bounding box center [482, 397] width 172 height 29
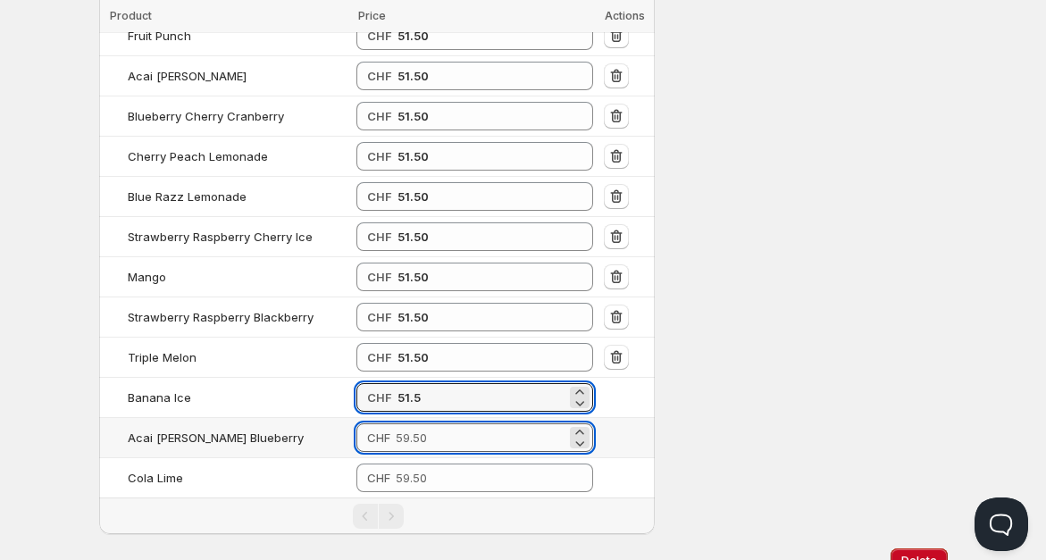
type input "51.50"
click at [484, 423] on input "number" at bounding box center [482, 437] width 172 height 29
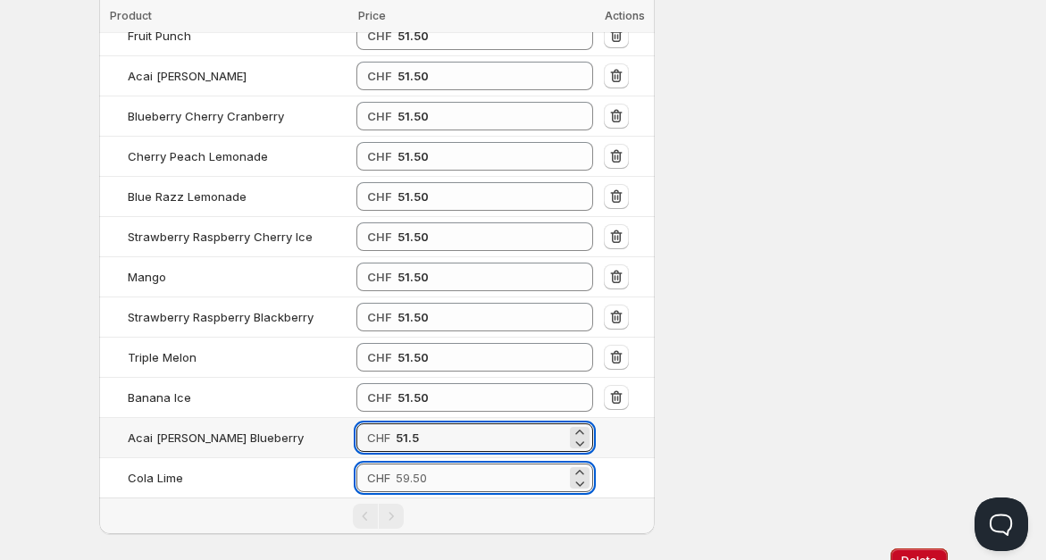
type input "51.50"
click at [474, 464] on input "number" at bounding box center [482, 478] width 172 height 29
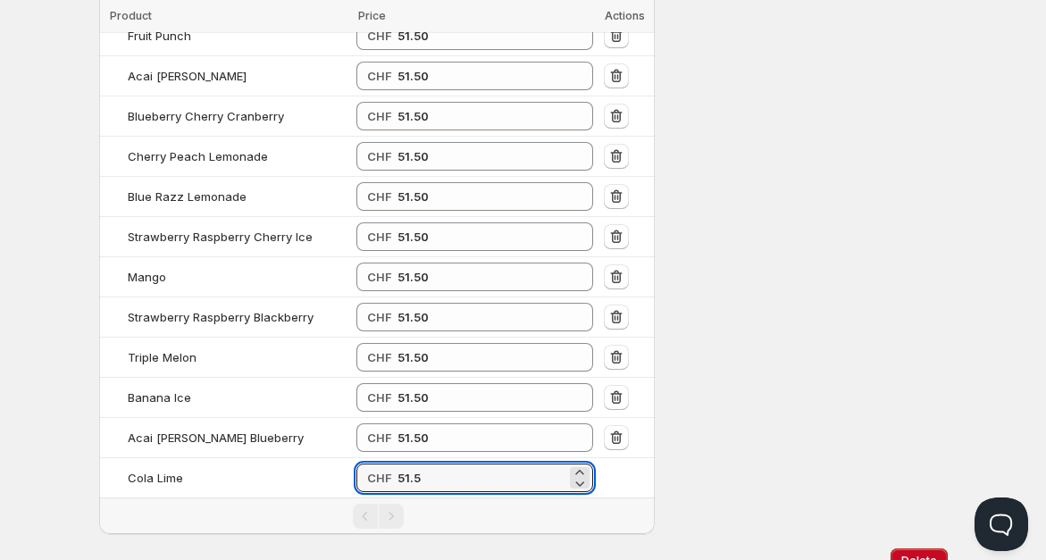
type input "51.50"
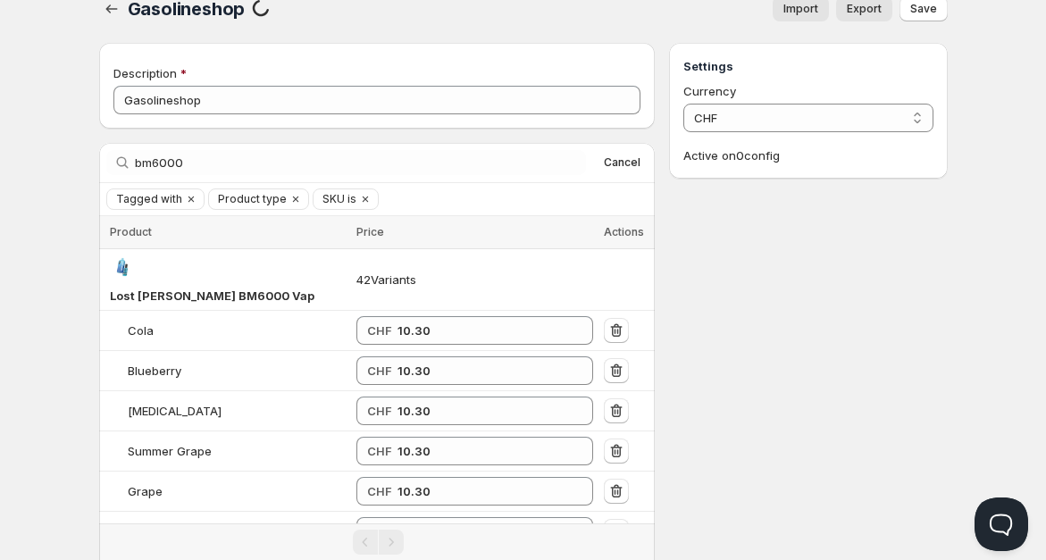
scroll to position [0, 0]
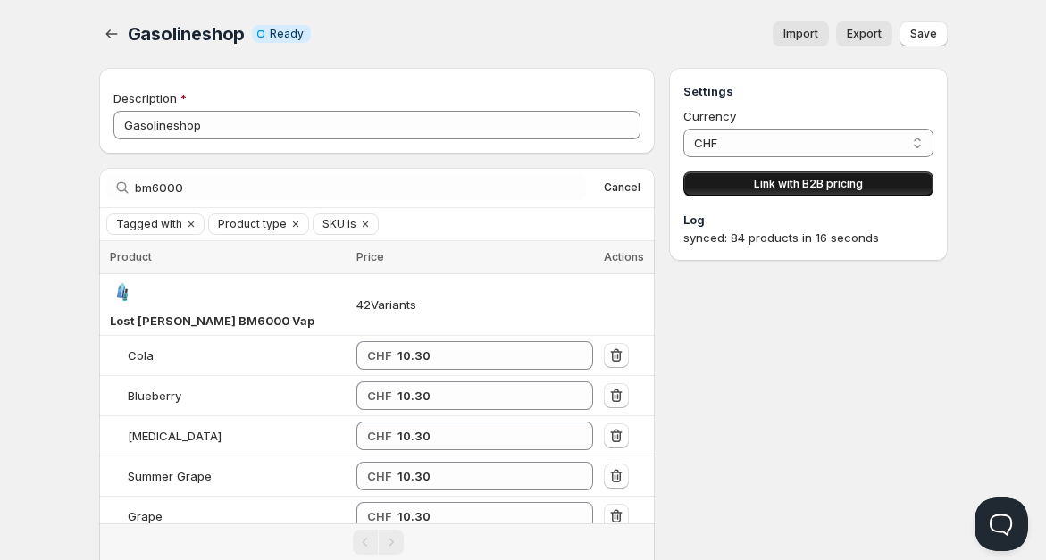
click at [773, 174] on button "Link with B2B pricing" at bounding box center [807, 184] width 249 height 25
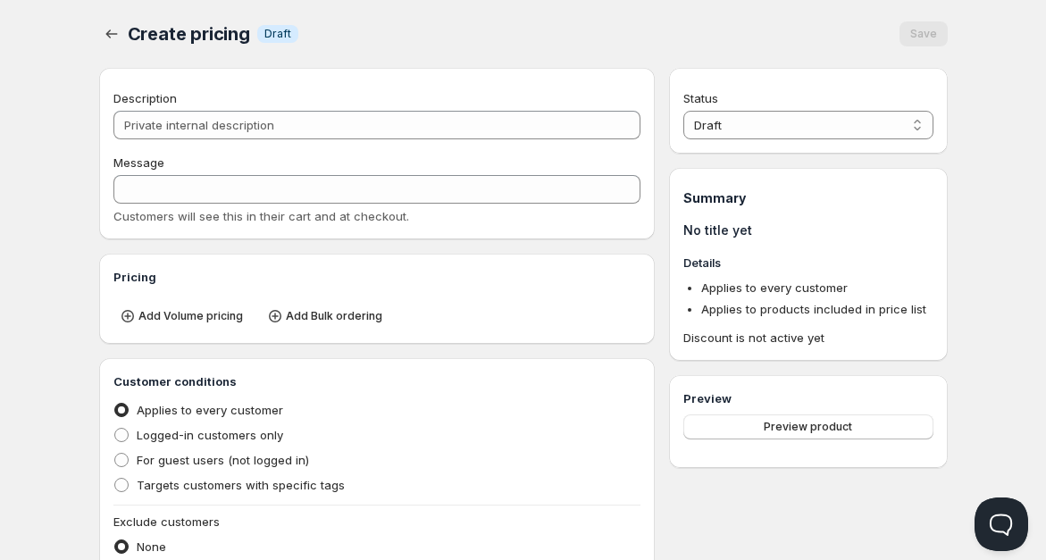
type input "PL Gasolineshop"
type input "PL_GASOLINESHOP"
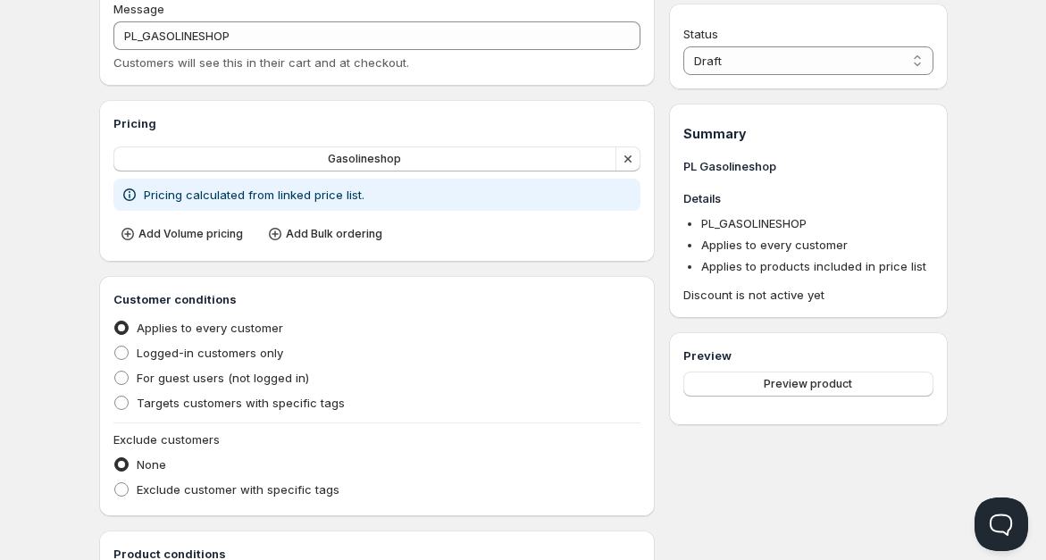
scroll to position [198, 0]
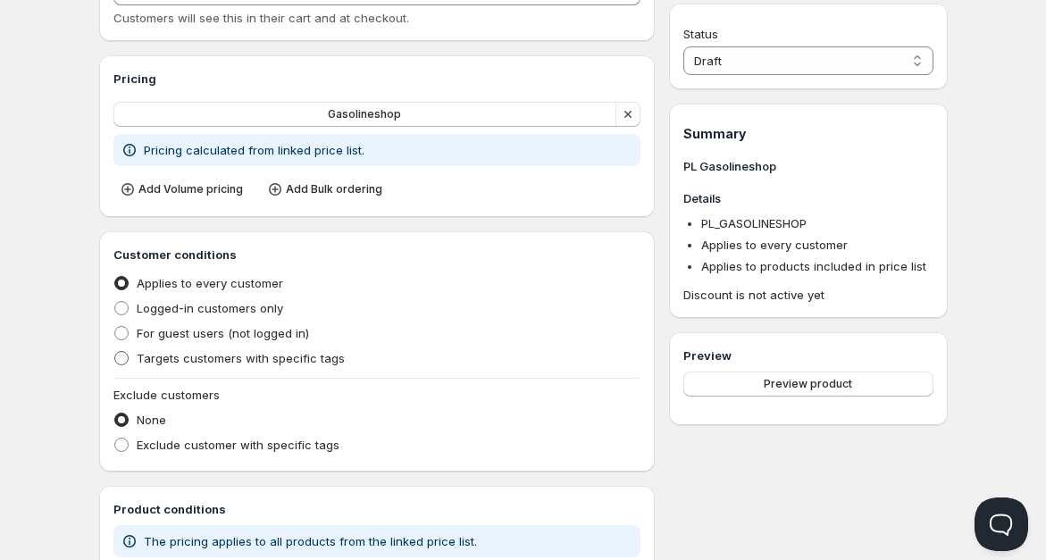
click at [171, 363] on span "Targets customers with specific tags" at bounding box center [241, 358] width 208 height 14
click at [115, 352] on input "Targets customers with specific tags" at bounding box center [114, 351] width 1 height 1
radio input "true"
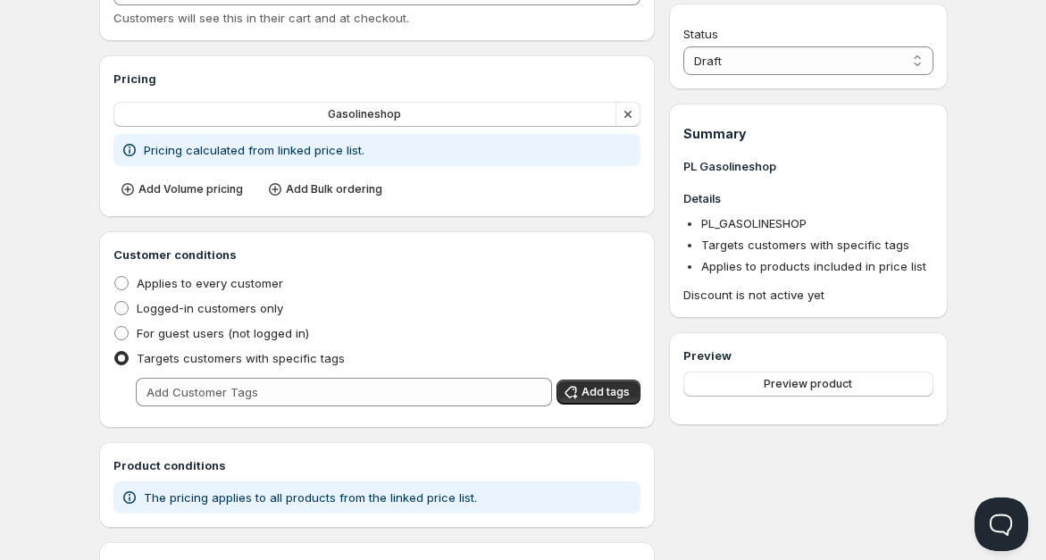
scroll to position [297, 0]
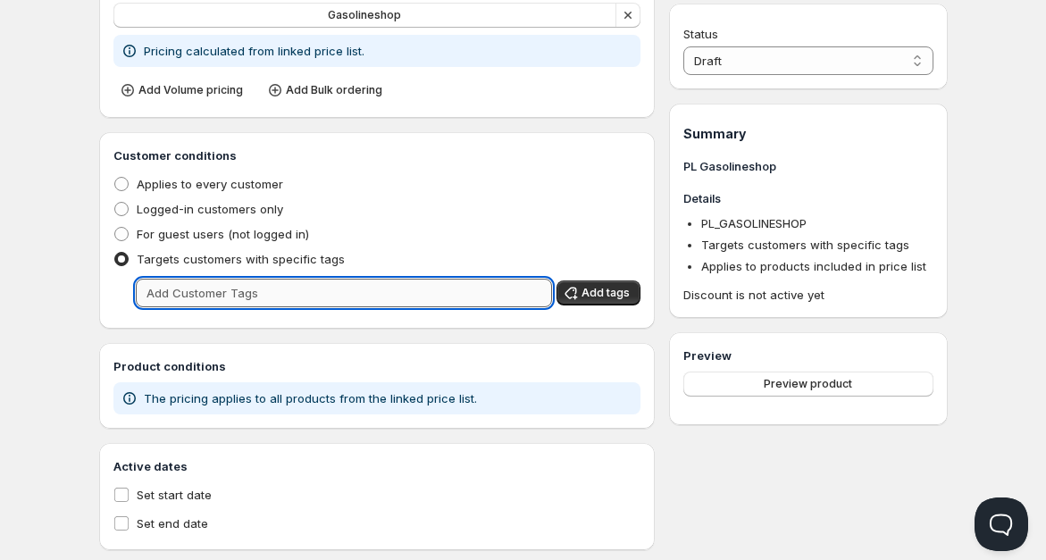
click at [255, 291] on input "text" at bounding box center [344, 293] width 417 height 29
type input "gasolineshop"
click at [607, 297] on span "Add tags" at bounding box center [606, 293] width 48 height 14
